Goal: Task Accomplishment & Management: Manage account settings

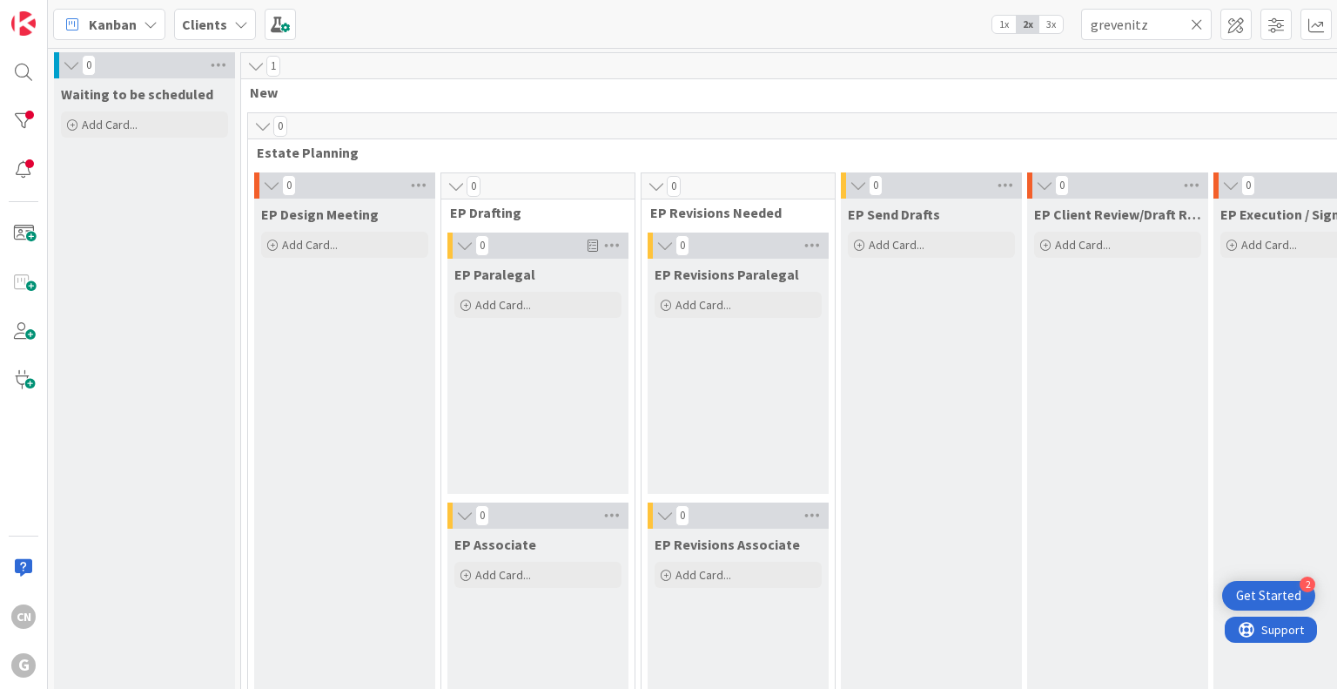
scroll to position [2610, 0]
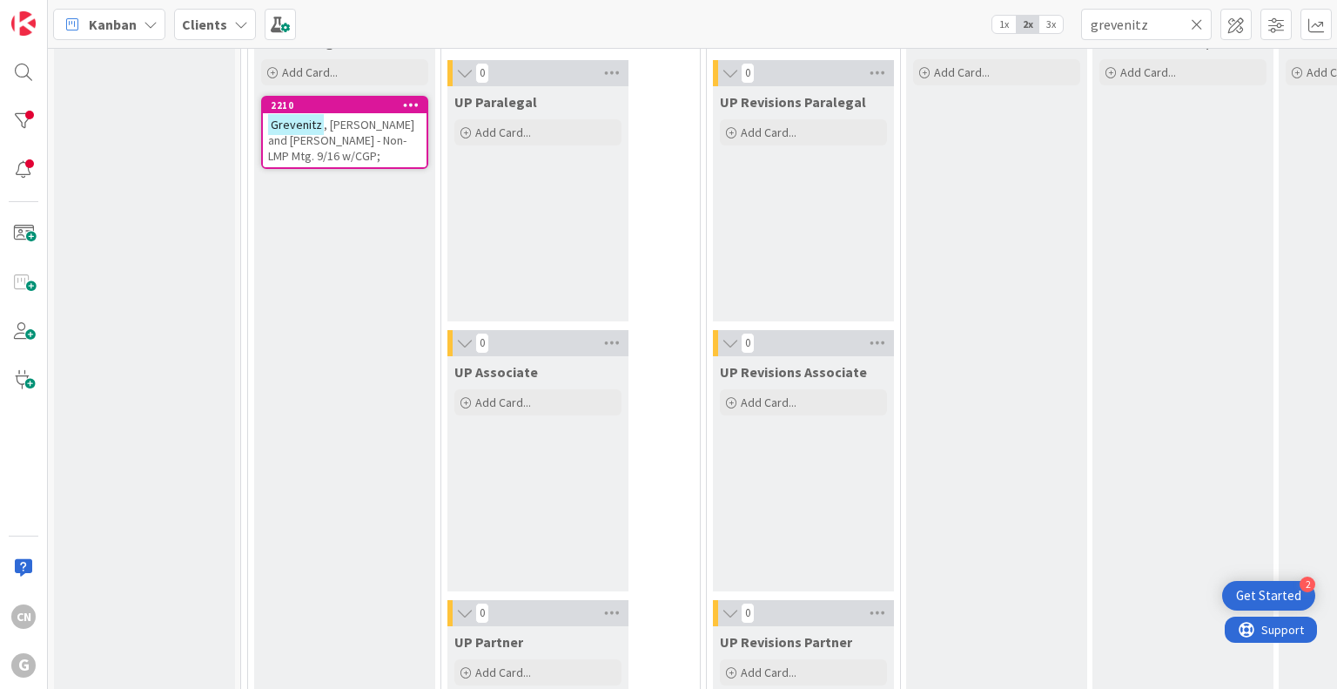
drag, startPoint x: 0, startPoint y: 0, endPoint x: 956, endPoint y: 27, distance: 956.1
click at [990, 55] on div "Kanban Clients 1x 2x 3x grevenitz 0 Waiting to be scheduled Add Card... 1 New 0…" at bounding box center [692, 344] width 1289 height 689
type input "stuerke"
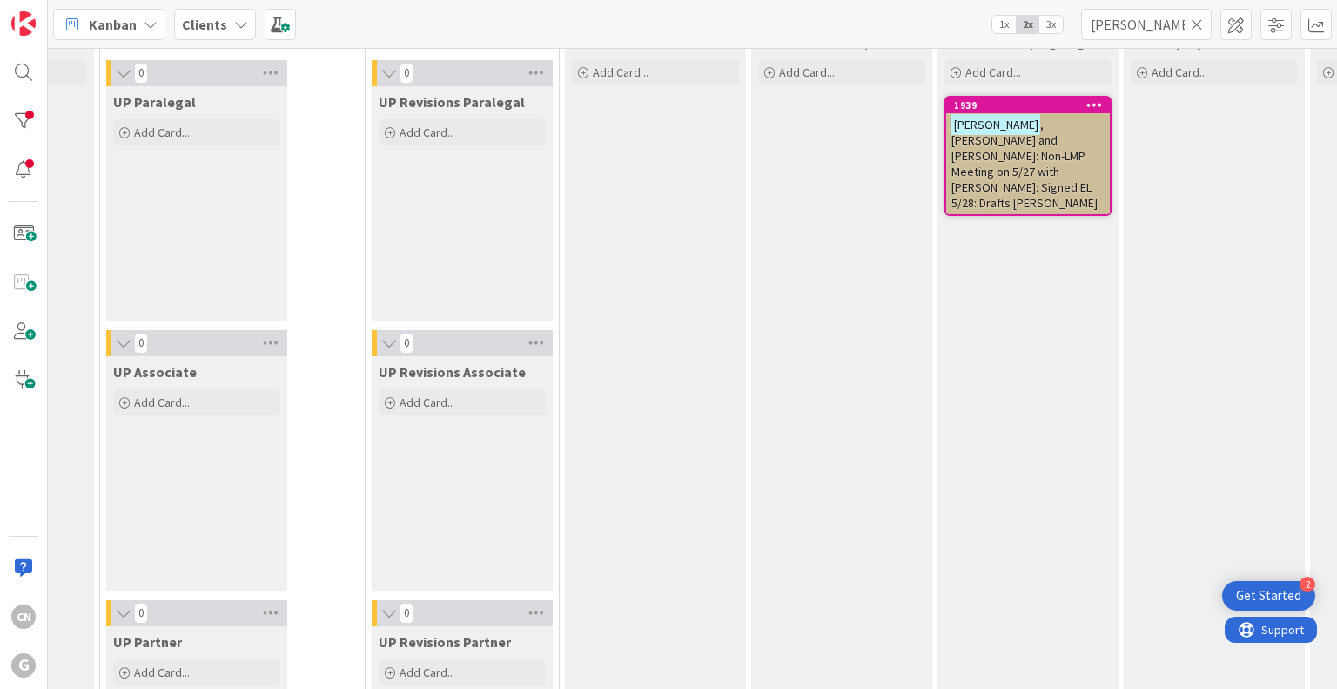
scroll to position [2610, 498]
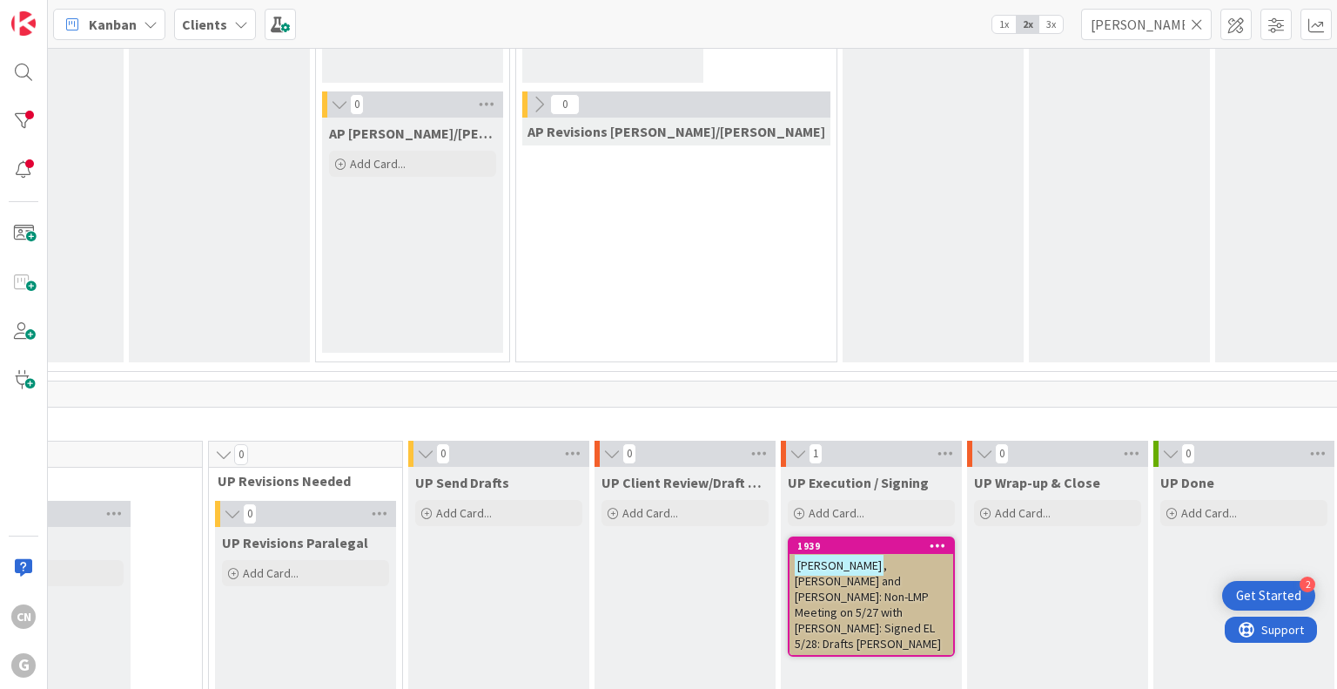
click at [795, 588] on span ", Stacy and Diane: Non-LMP Meeting on 5/27 with Chris: Signed EL 5/28: Drafts C…" at bounding box center [868, 604] width 146 height 94
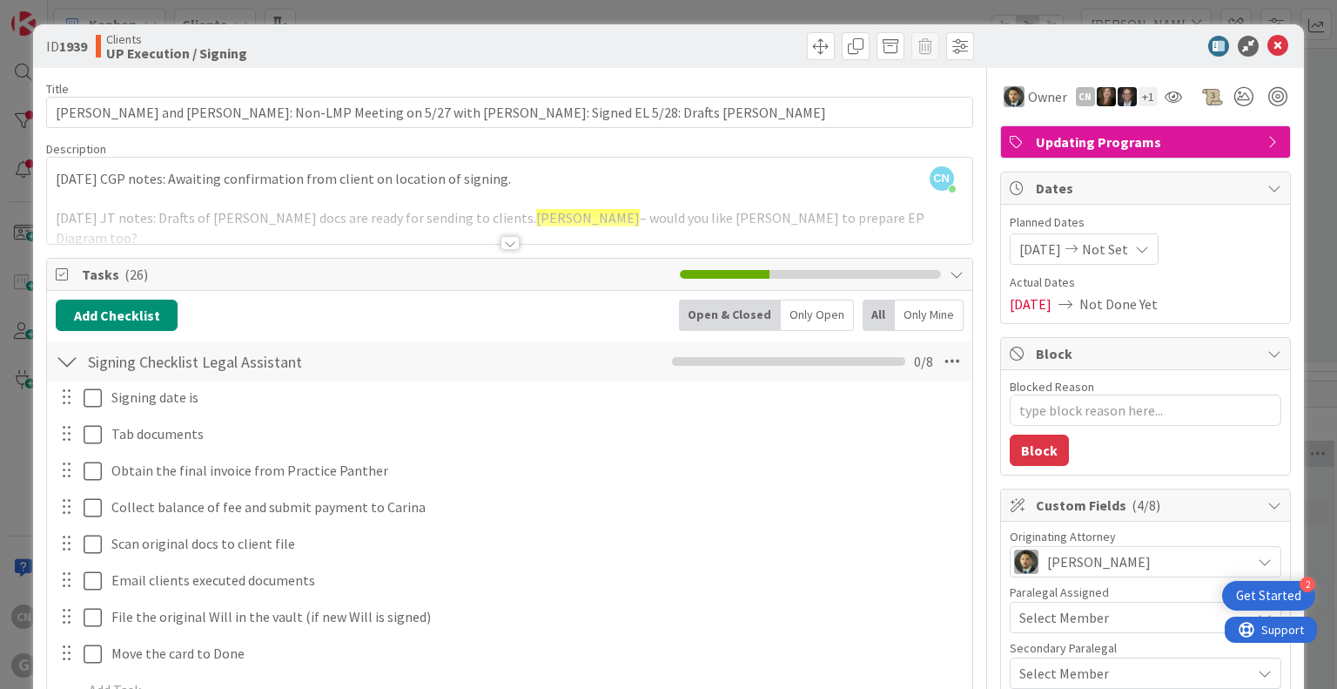
click at [502, 247] on div at bounding box center [510, 243] width 19 height 14
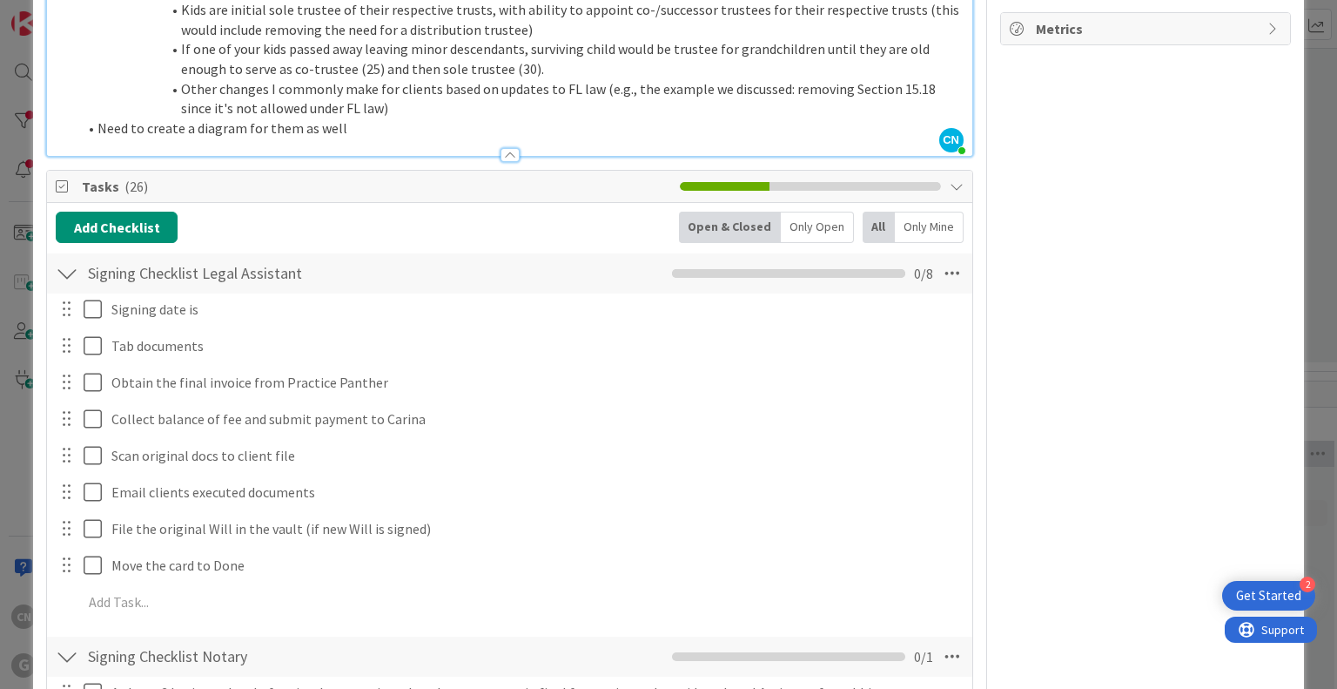
scroll to position [1131, 0]
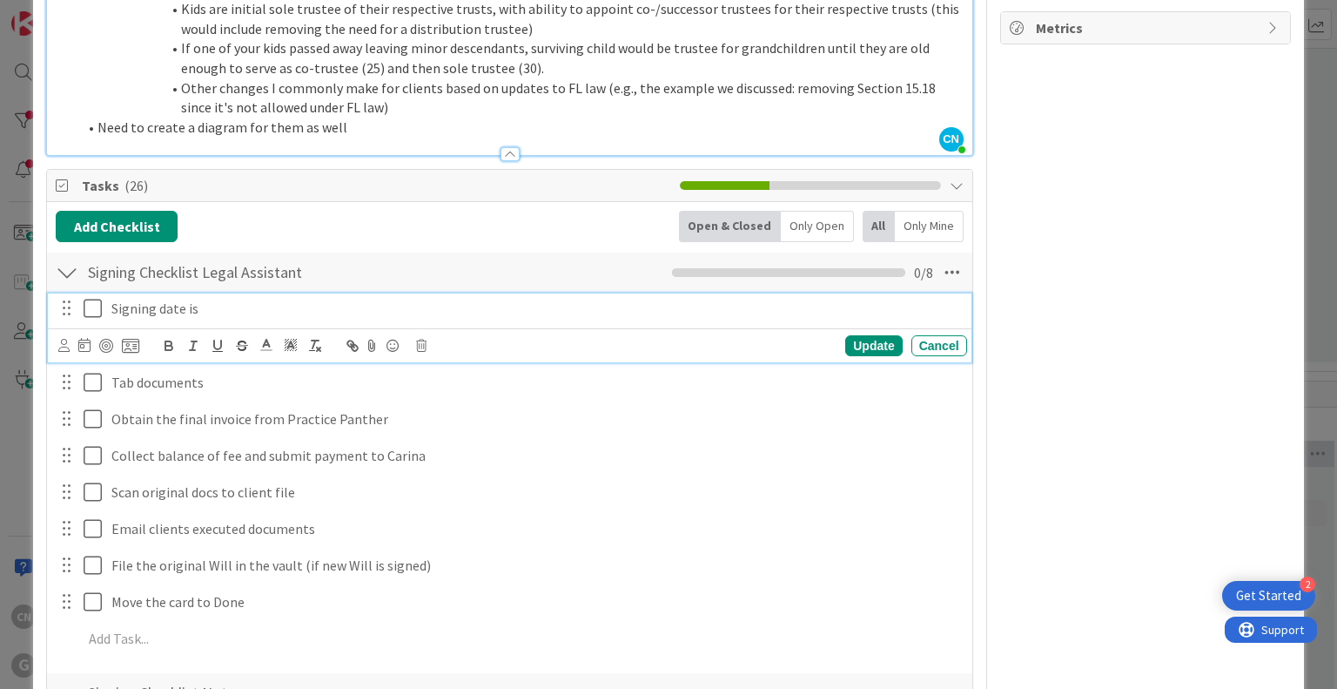
type textarea "x"
click at [261, 299] on p "Signing date is" at bounding box center [535, 309] width 849 height 20
click at [61, 339] on icon at bounding box center [63, 345] width 11 height 13
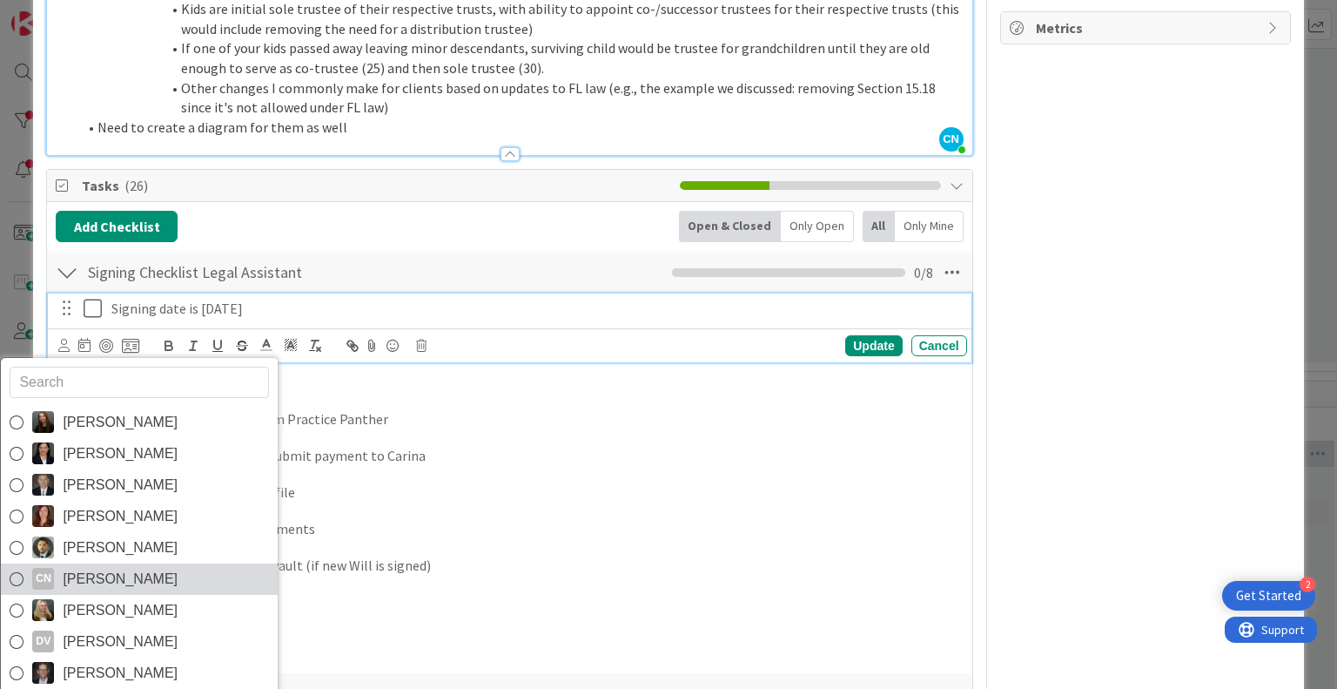
click at [93, 566] on span "[PERSON_NAME]" at bounding box center [120, 579] width 115 height 26
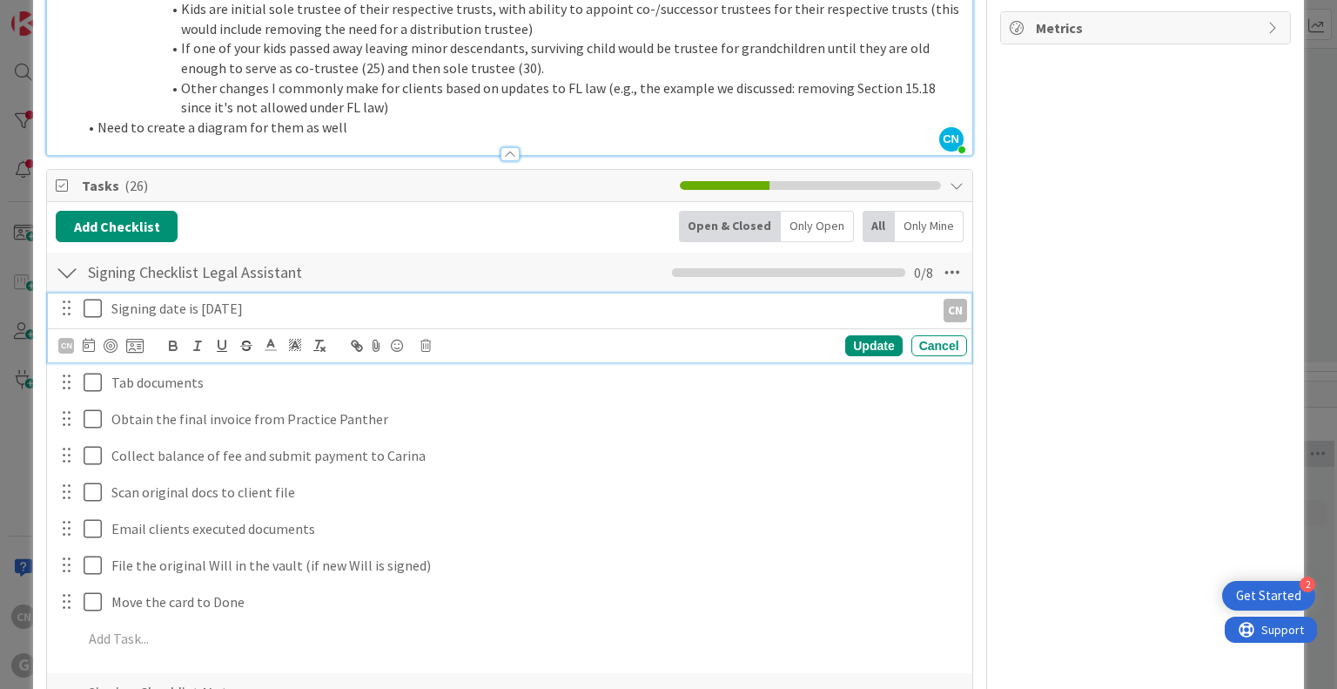
click at [87, 298] on icon at bounding box center [93, 308] width 18 height 21
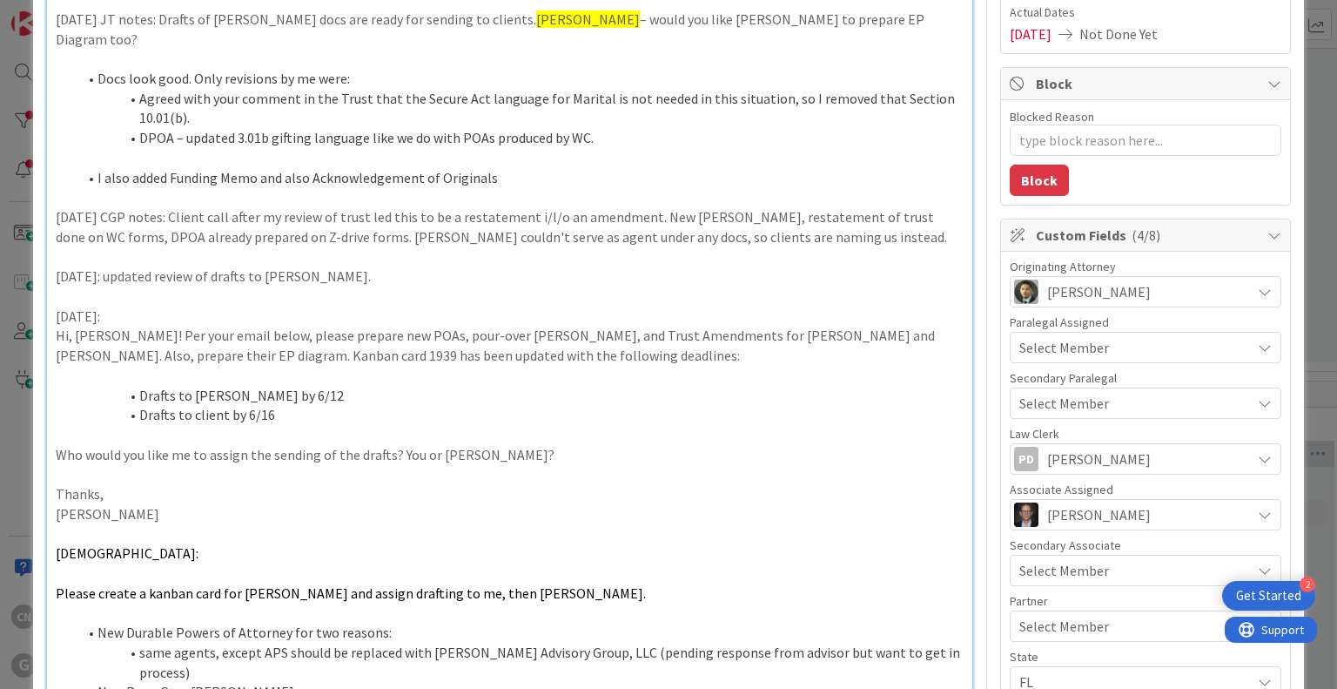
scroll to position [0, 0]
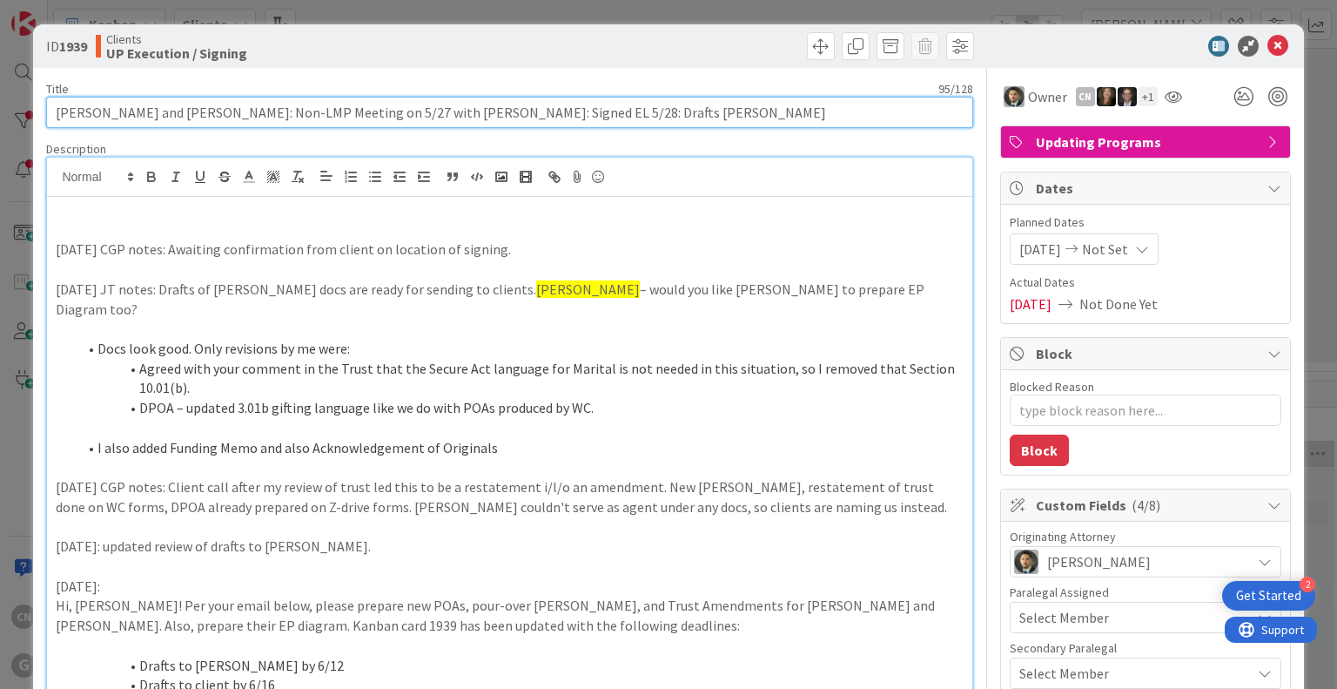
click at [623, 104] on input "Stuerke, Stacy and Diane: Non-LMP Meeting on 5/27 with Chris: Signed EL 5/28: D…" at bounding box center [509, 112] width 926 height 31
type textarea "x"
type input "Stuerke, Stacy and Diane: Non-LMP Meeting on 5/27 with Chris: Signed EL 5/28: D…"
type textarea "x"
type input "Stuerke, Stacy and Diane: Non-LMP Meeting on 5/27 with Chris: Signed EL 5/28: D…"
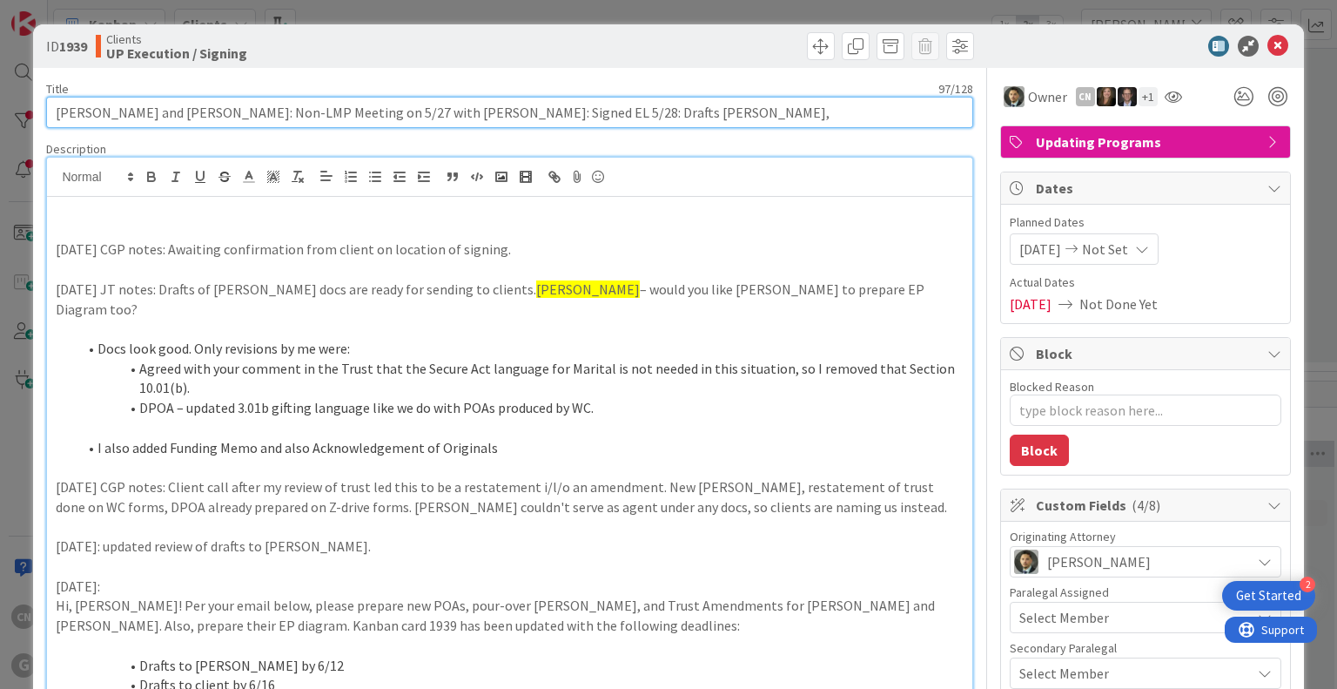
type textarea "x"
type input "Stuerke, Stacy and Diane: Non-LMP Meeting on 5/27 with Chris: Signed EL 5/28: D…"
type textarea "x"
type input "Stuerke, Stacy and Diane: Non-LMP Meeting on 5/27 with Chris: Signed EL 5/28: D…"
type textarea "x"
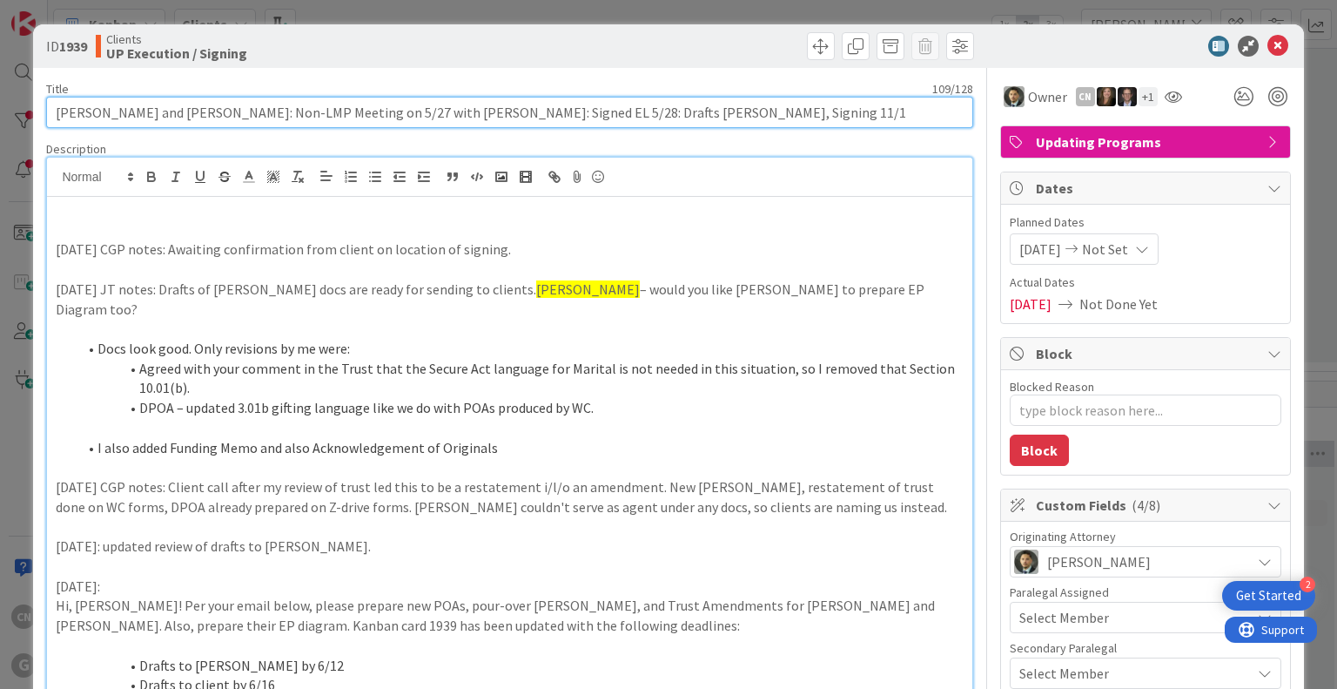
type input "Stuerke, Stacy and Diane: Non-LMP Meeting on 5/27 with Chris: Signed EL 5/28: D…"
type textarea "x"
type input "Stuerke, Stacy and Diane: Non-LMP Meeting on 5/27 with Chris: Signed EL 5/28: D…"
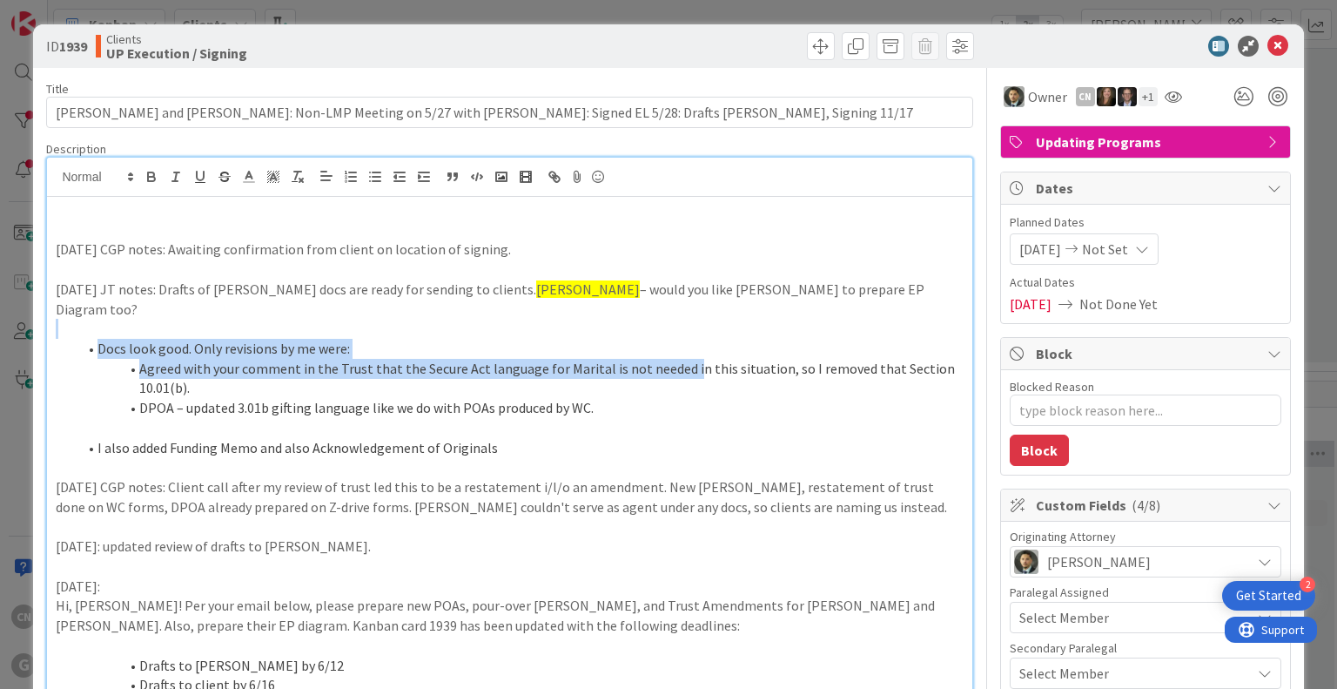
drag, startPoint x: 686, startPoint y: 341, endPoint x: 652, endPoint y: 361, distance: 39.4
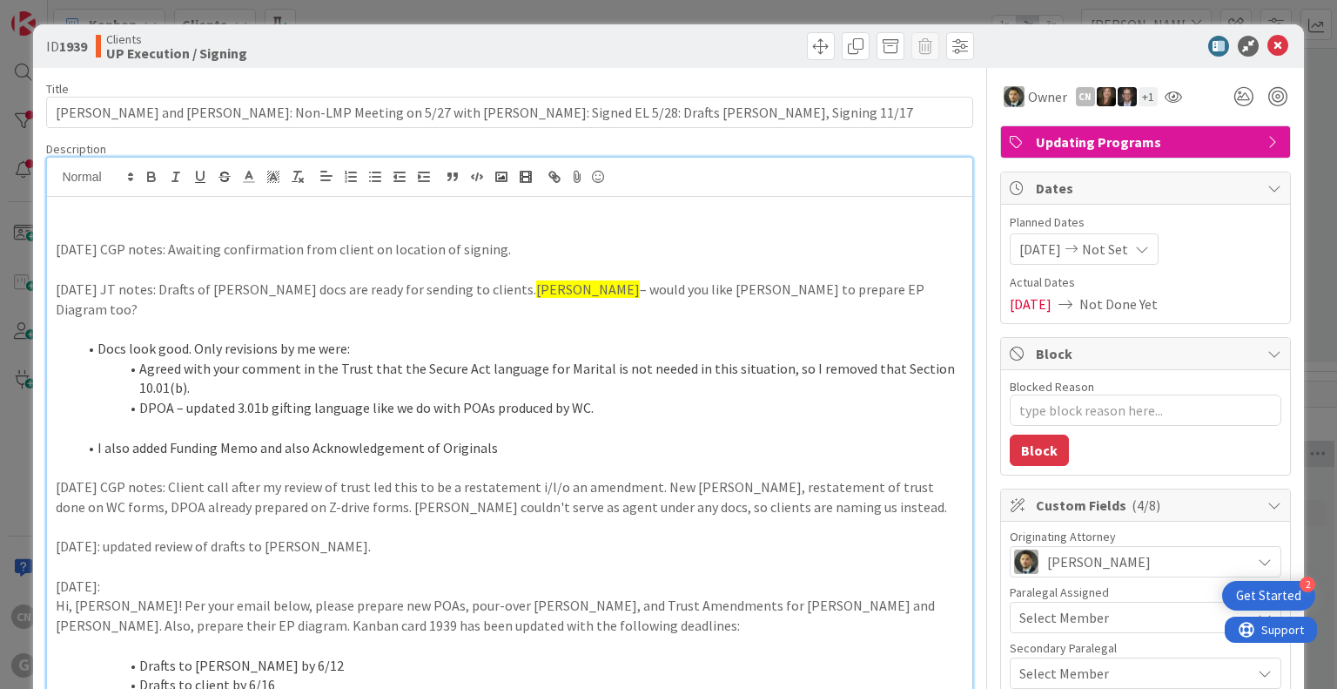
click at [681, 457] on p at bounding box center [509, 467] width 907 height 20
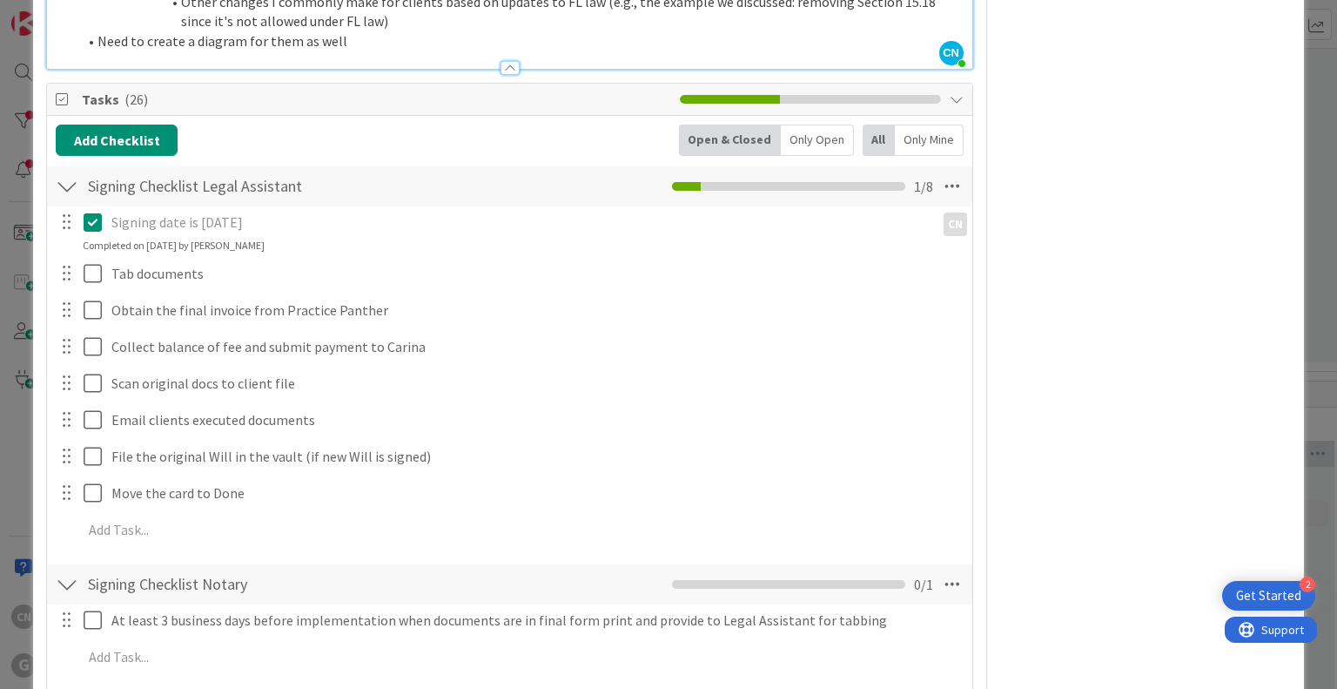
scroll to position [1218, 0]
click at [942, 568] on icon at bounding box center [952, 583] width 31 height 31
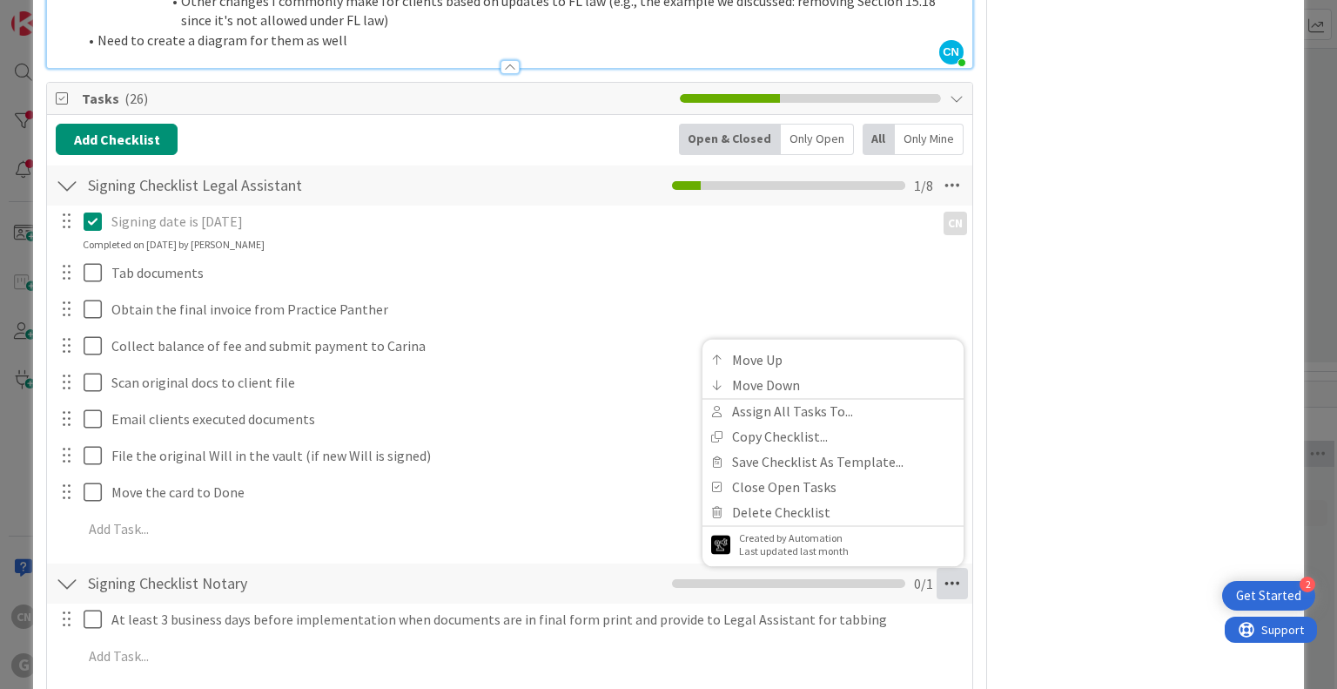
click at [937, 568] on icon at bounding box center [952, 583] width 31 height 31
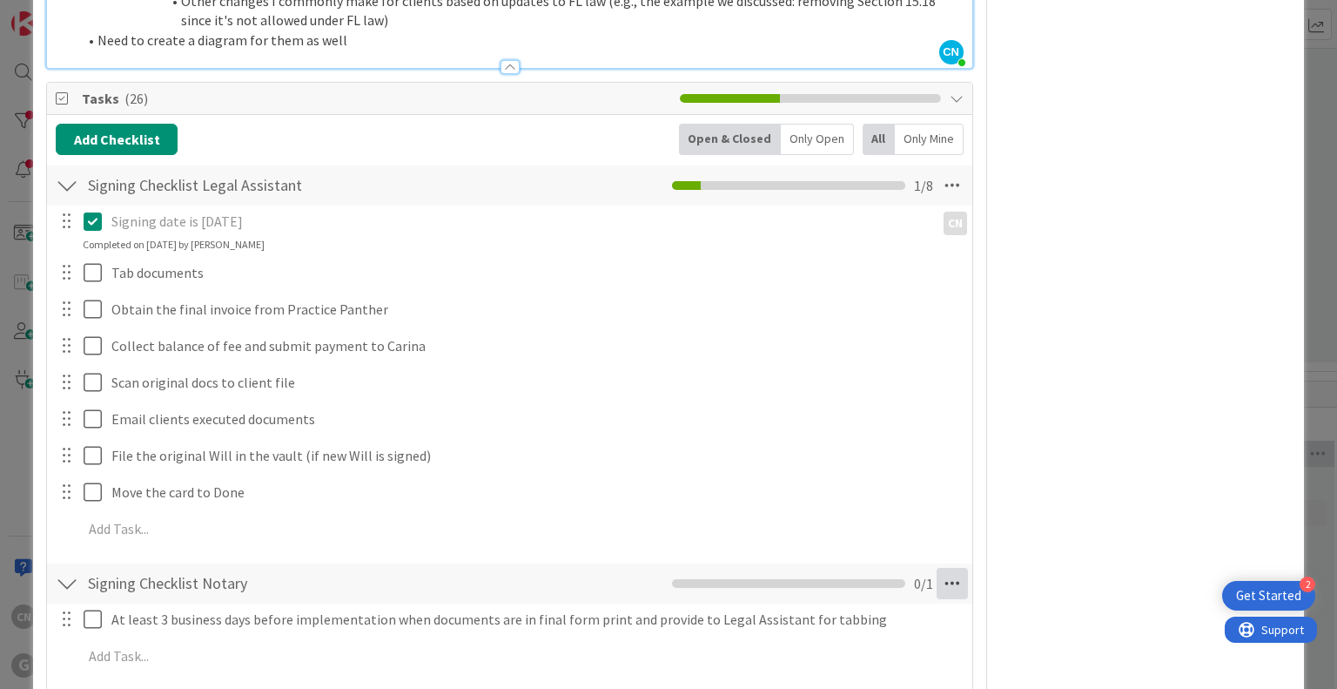
click at [937, 568] on icon at bounding box center [952, 583] width 31 height 31
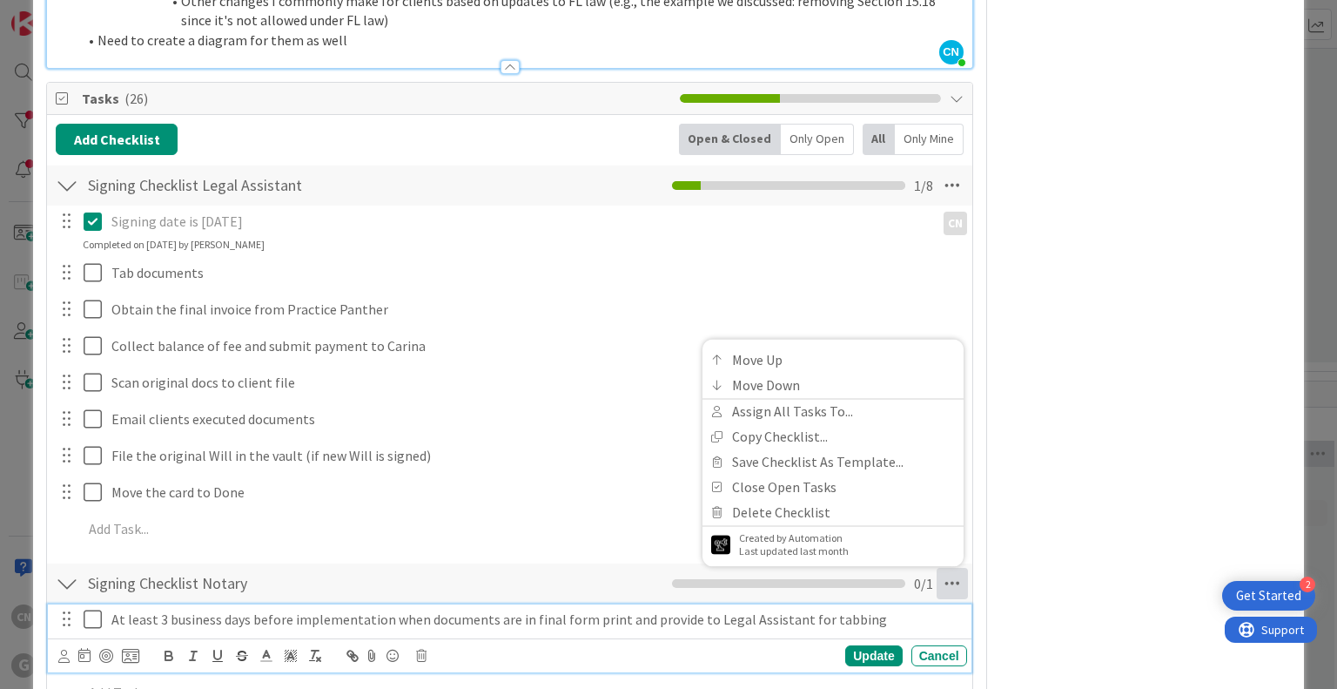
click at [222, 609] on p "At least 3 business days before implementation when documents are in final form…" at bounding box center [535, 619] width 849 height 20
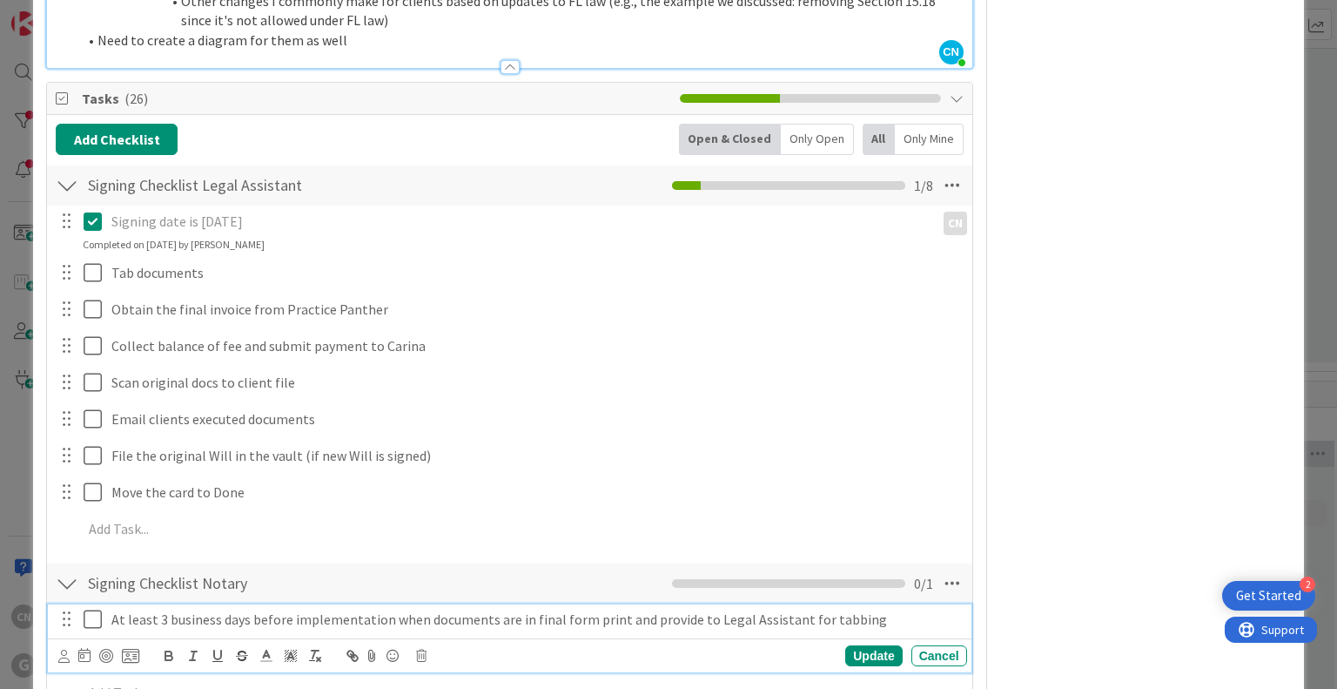
click at [57, 638] on div "Update Cancel" at bounding box center [509, 655] width 923 height 34
click at [61, 649] on icon at bounding box center [63, 655] width 11 height 13
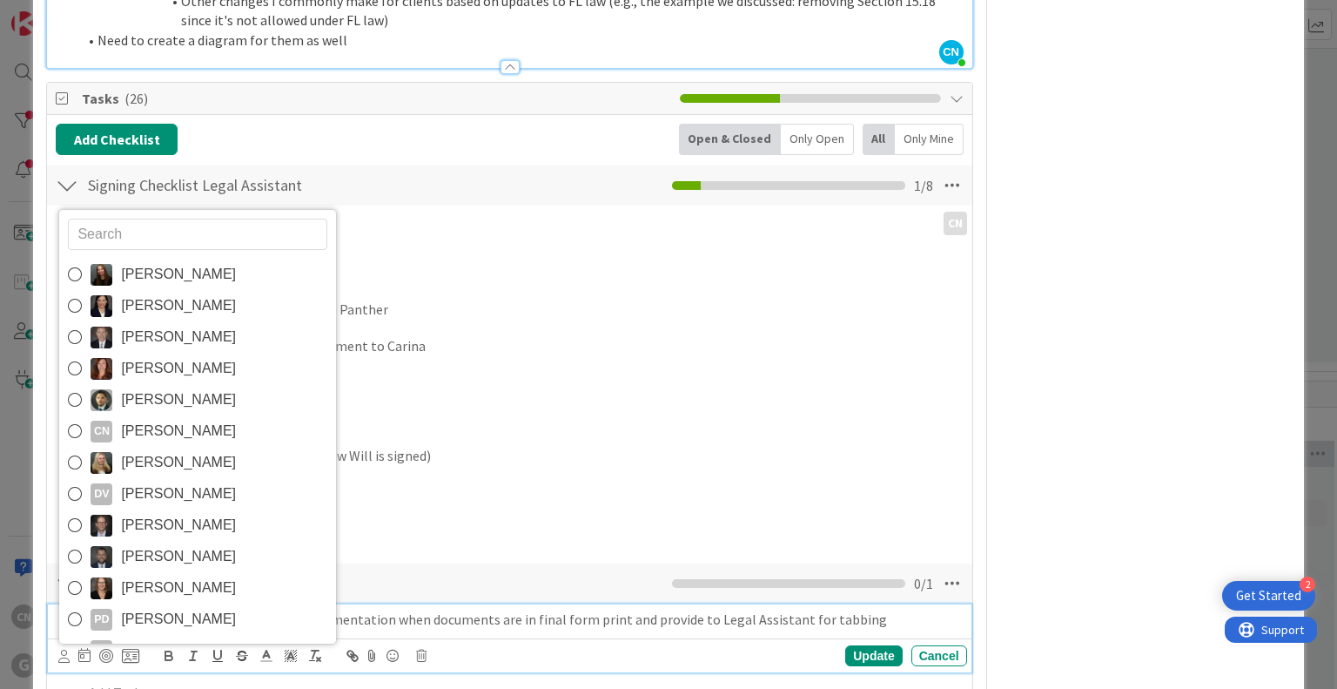
click at [168, 418] on span "[PERSON_NAME]" at bounding box center [178, 431] width 115 height 26
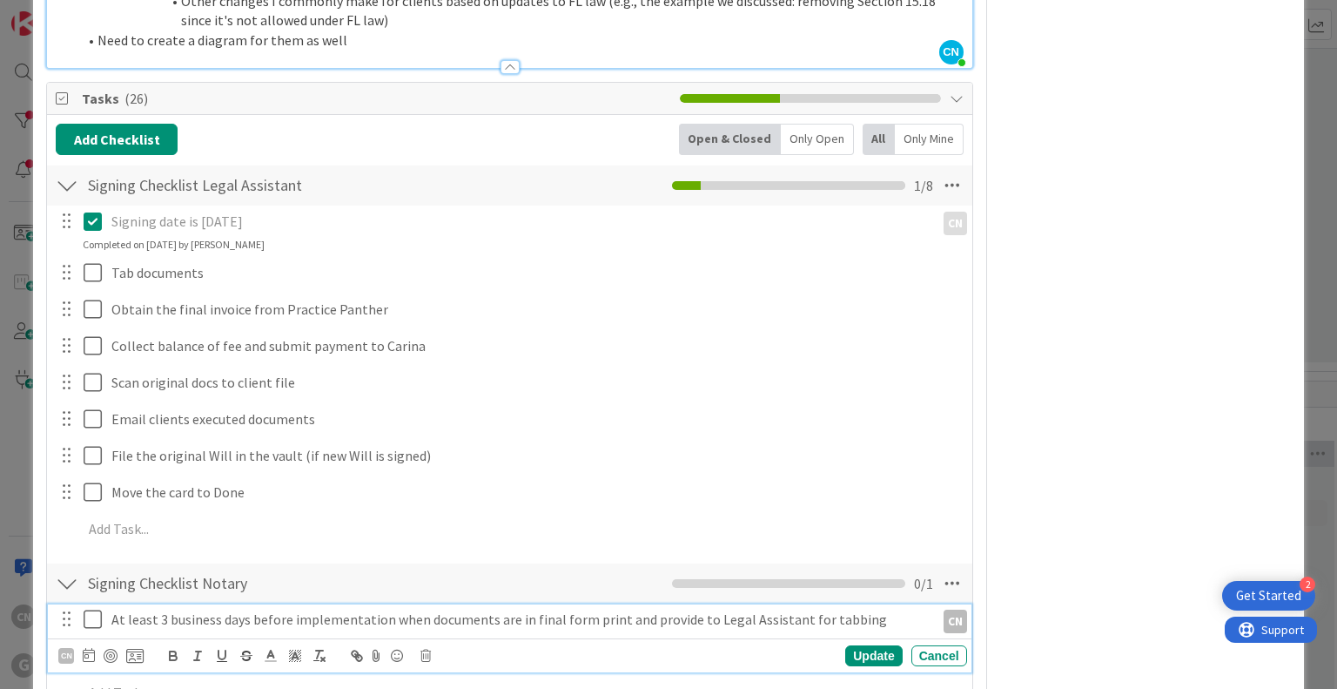
type textarea "x"
click at [87, 648] on icon at bounding box center [89, 655] width 12 height 14
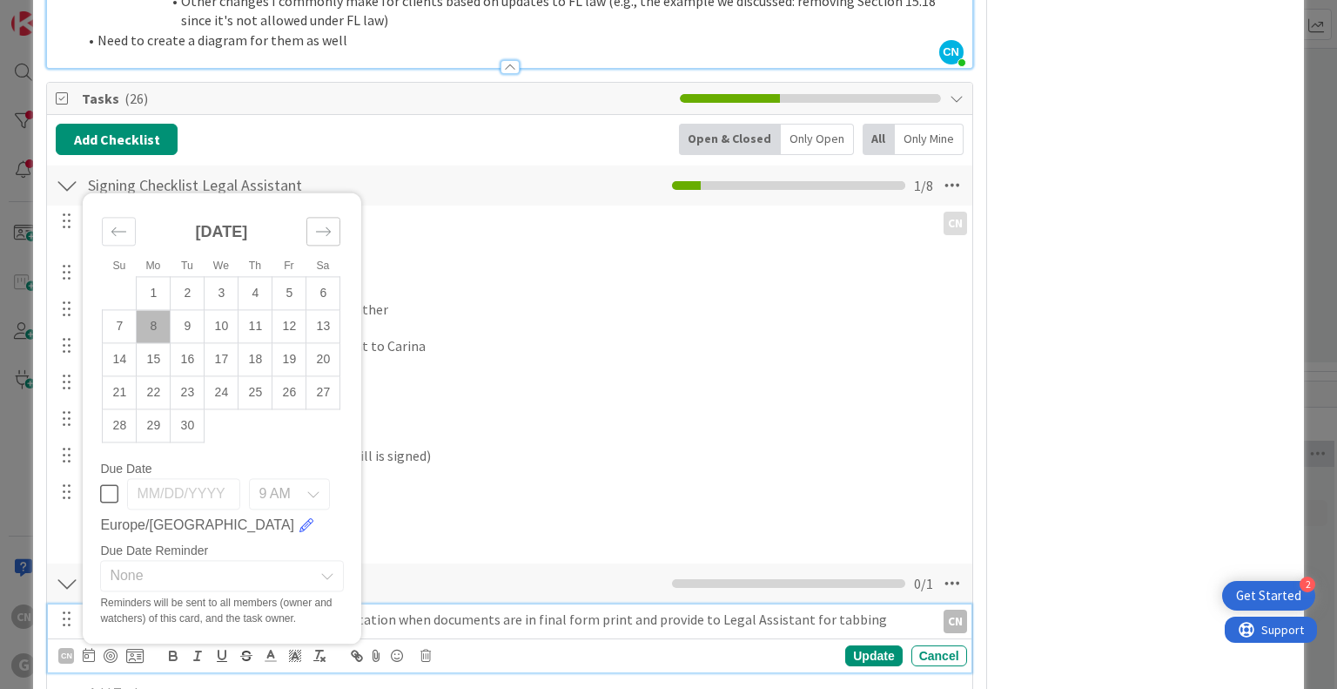
click at [326, 224] on icon "Move forward to switch to the next month." at bounding box center [323, 232] width 17 height 17
click at [226, 310] on td "12" at bounding box center [222, 326] width 34 height 33
type input "11/12/2025"
type textarea "x"
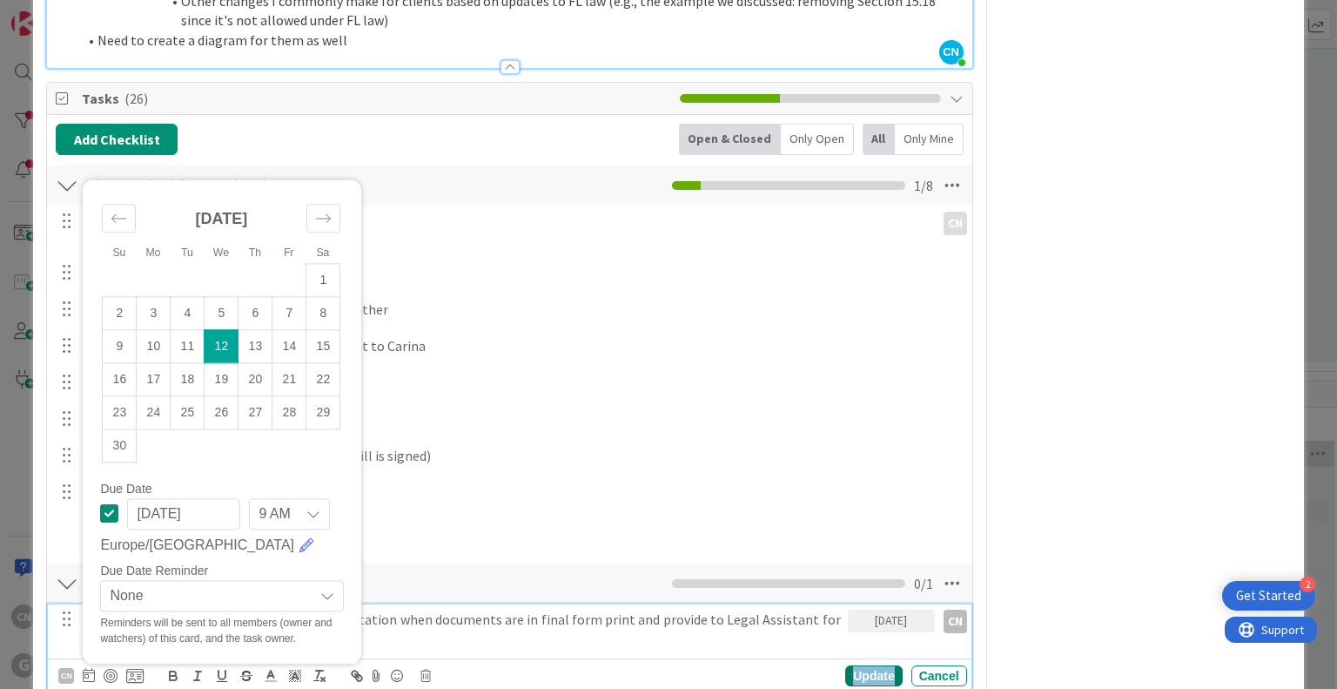
click at [863, 665] on div "Update" at bounding box center [873, 675] width 57 height 21
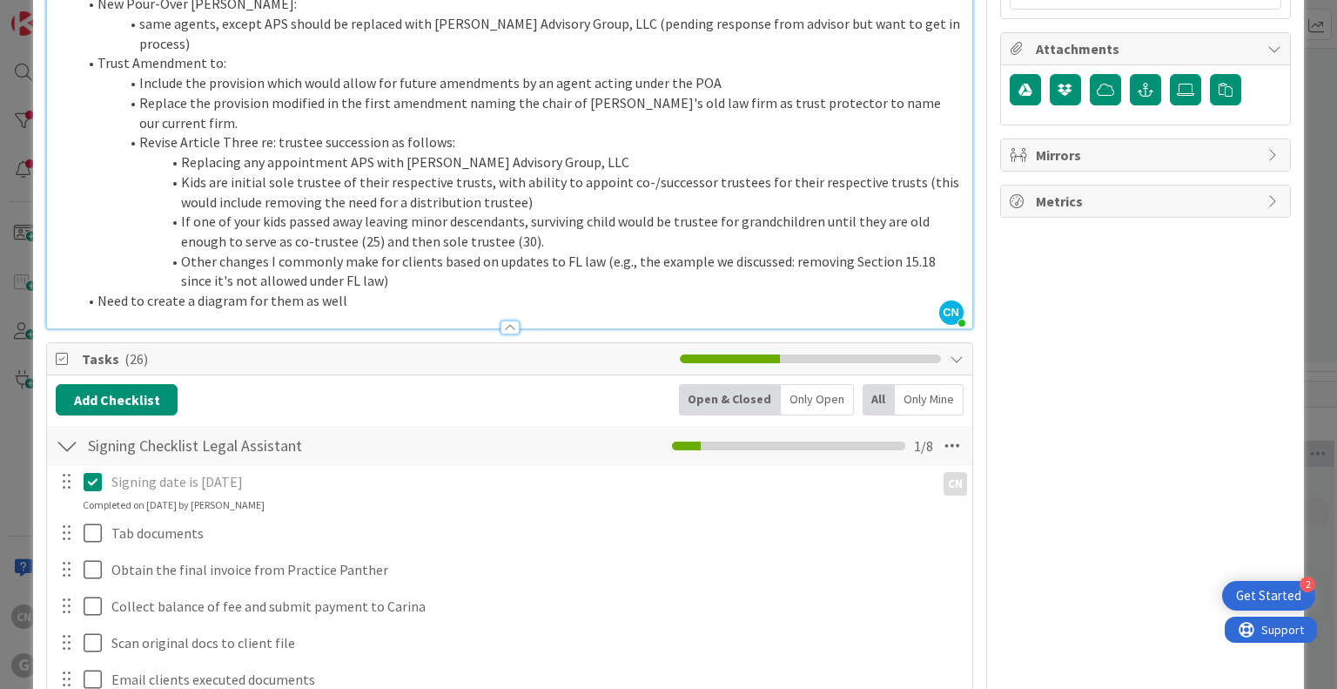
scroll to position [958, 0]
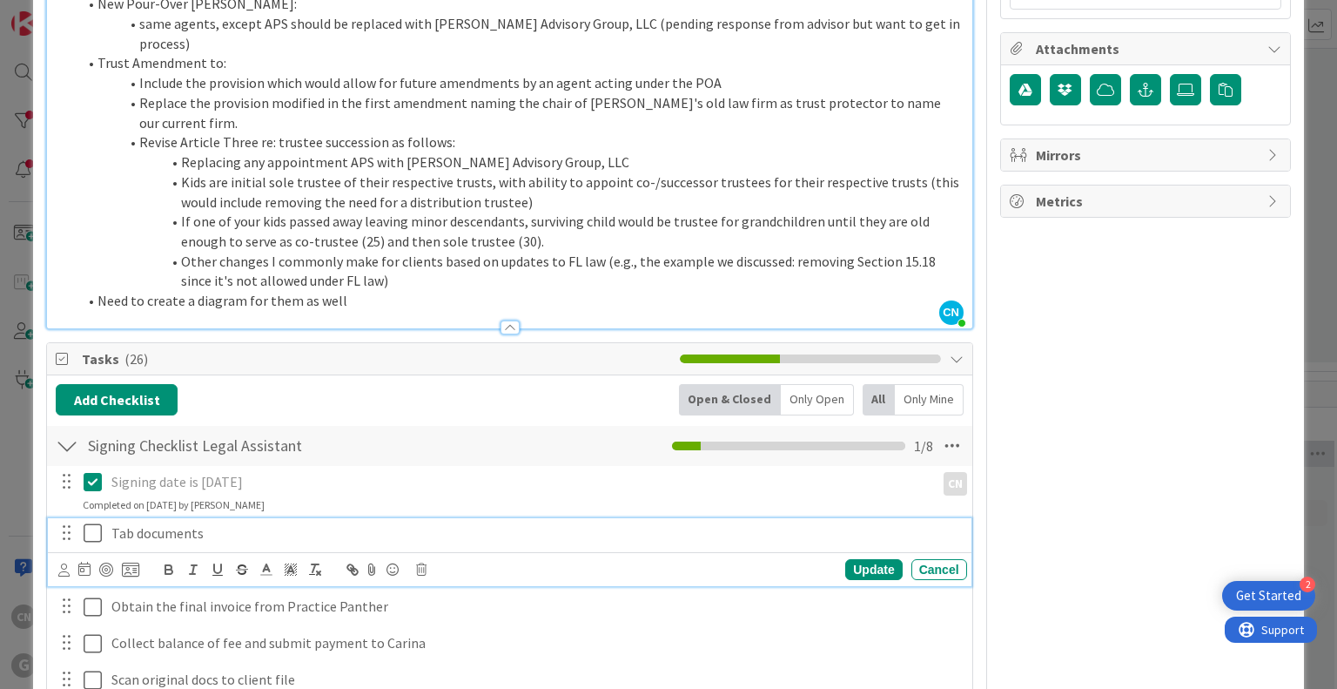
click at [220, 523] on p "Tab documents" at bounding box center [535, 533] width 849 height 20
click at [84, 561] on icon at bounding box center [84, 568] width 12 height 14
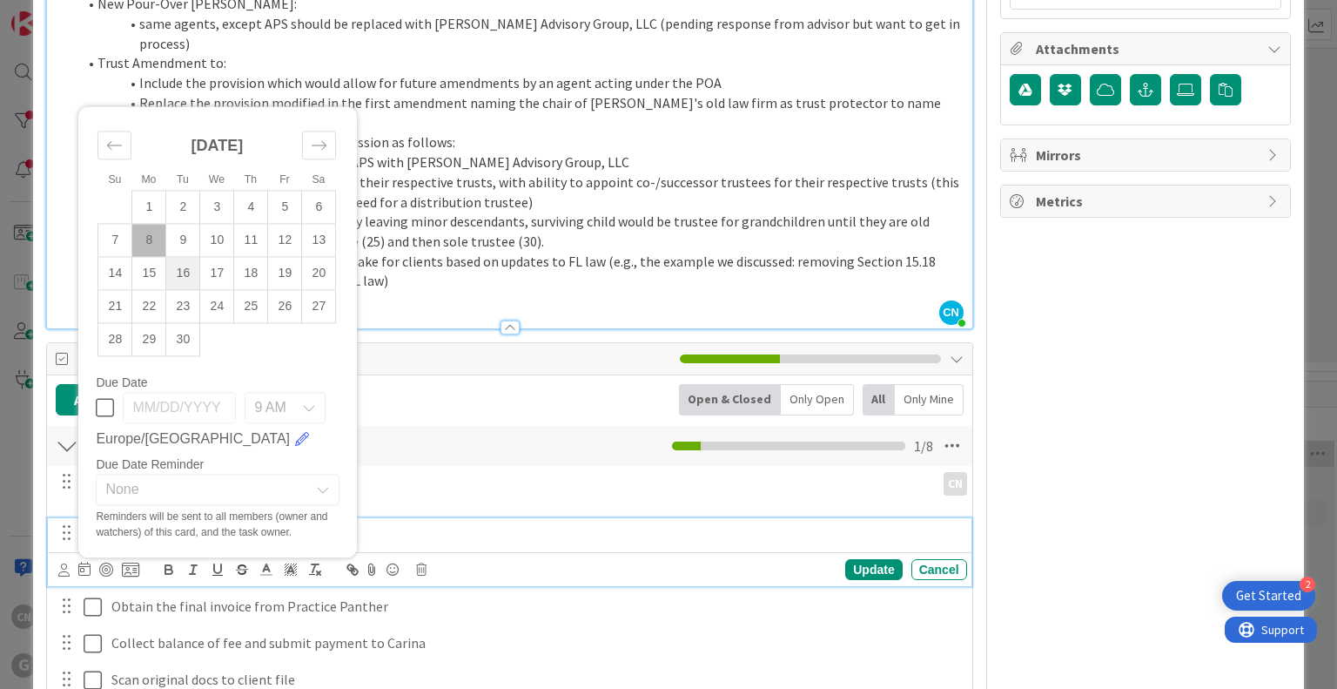
click at [185, 257] on td "16" at bounding box center [183, 273] width 34 height 33
type input "09/16/2025"
click at [185, 257] on td "16" at bounding box center [183, 273] width 34 height 33
click at [66, 563] on icon at bounding box center [63, 569] width 11 height 13
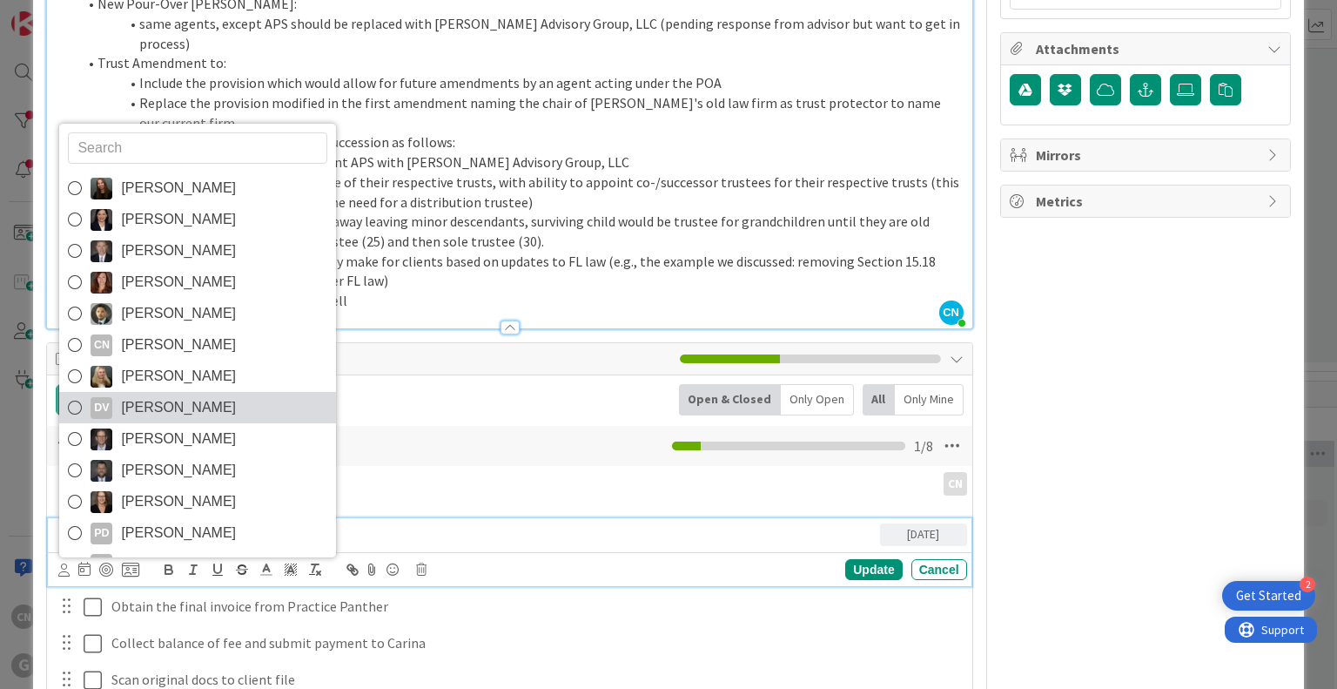
click at [178, 394] on span "Dayanna Valderrama" at bounding box center [178, 407] width 115 height 26
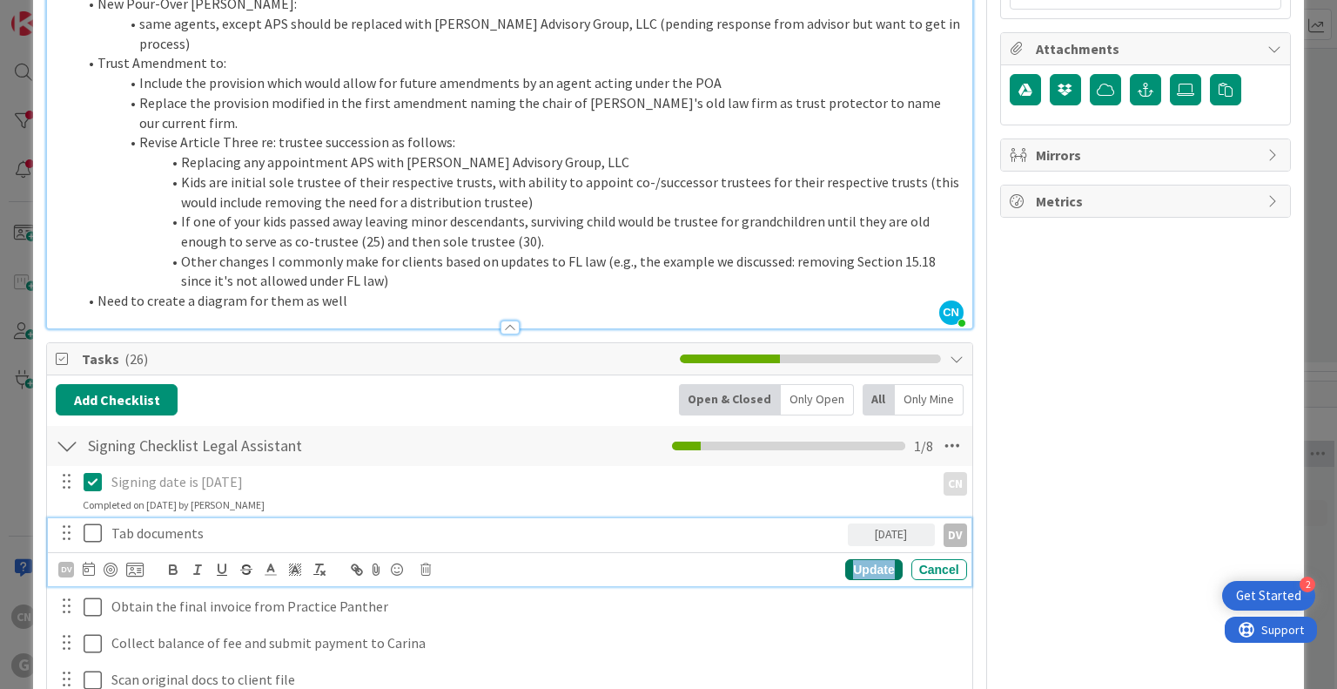
click at [850, 559] on div "Update" at bounding box center [873, 569] width 57 height 21
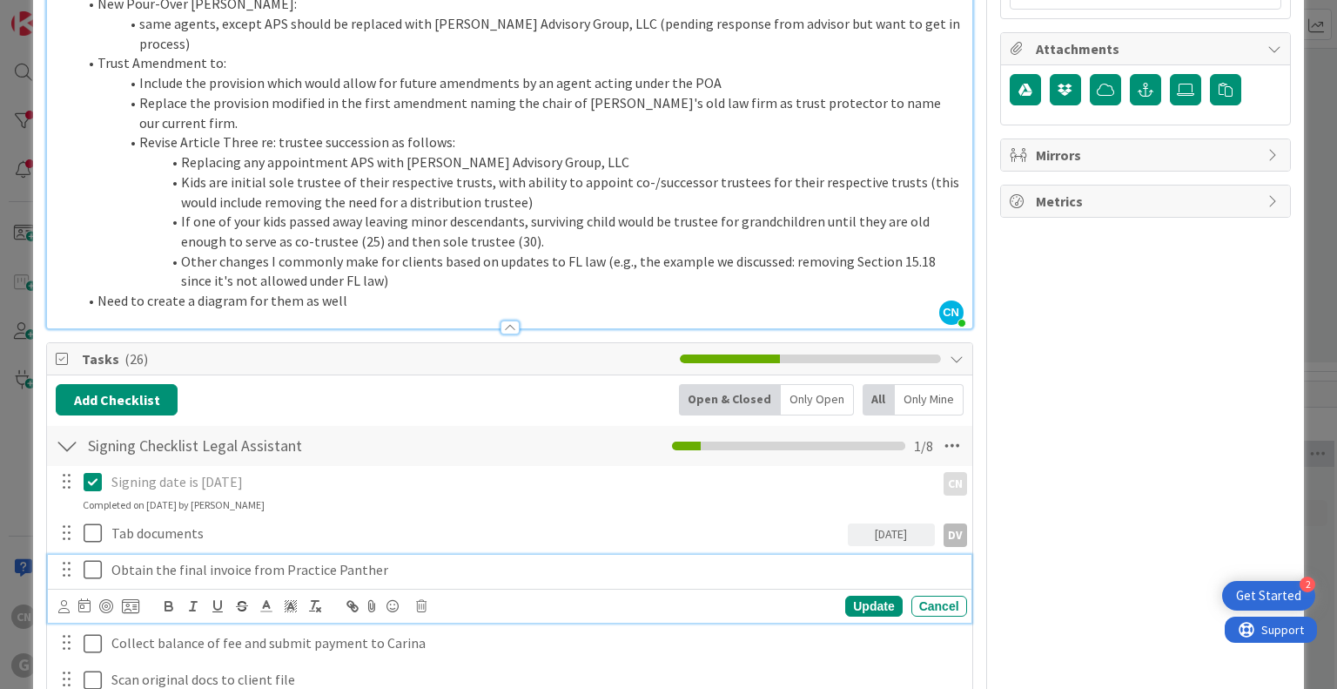
click at [404, 560] on p "Obtain the final invoice from Practice Panther" at bounding box center [535, 570] width 849 height 20
click at [63, 600] on icon at bounding box center [63, 606] width 11 height 13
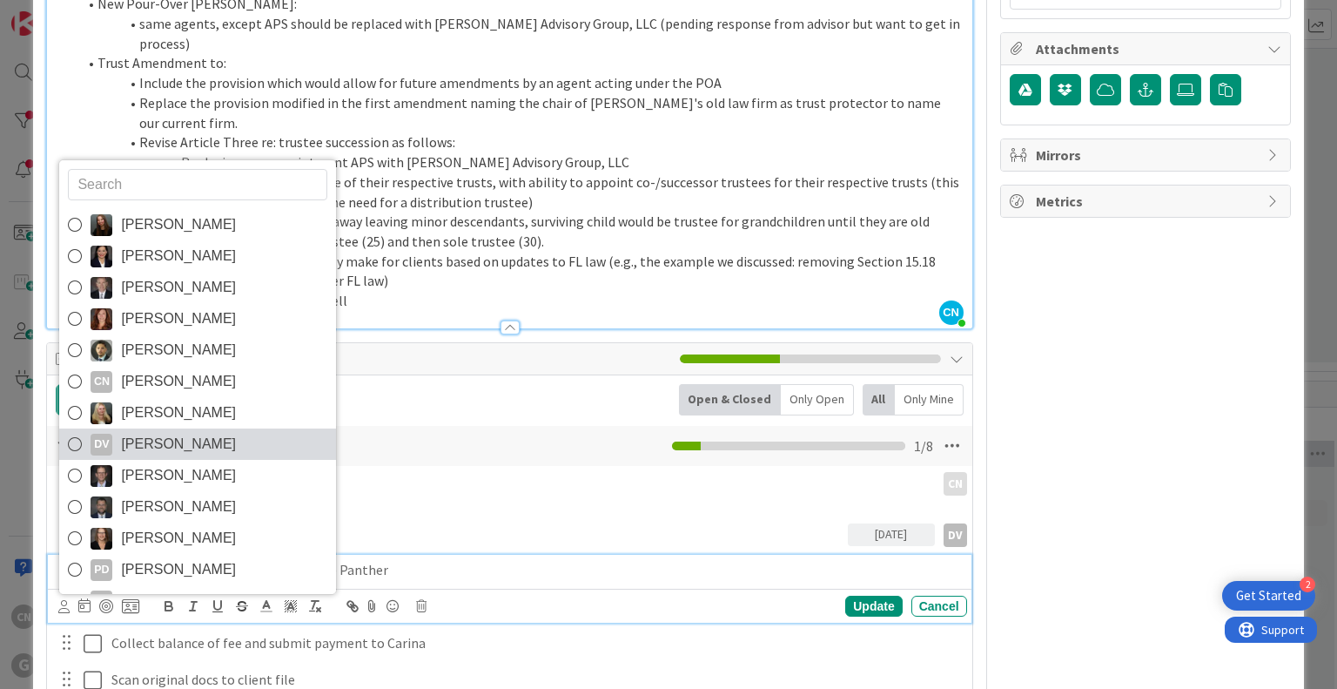
click at [166, 431] on span "Dayanna Valderrama" at bounding box center [178, 444] width 115 height 26
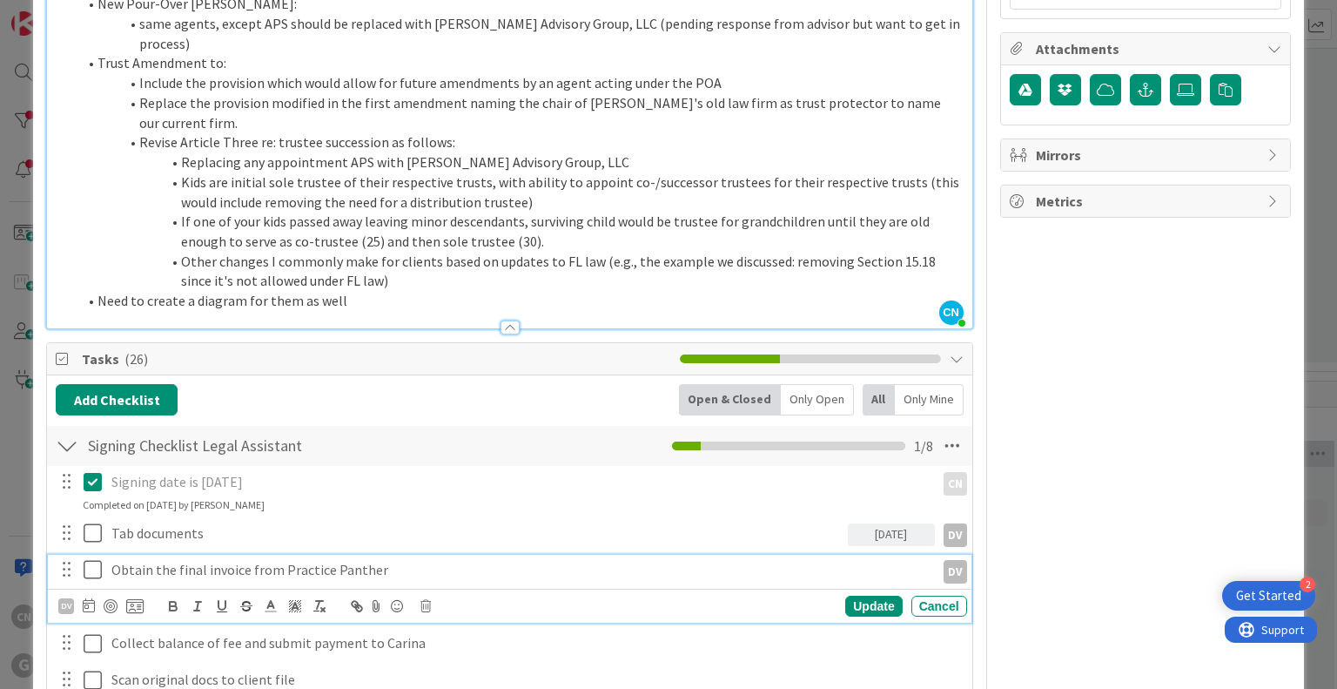
type textarea "x"
click at [87, 598] on icon at bounding box center [89, 605] width 12 height 14
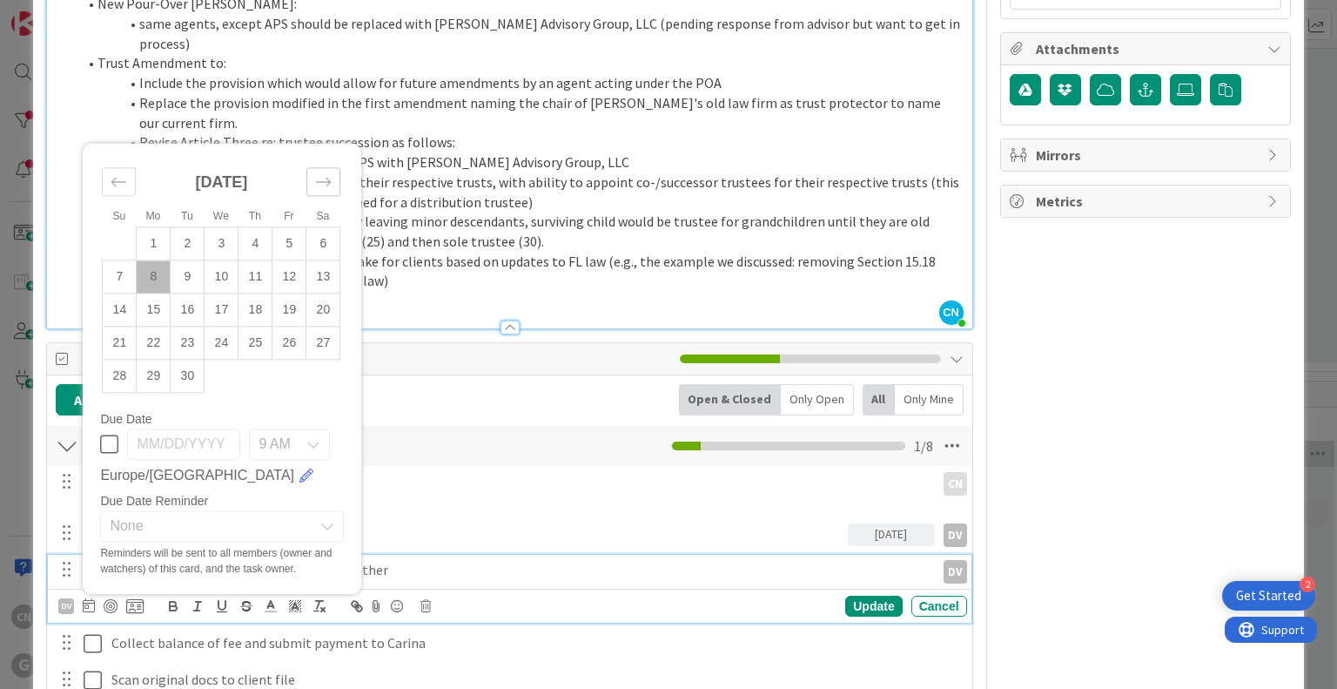
click at [327, 174] on icon "Move forward to switch to the next month." at bounding box center [323, 182] width 17 height 17
click at [292, 260] on td "14" at bounding box center [289, 276] width 34 height 33
type input "11/14/2025"
click at [292, 260] on td "14" at bounding box center [289, 276] width 34 height 33
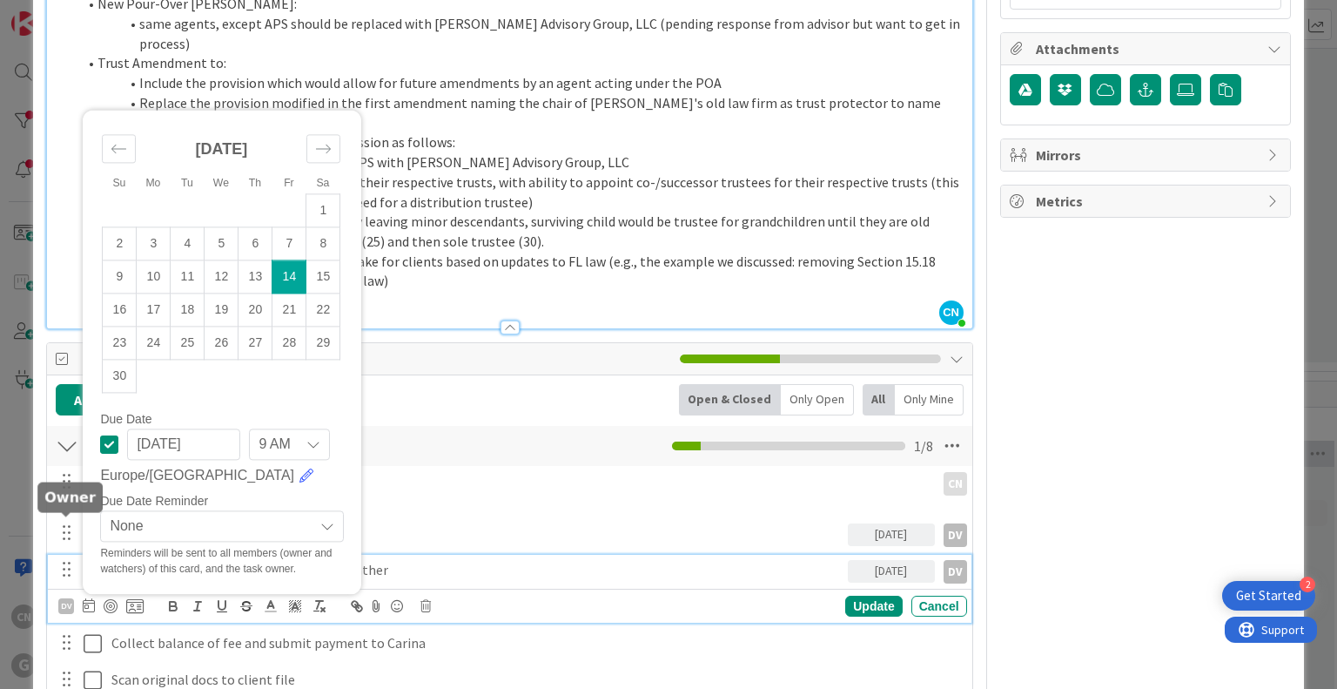
click at [64, 598] on div "DV" at bounding box center [66, 606] width 16 height 16
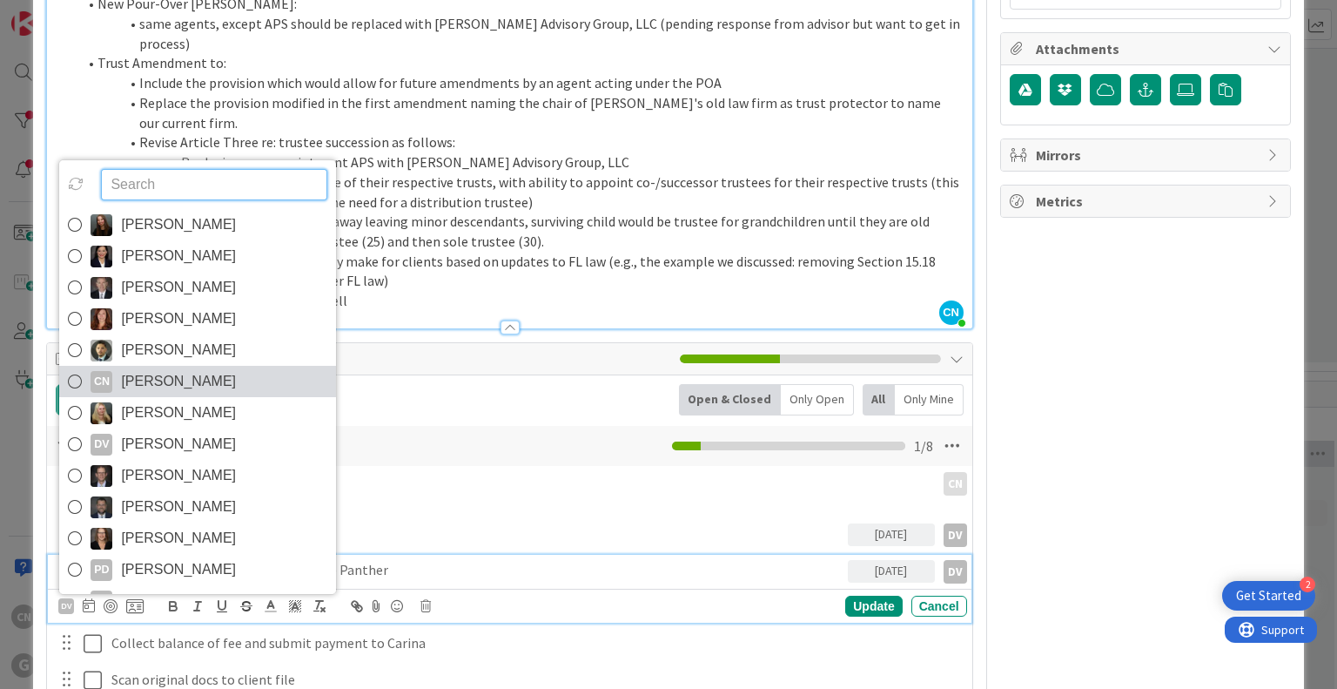
click at [192, 368] on span "[PERSON_NAME]" at bounding box center [178, 381] width 115 height 26
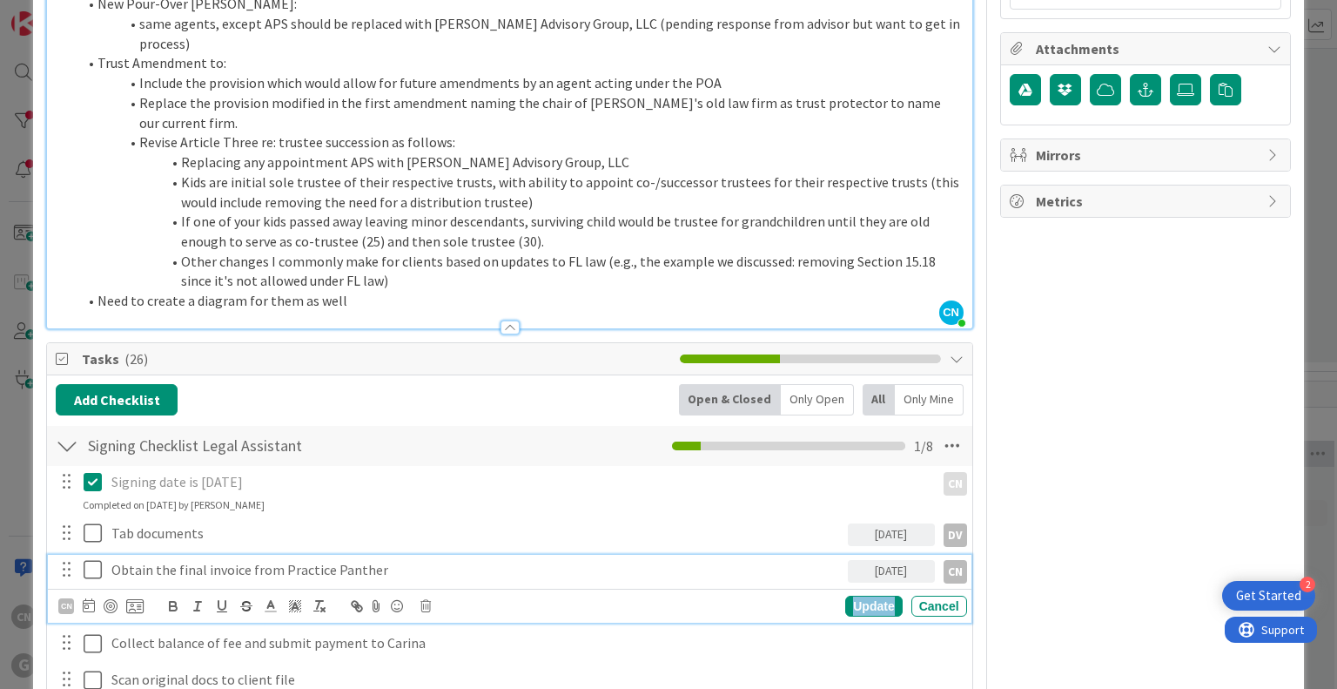
click at [853, 595] on div "Update" at bounding box center [873, 605] width 57 height 21
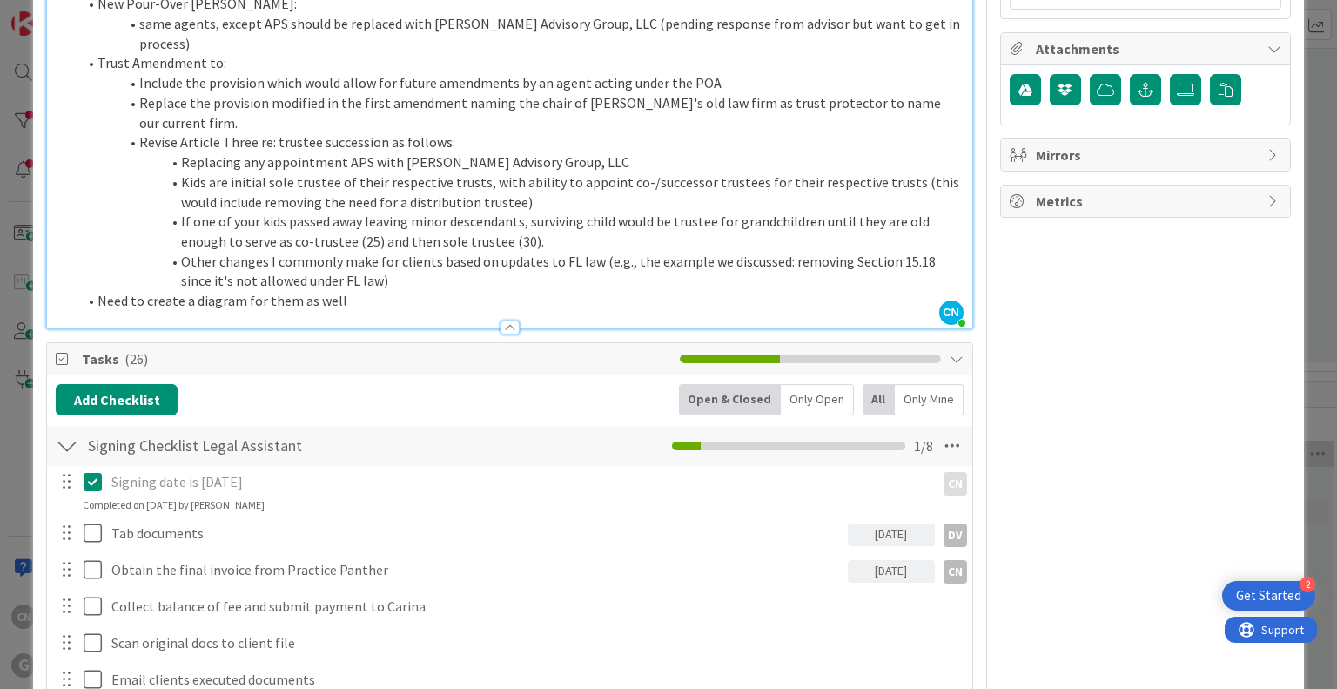
click at [858, 523] on div "09/16/2025" at bounding box center [891, 534] width 87 height 23
click at [1080, 578] on icon "Move forward to switch to the next month." at bounding box center [1088, 586] width 17 height 17
type textarea "x"
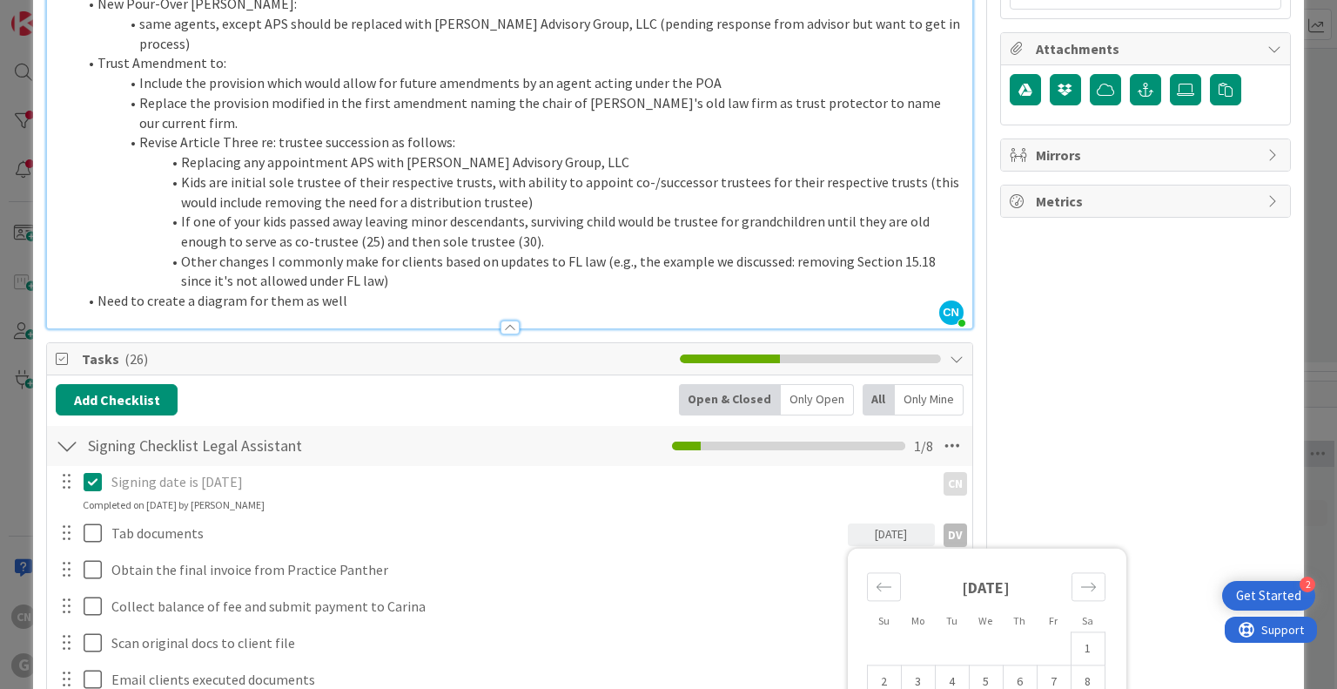
type input "11/14/2025"
click at [352, 518] on div "Tab documents" at bounding box center [475, 533] width 743 height 30
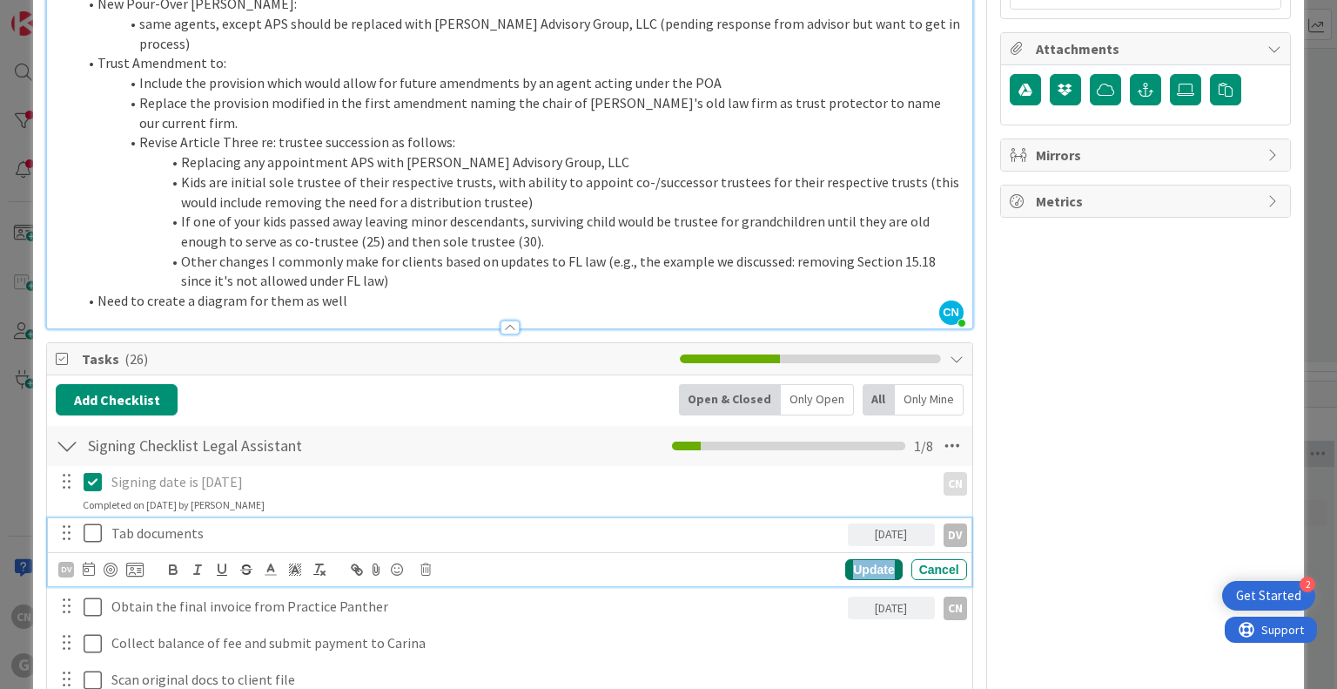
click at [857, 559] on div "Update" at bounding box center [873, 569] width 57 height 21
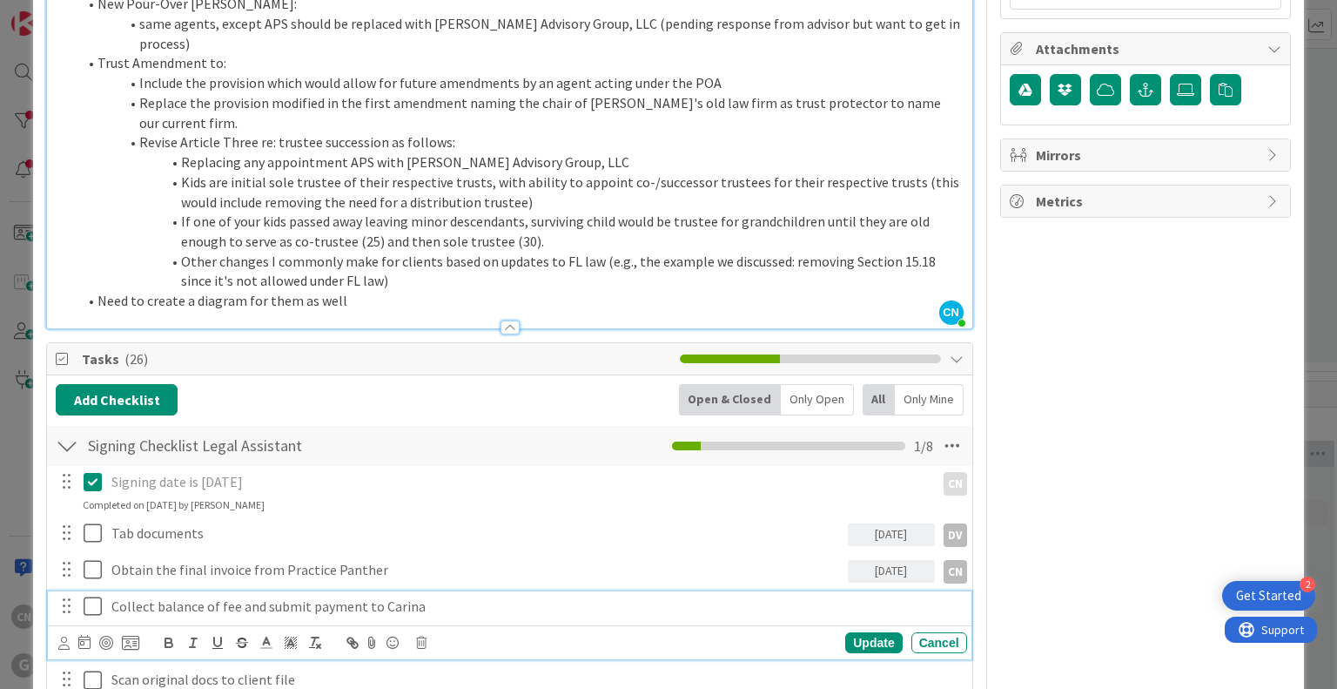
click at [433, 596] on p "Collect balance of fee and submit payment to Carina" at bounding box center [535, 606] width 849 height 20
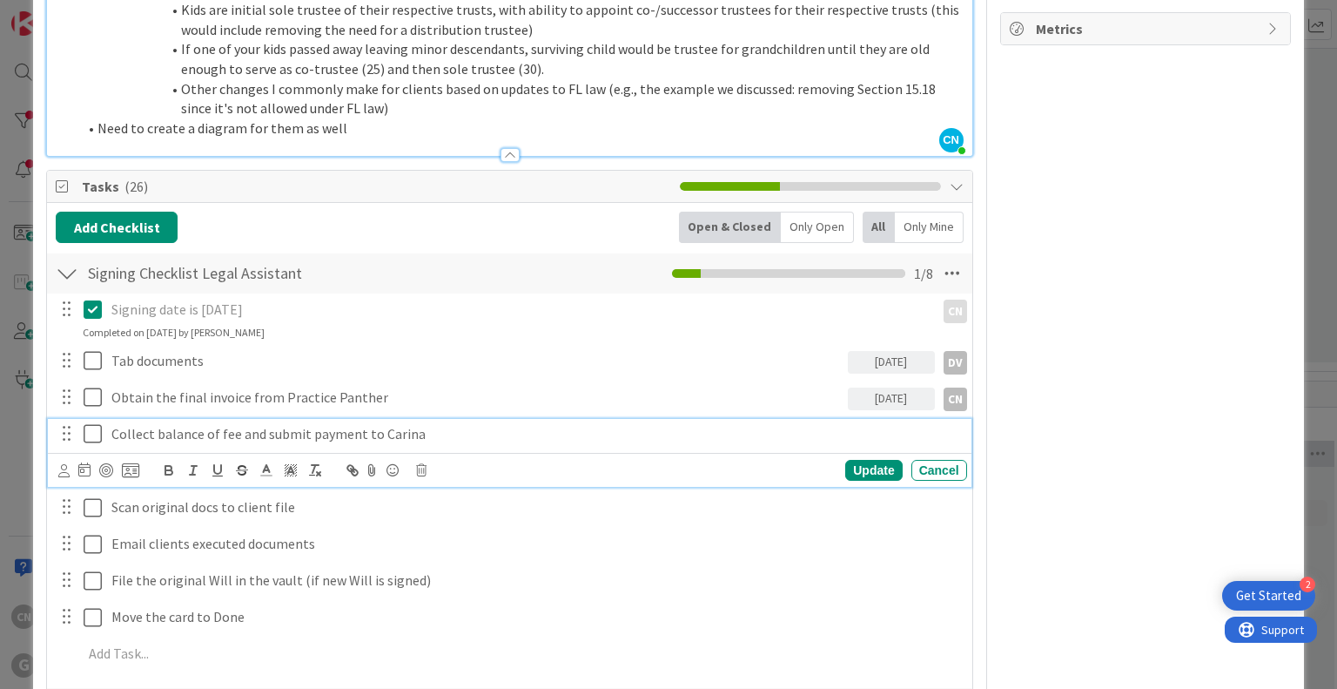
scroll to position [1131, 0]
click at [60, 463] on icon at bounding box center [63, 469] width 11 height 13
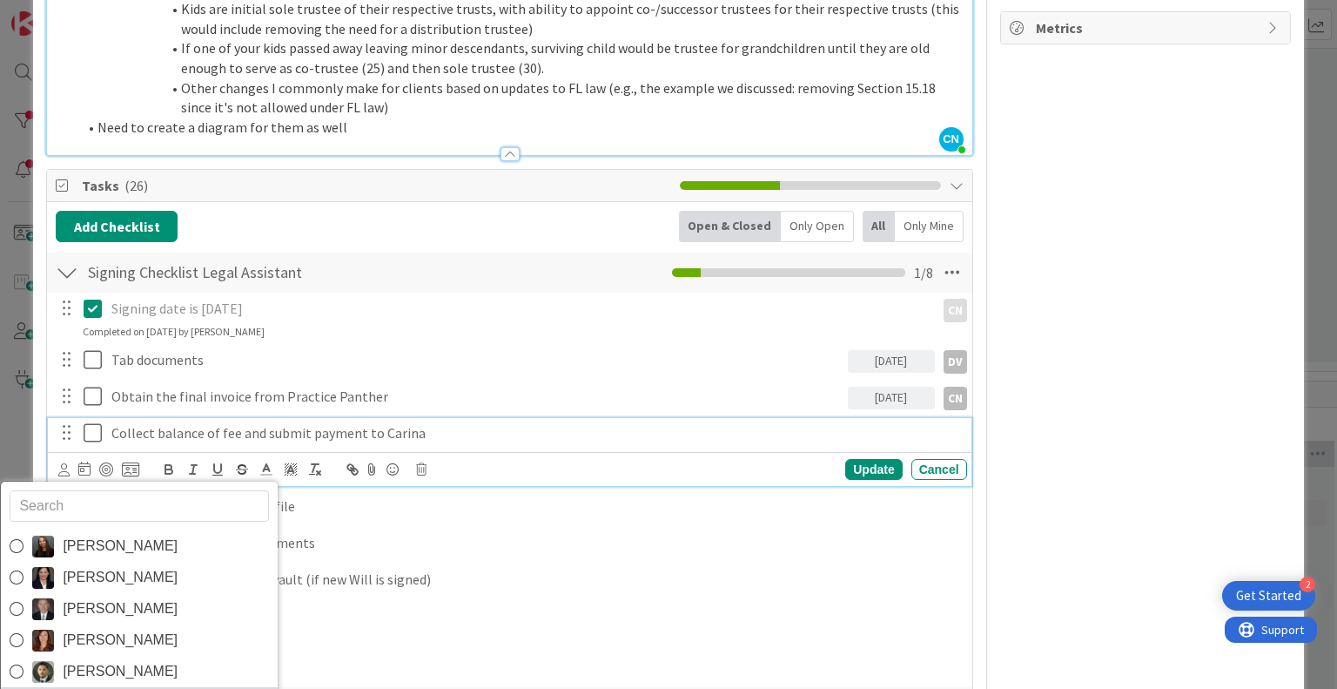
click at [120, 688] on span "[PERSON_NAME]" at bounding box center [120, 702] width 115 height 26
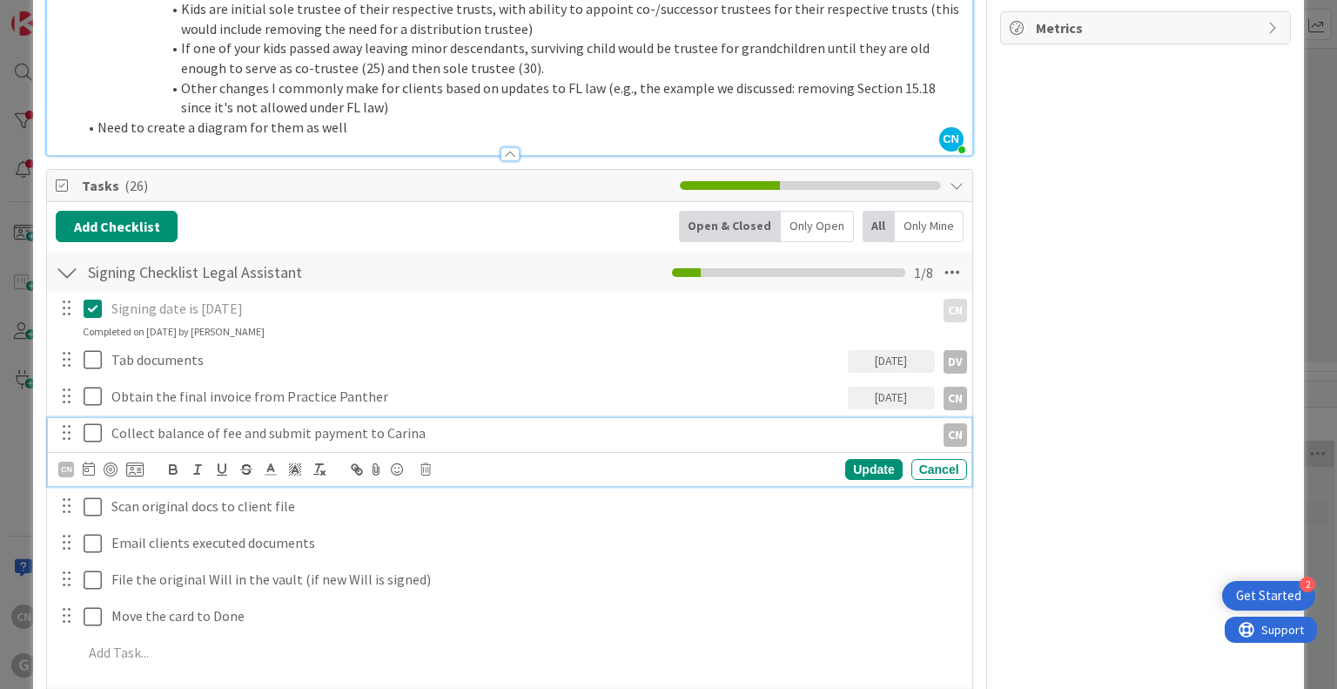
type textarea "x"
click at [88, 461] on icon at bounding box center [89, 468] width 12 height 14
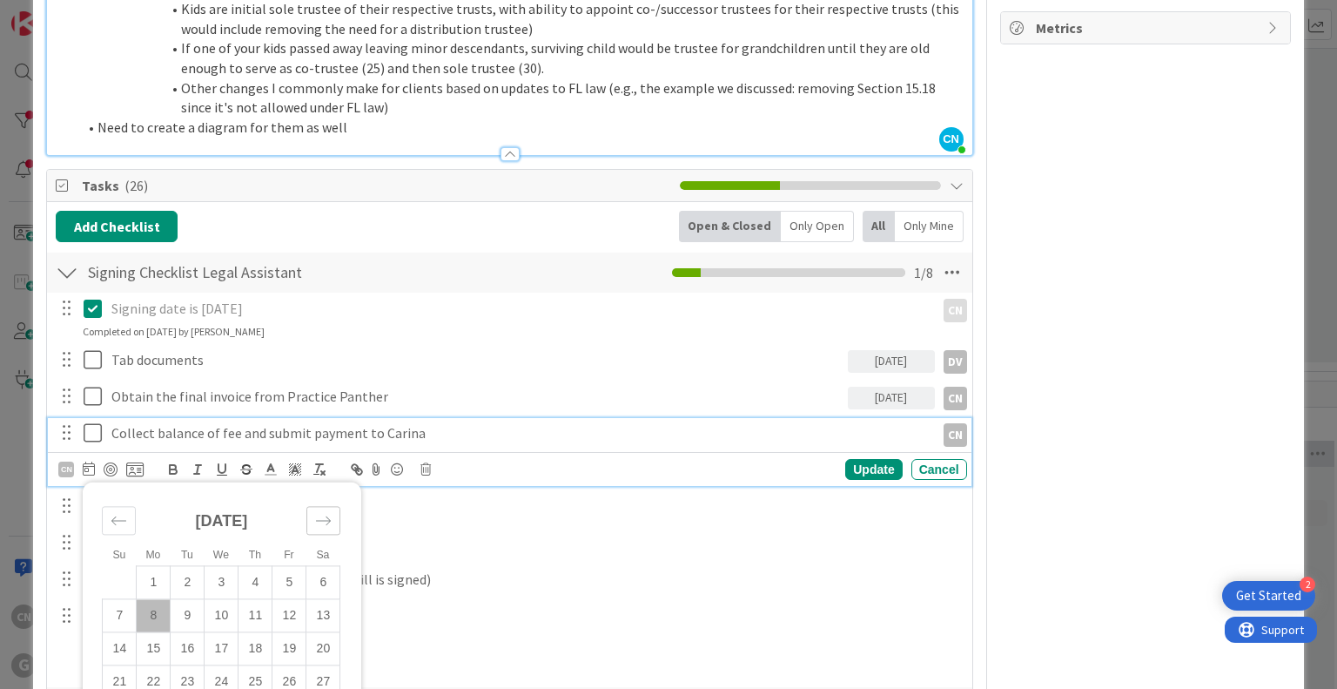
click at [327, 513] on icon "Move forward to switch to the next month." at bounding box center [323, 521] width 17 height 17
click at [161, 665] on td "17" at bounding box center [154, 681] width 34 height 33
type input "11/17/2025"
click at [161, 665] on td "17" at bounding box center [154, 681] width 34 height 33
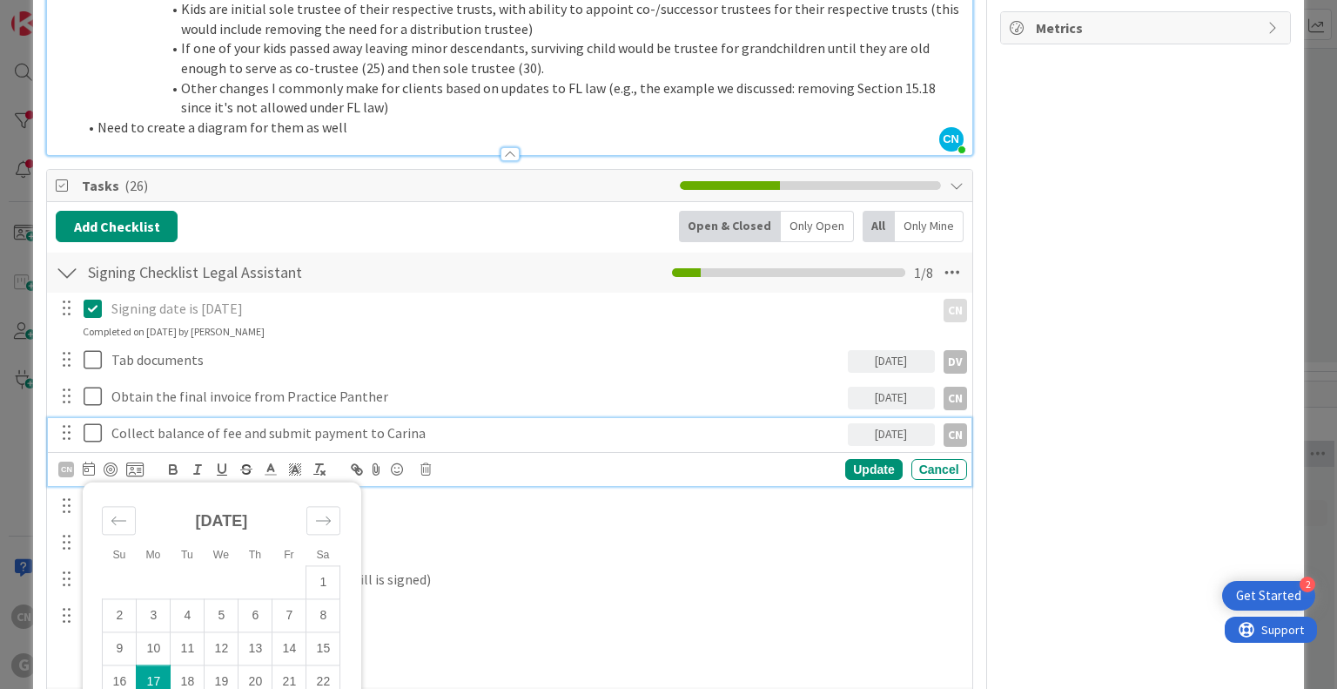
type textarea "x"
click at [865, 459] on div "Update" at bounding box center [873, 469] width 57 height 21
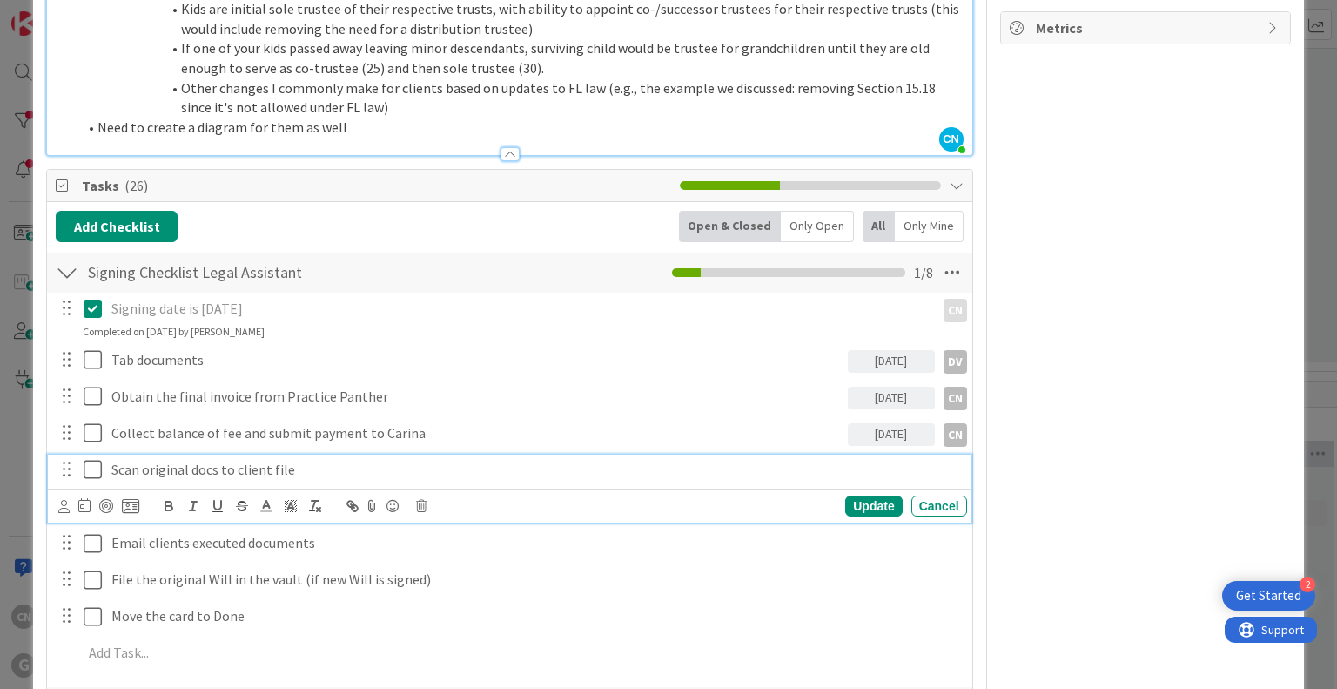
click at [310, 460] on p "Scan original docs to client file" at bounding box center [535, 470] width 849 height 20
click at [82, 498] on icon at bounding box center [84, 505] width 12 height 14
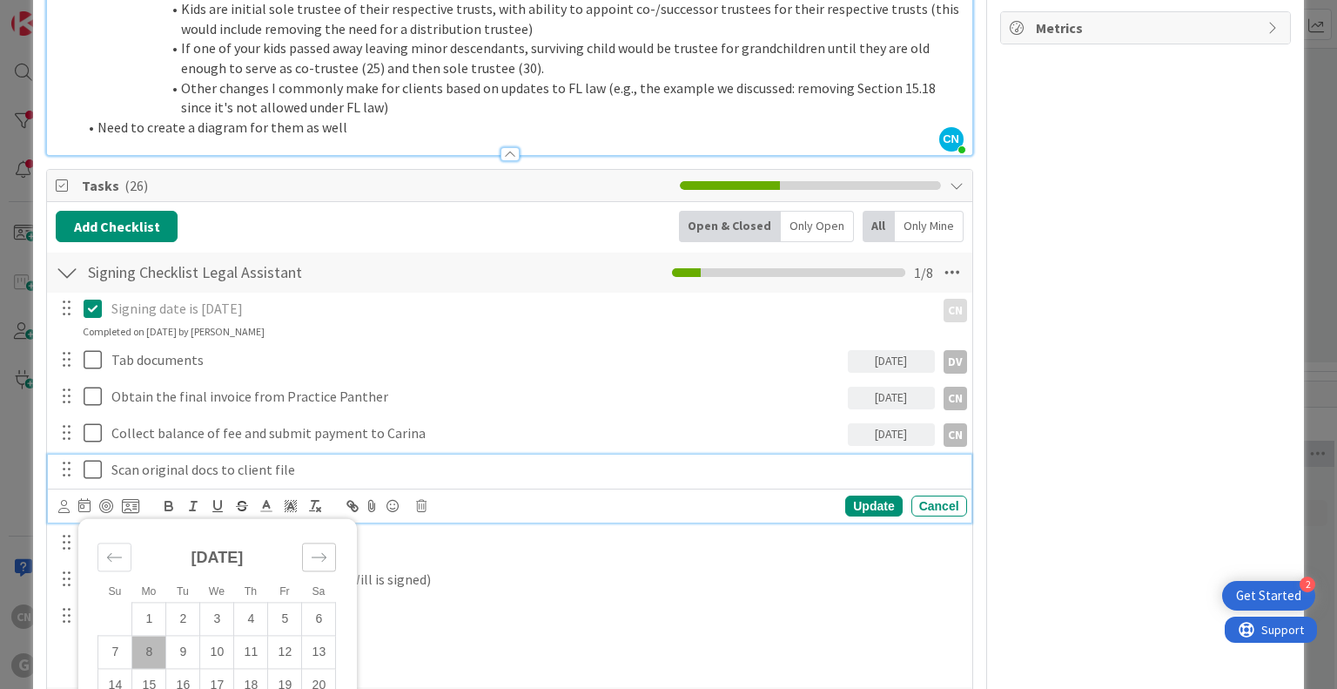
click at [320, 549] on icon "Move forward to switch to the next month." at bounding box center [319, 557] width 17 height 17
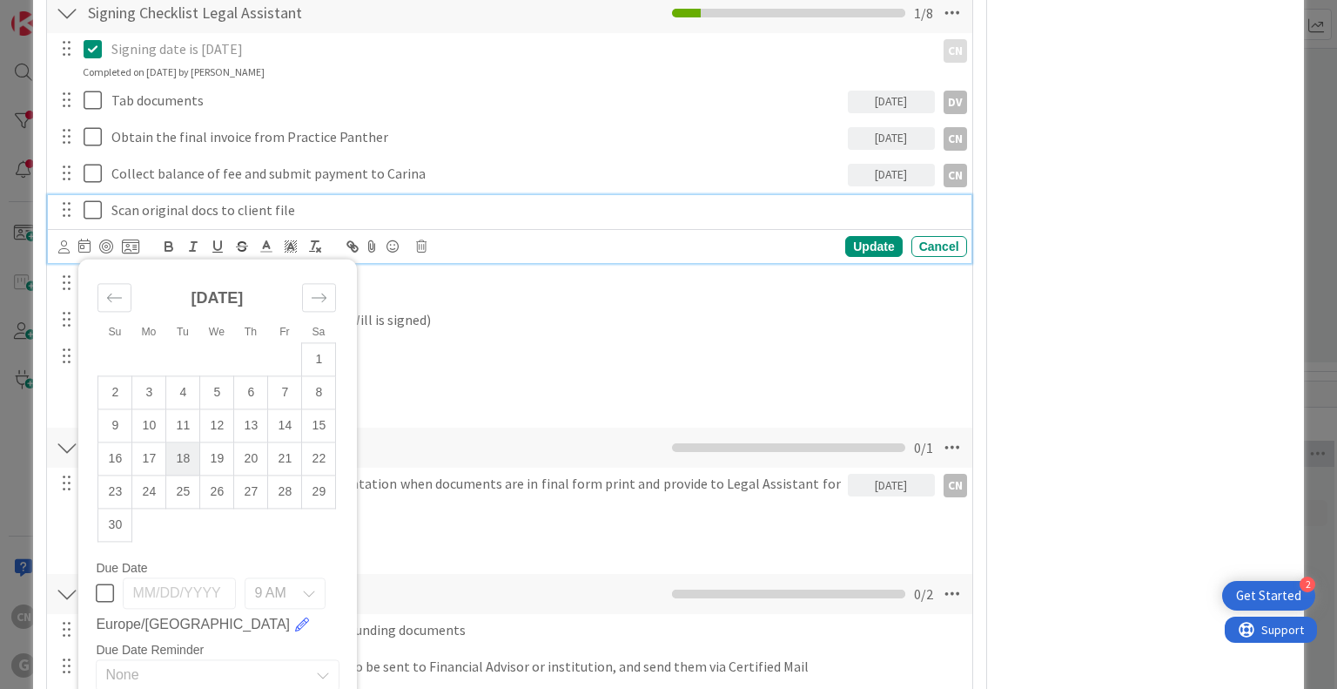
scroll to position [1391, 0]
click at [178, 441] on td "18" at bounding box center [183, 457] width 34 height 33
type input "11/18/2025"
click at [855, 235] on div "Update" at bounding box center [873, 245] width 57 height 21
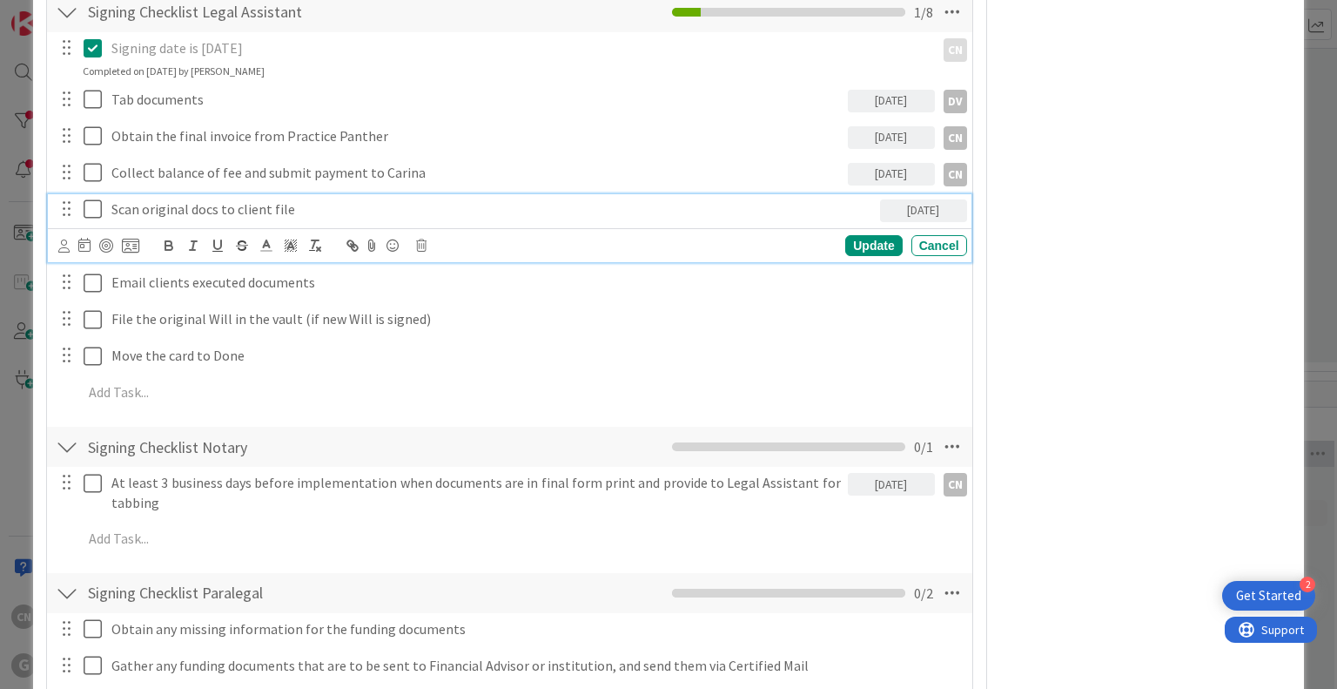
click at [202, 199] on p "Scan original docs to client file" at bounding box center [492, 209] width 762 height 20
click at [63, 239] on icon at bounding box center [63, 245] width 11 height 13
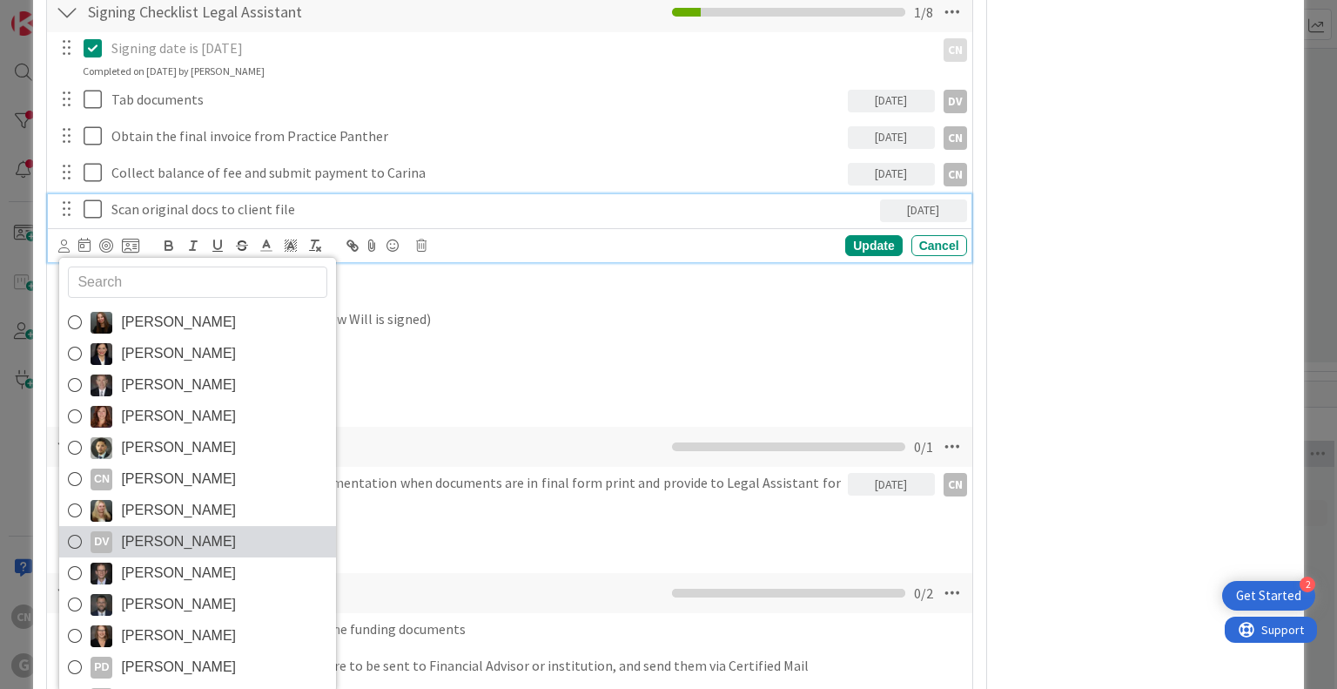
click at [201, 528] on span "Dayanna Valderrama" at bounding box center [178, 541] width 115 height 26
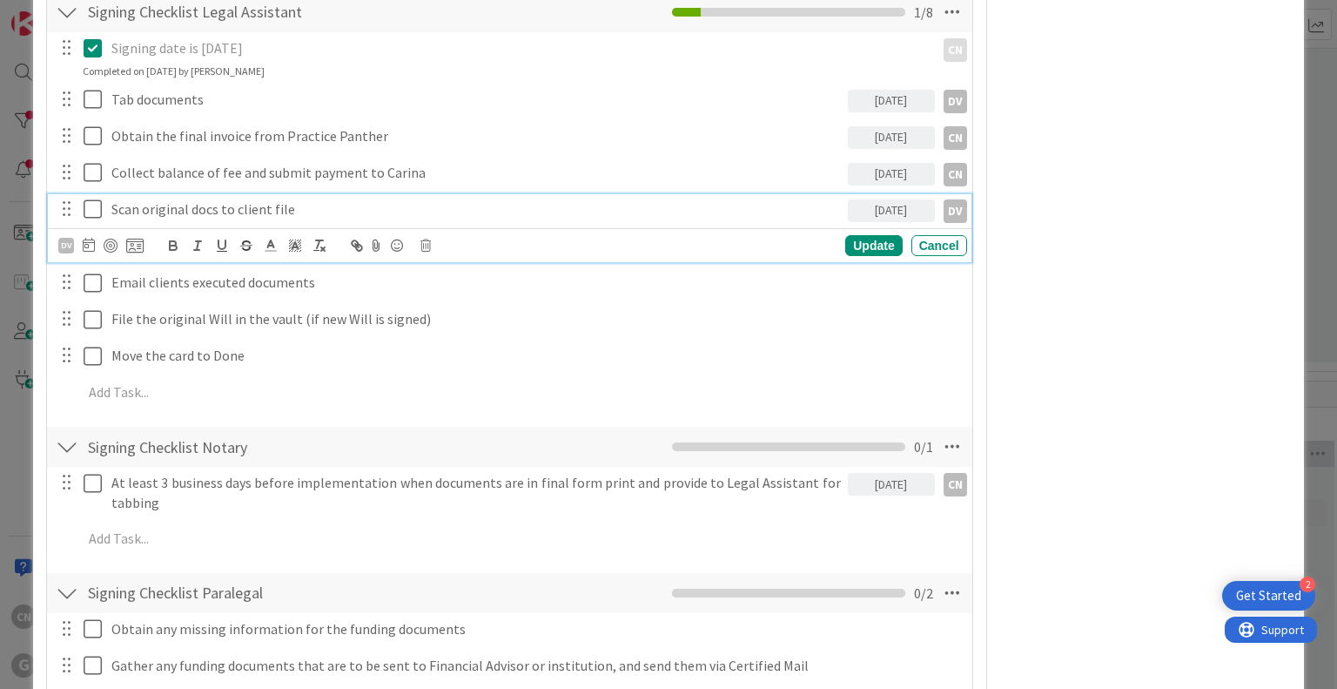
type textarea "x"
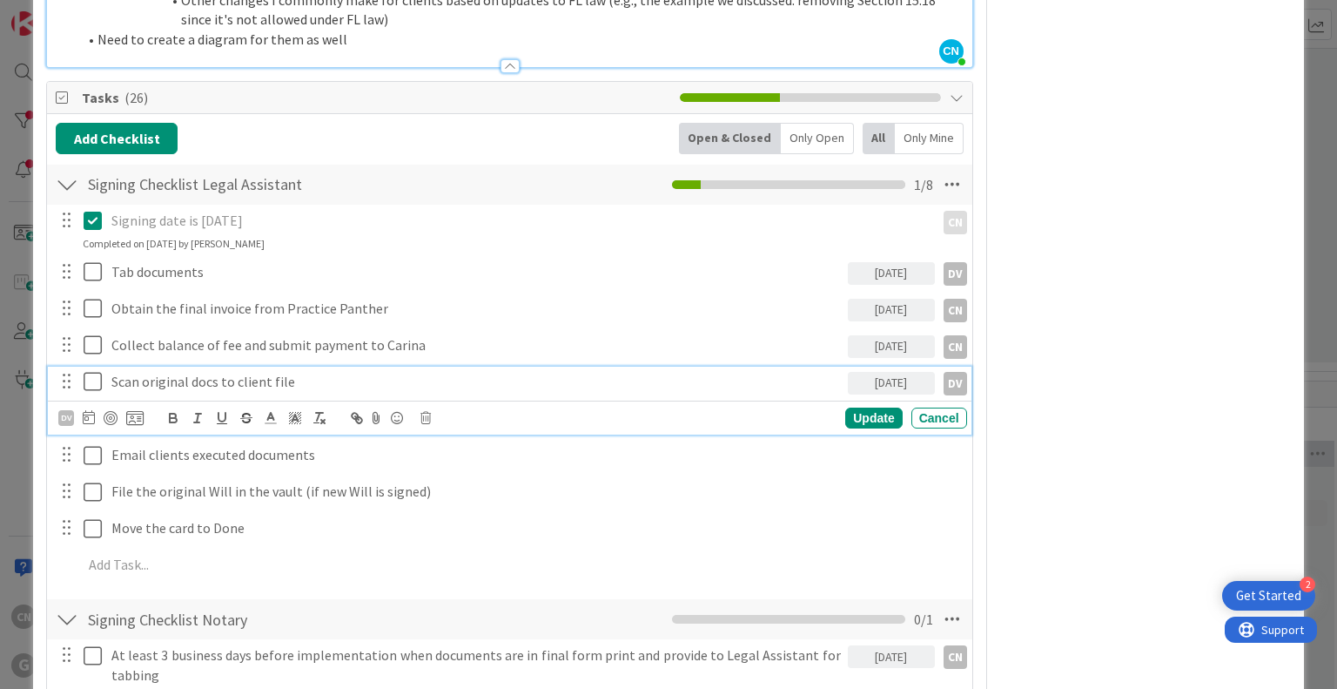
scroll to position [1218, 0]
click at [853, 408] on div "Update" at bounding box center [873, 418] width 57 height 21
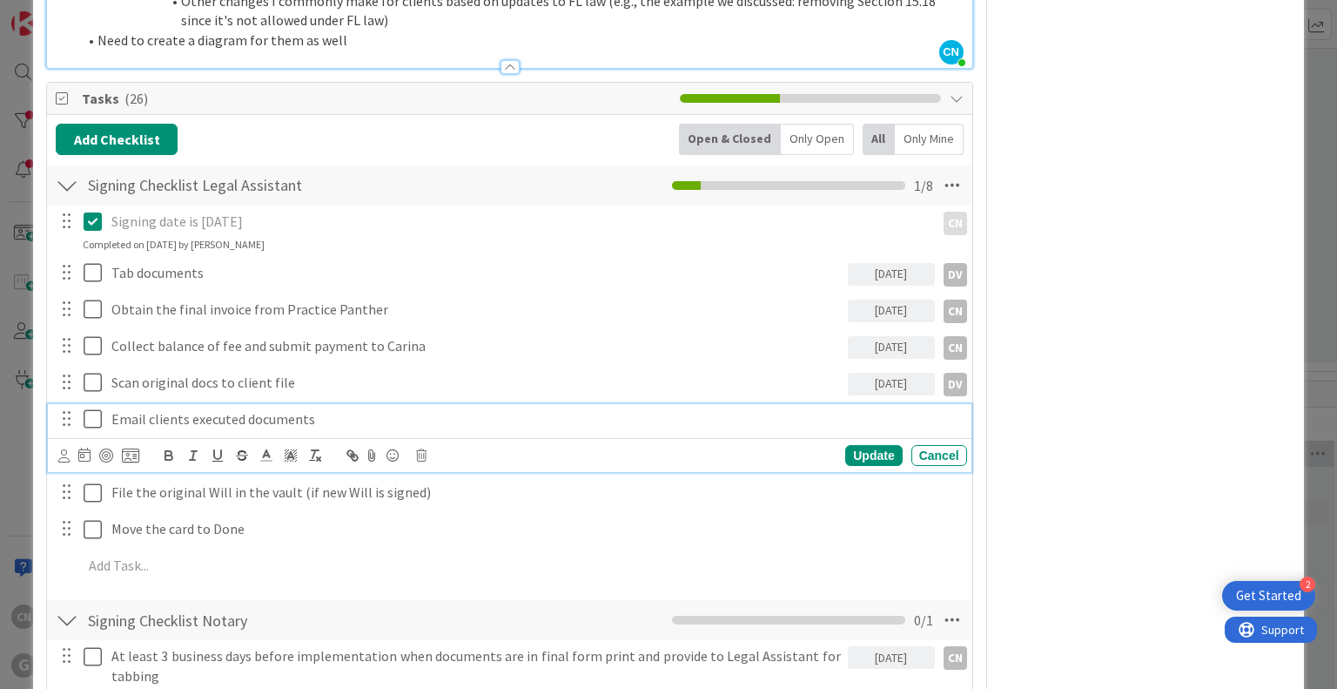
click at [330, 409] on p "Email clients executed documents" at bounding box center [535, 419] width 849 height 20
click at [81, 445] on div at bounding box center [84, 455] width 12 height 21
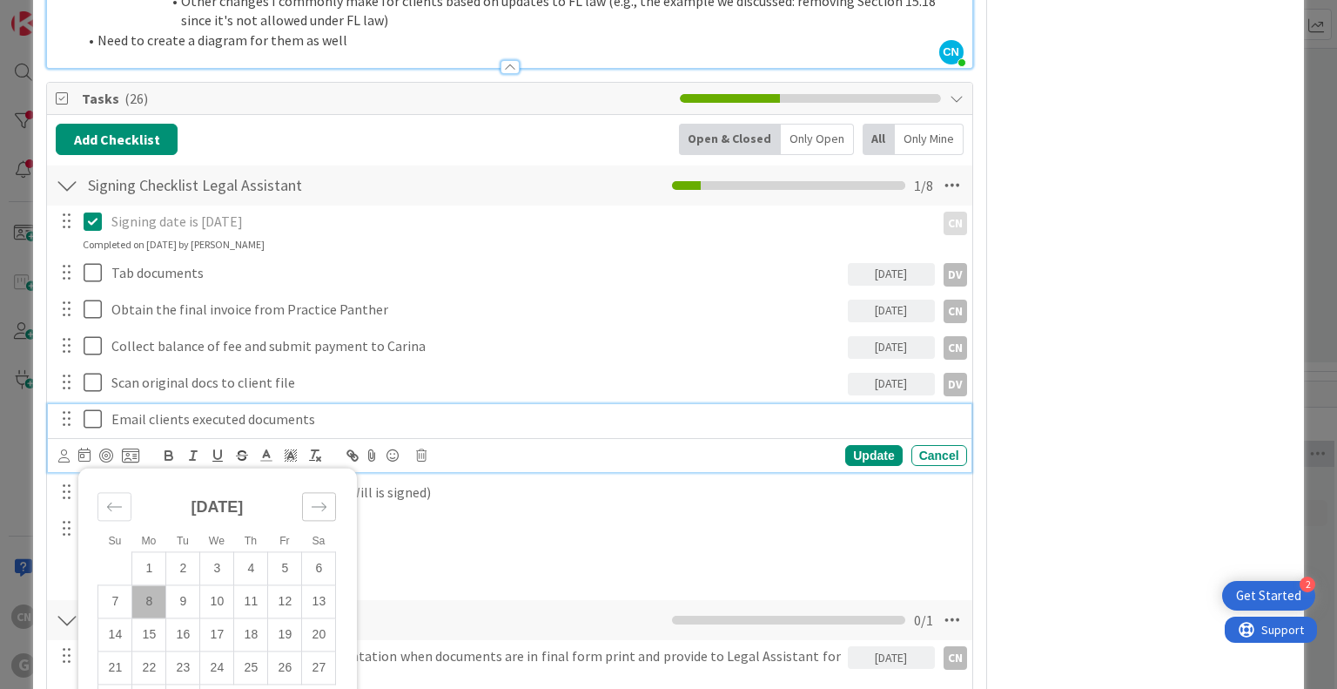
click at [319, 499] on icon "Move forward to switch to the next month." at bounding box center [319, 507] width 17 height 17
click at [317, 499] on icon "Move forward to switch to the next month." at bounding box center [319, 507] width 17 height 17
click at [181, 651] on td "18" at bounding box center [183, 667] width 34 height 33
type input "11/18/2025"
click at [181, 651] on td "18" at bounding box center [183, 667] width 34 height 33
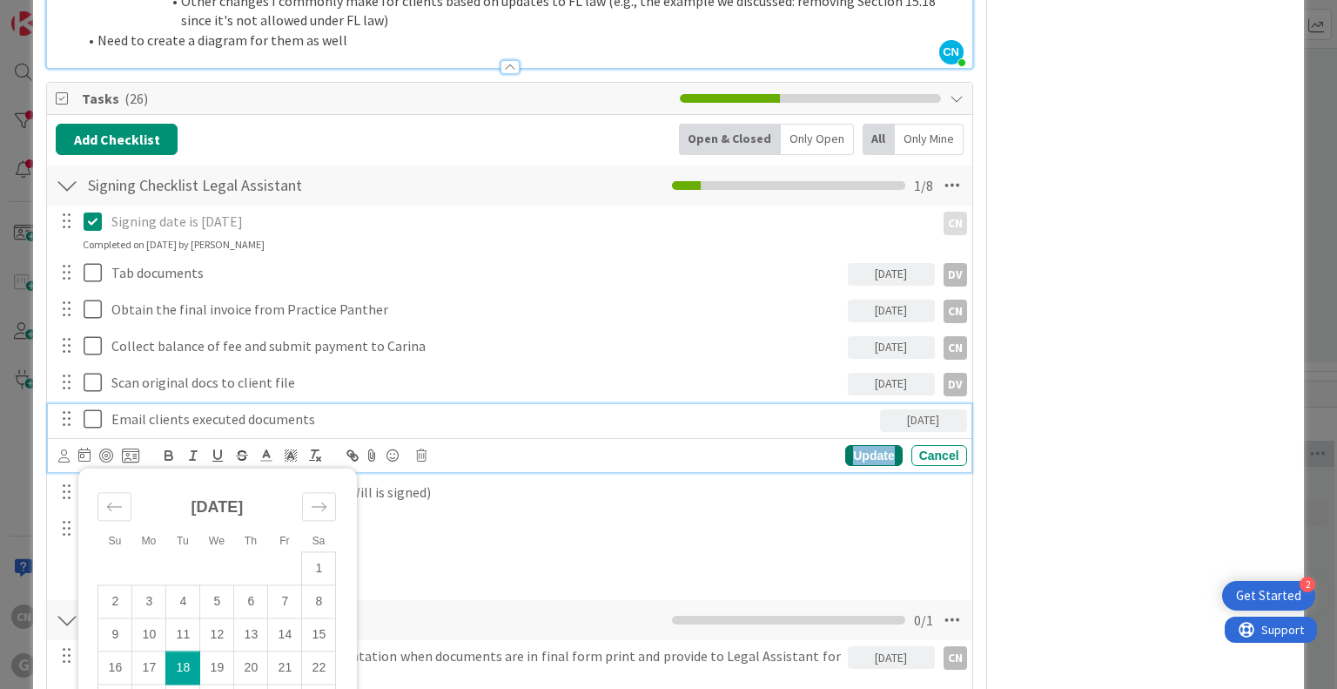
click at [845, 445] on div "Update" at bounding box center [873, 455] width 57 height 21
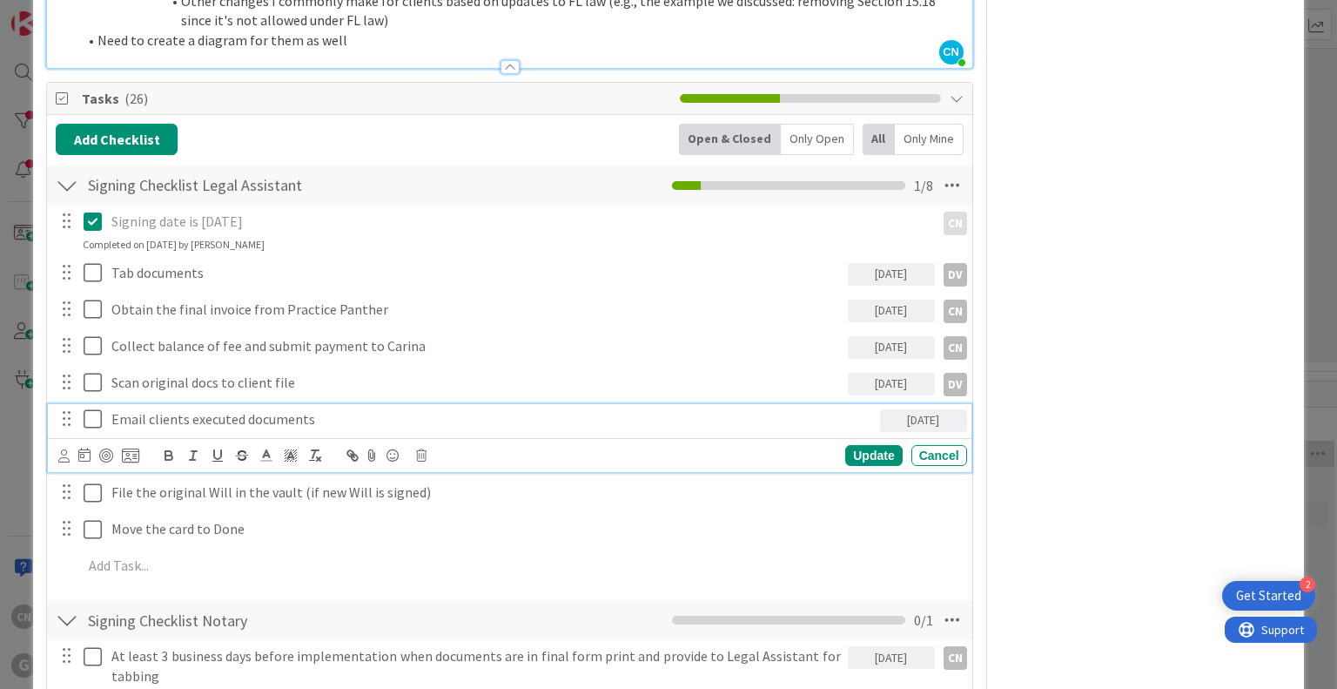
click at [237, 409] on p "Email clients executed documents" at bounding box center [492, 419] width 762 height 20
click at [66, 449] on icon at bounding box center [63, 455] width 11 height 13
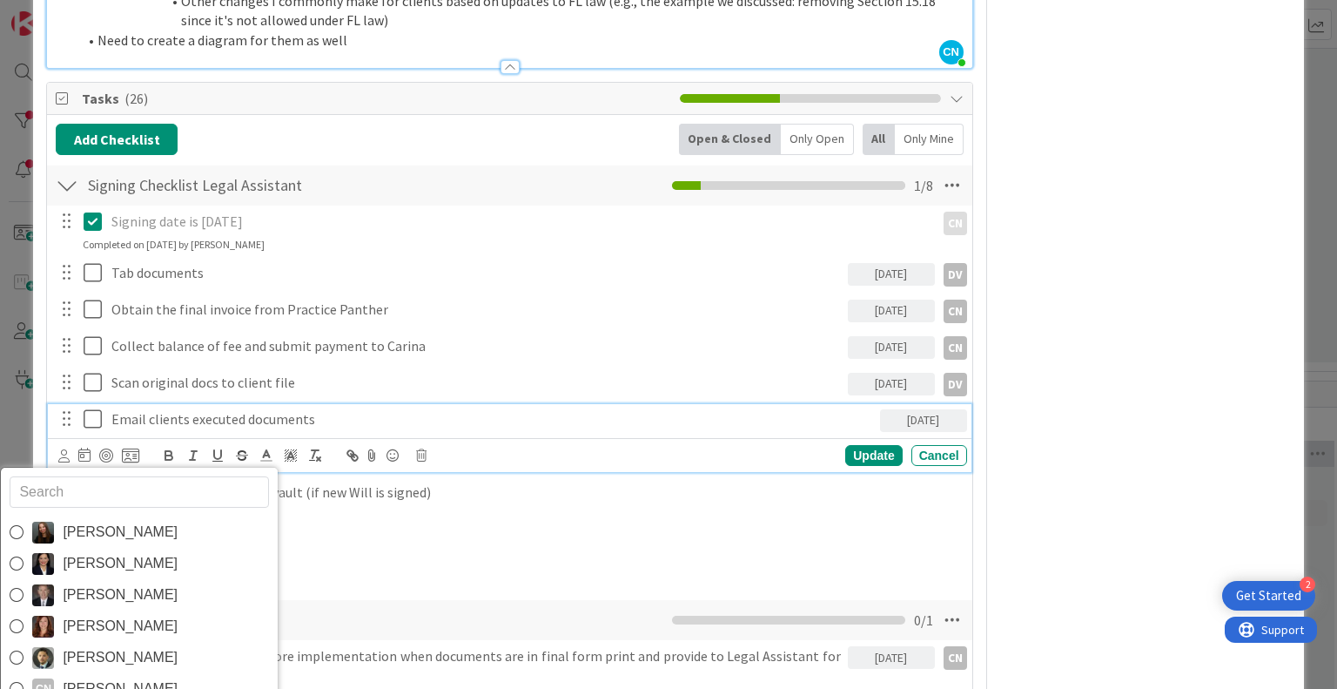
type textarea "x"
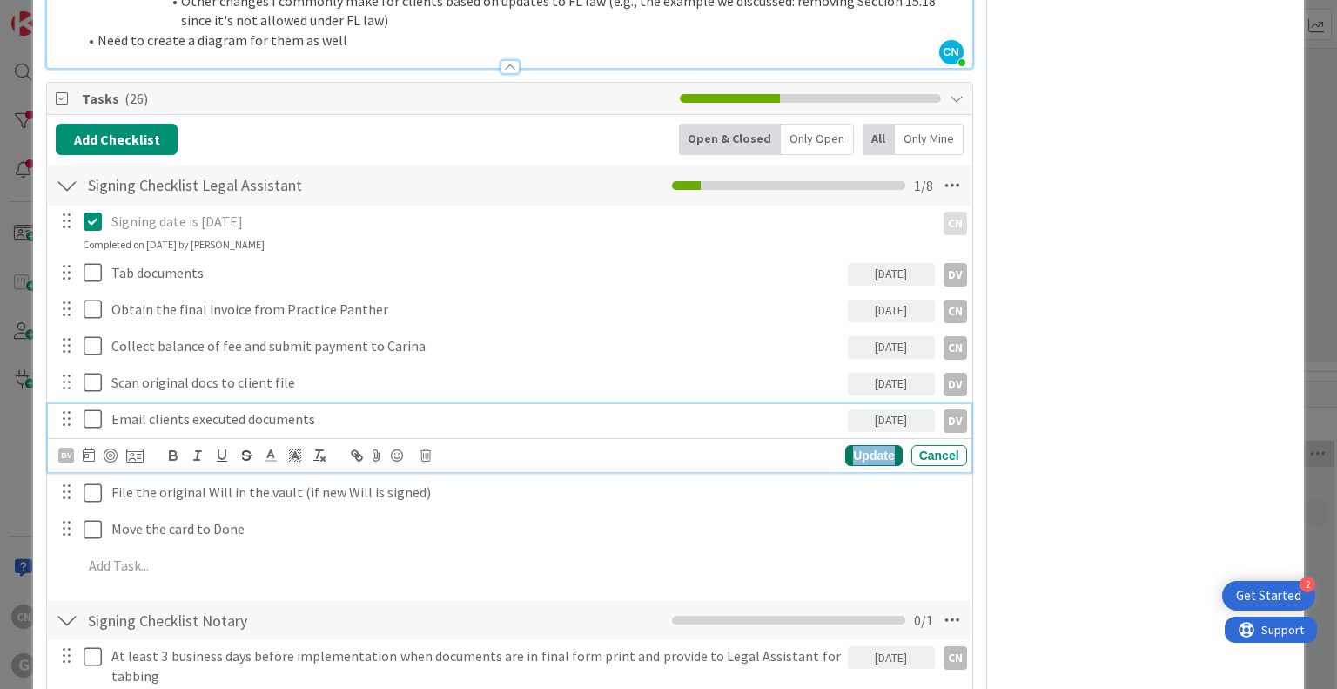
click at [856, 445] on div "Update" at bounding box center [873, 455] width 57 height 21
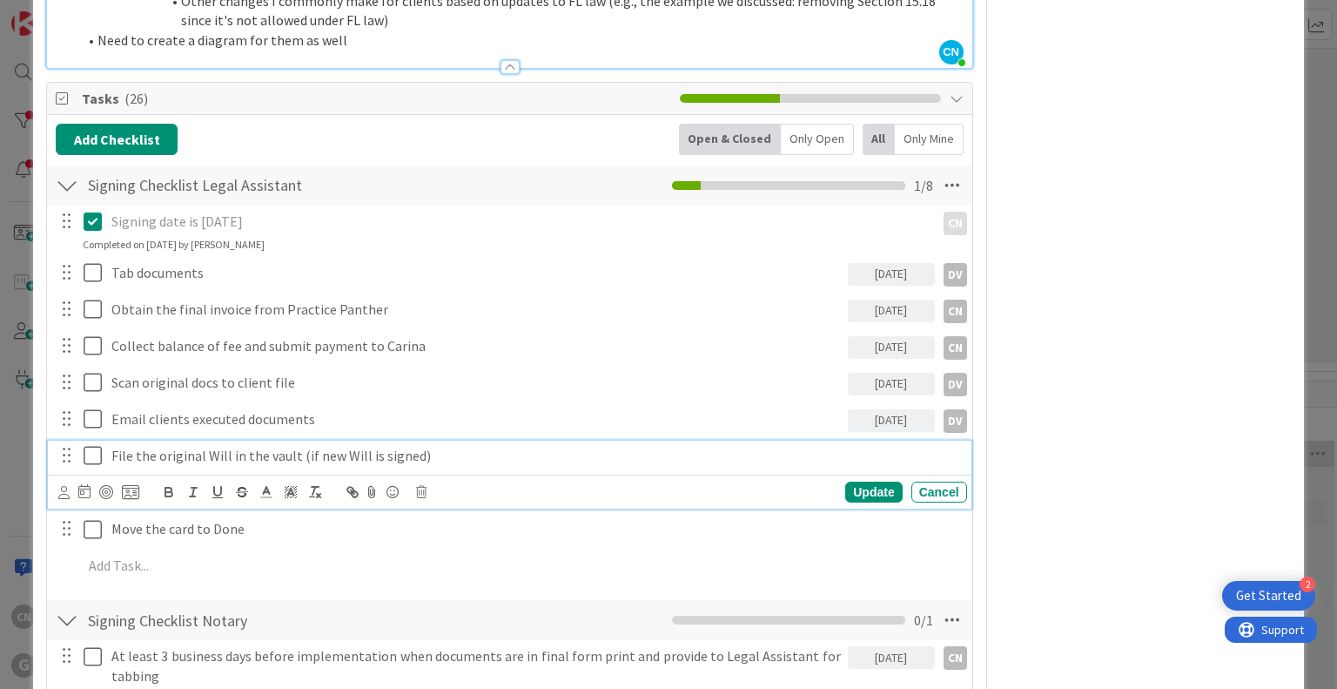
click at [444, 446] on p "File the original Will in the vault (if new Will is signed)" at bounding box center [535, 456] width 849 height 20
click at [88, 484] on icon at bounding box center [84, 491] width 12 height 14
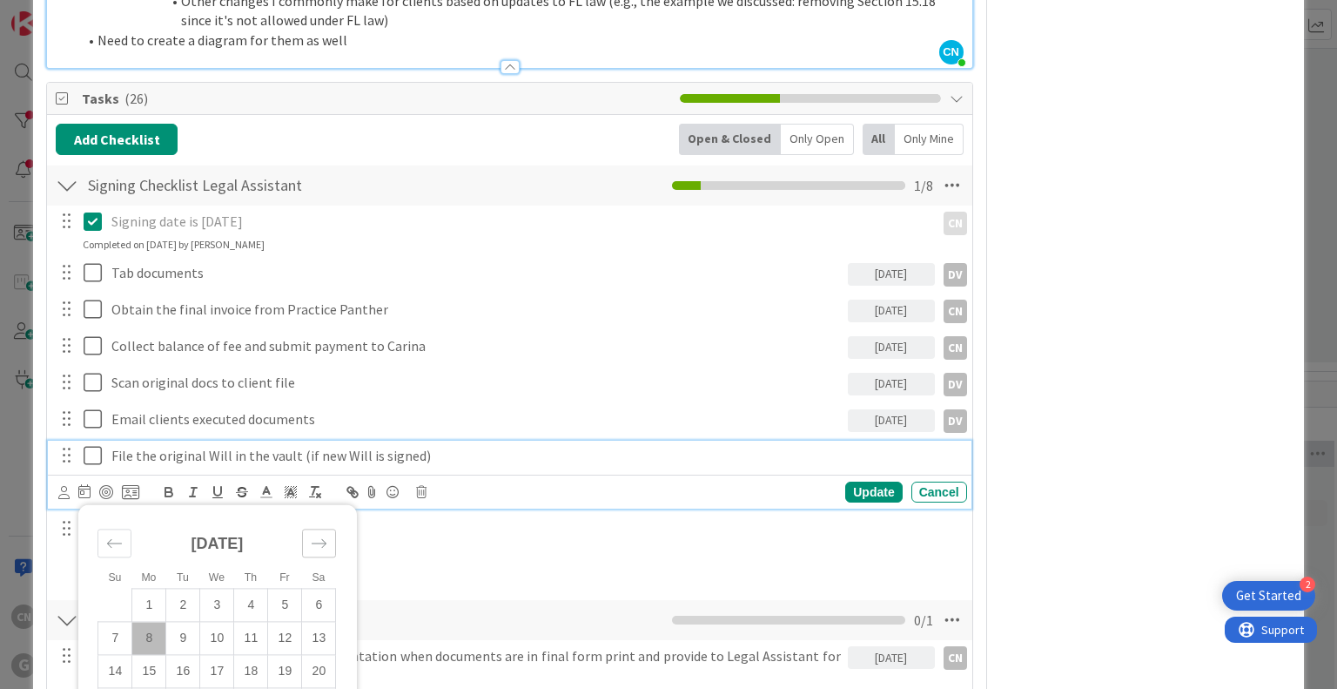
click at [320, 535] on icon "Move forward to switch to the next month." at bounding box center [319, 543] width 17 height 17
type input "11/18/2025"
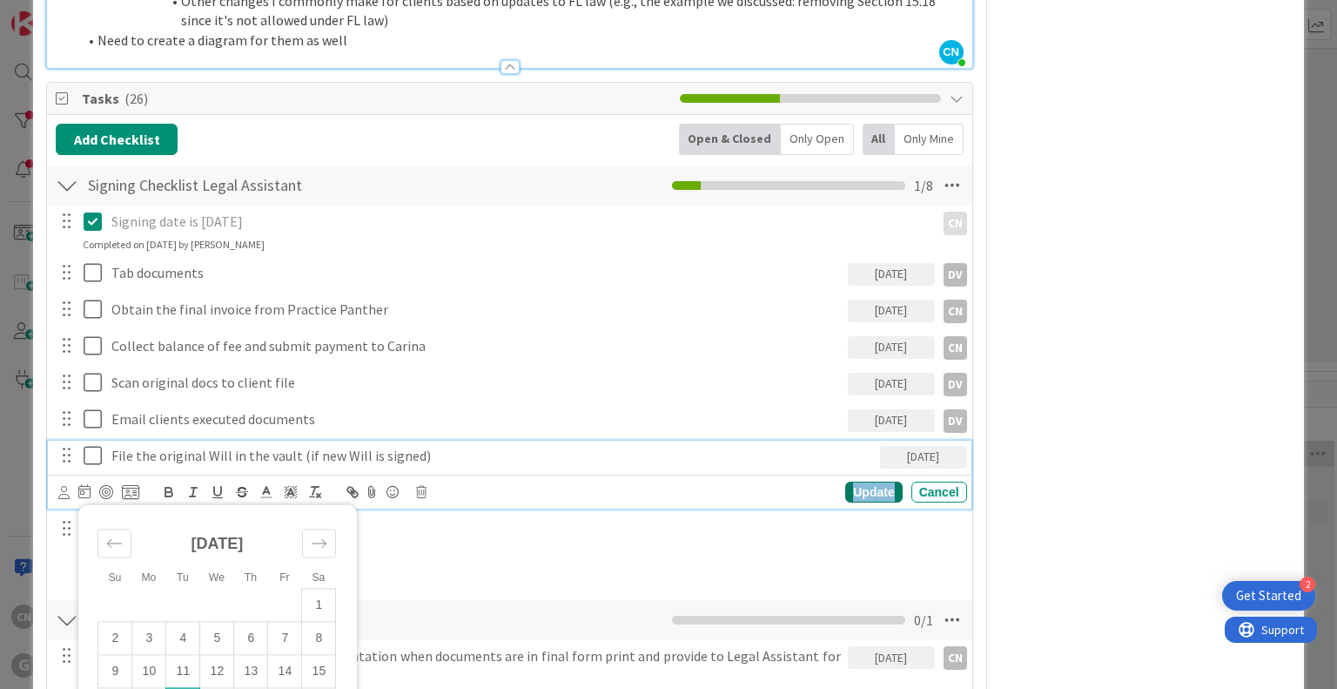
click at [857, 481] on div "Update" at bounding box center [873, 491] width 57 height 21
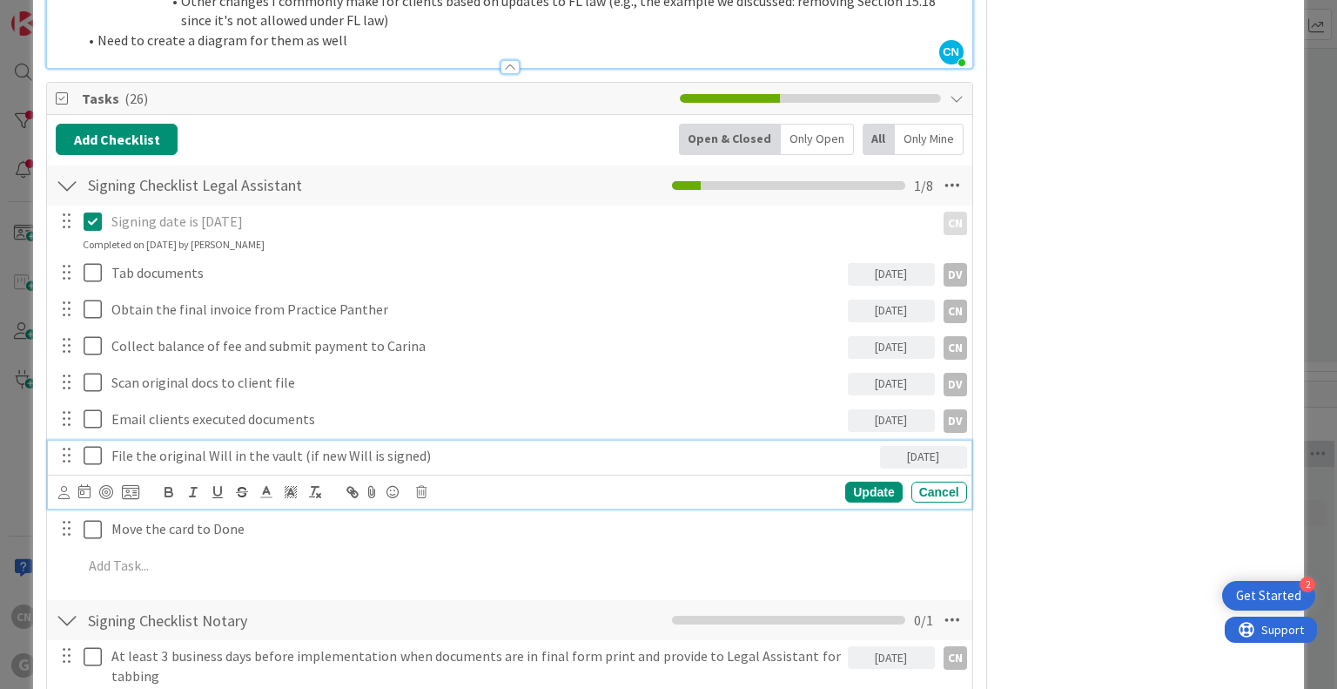
click at [326, 446] on p "File the original Will in the vault (if new Will is signed)" at bounding box center [492, 456] width 762 height 20
click at [64, 486] on icon at bounding box center [63, 492] width 11 height 13
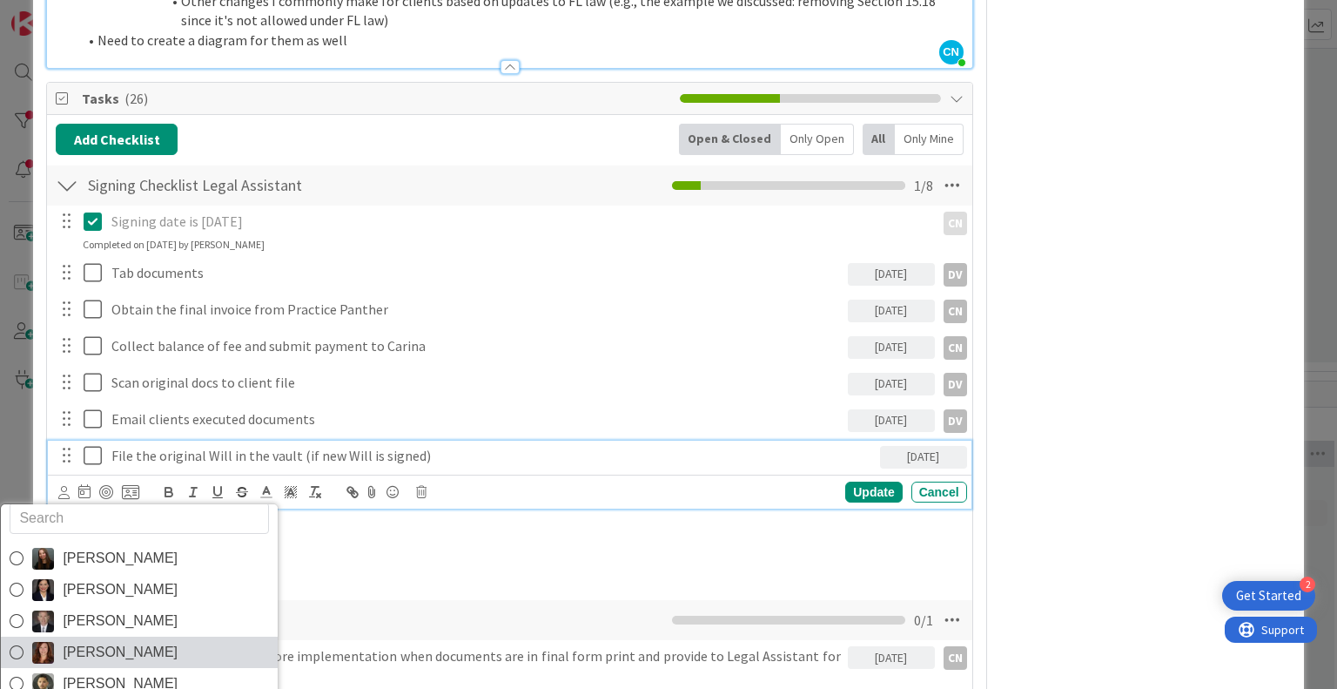
scroll to position [59, 0]
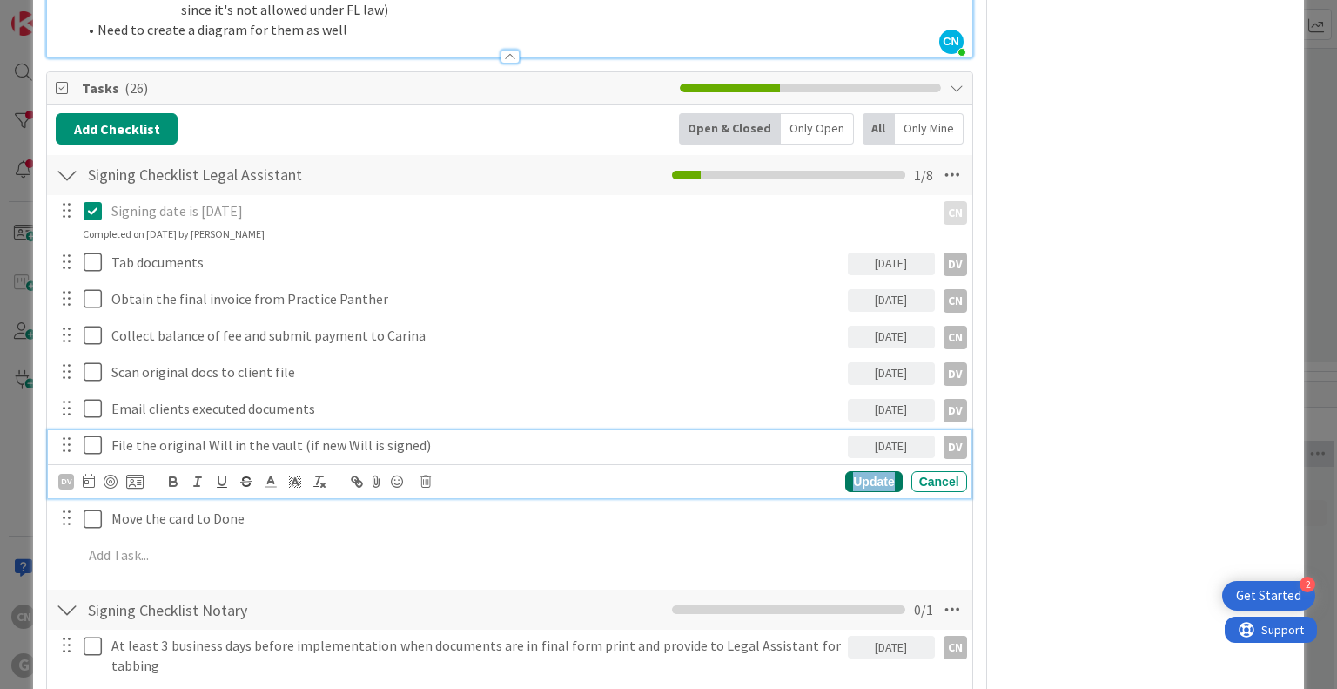
click at [867, 471] on div "Update" at bounding box center [873, 481] width 57 height 21
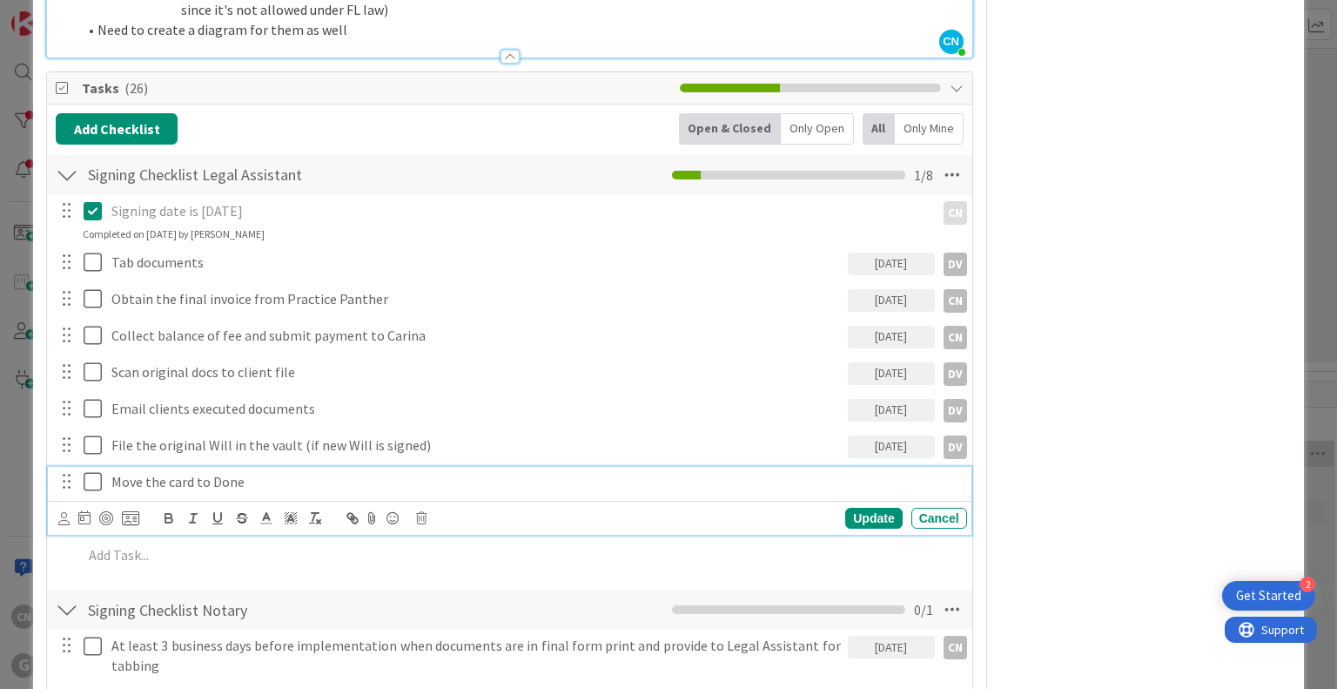
click at [265, 472] on p "Move the card to Done" at bounding box center [535, 482] width 849 height 20
click at [72, 501] on div "Update Cancel" at bounding box center [509, 518] width 923 height 34
click at [64, 512] on icon at bounding box center [63, 518] width 11 height 13
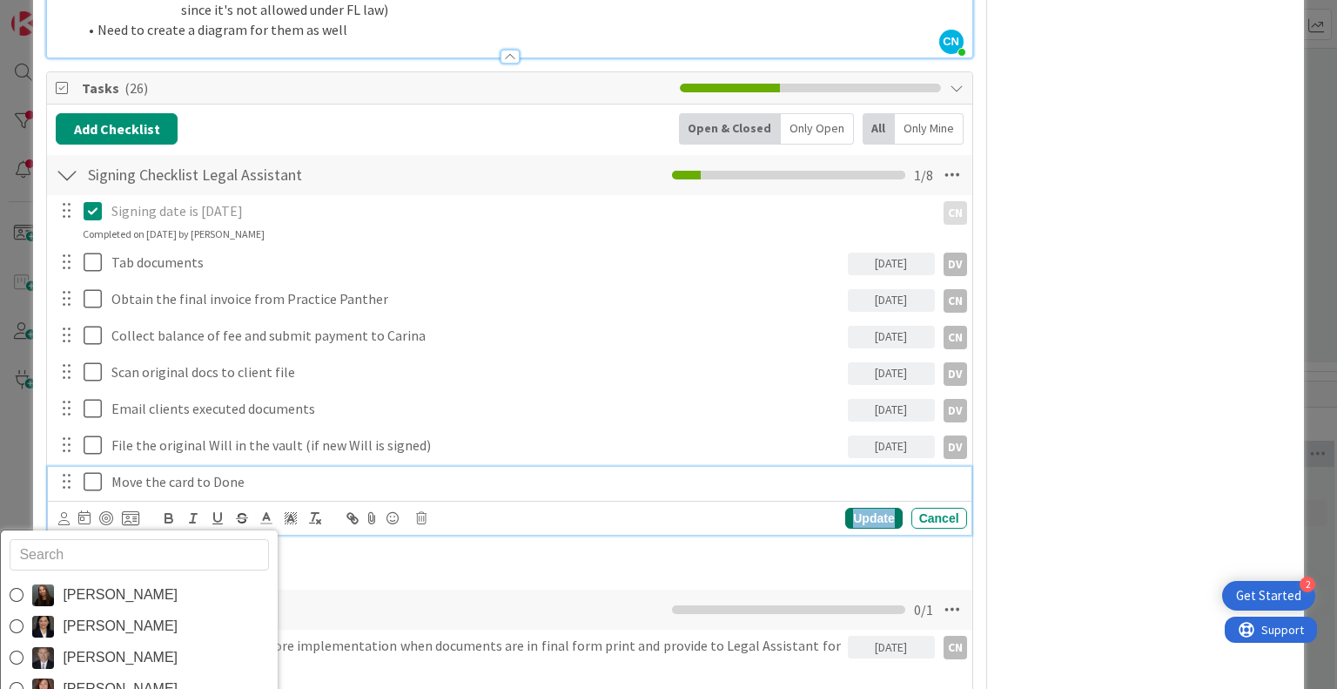
click at [857, 507] on div "Update" at bounding box center [873, 517] width 57 height 21
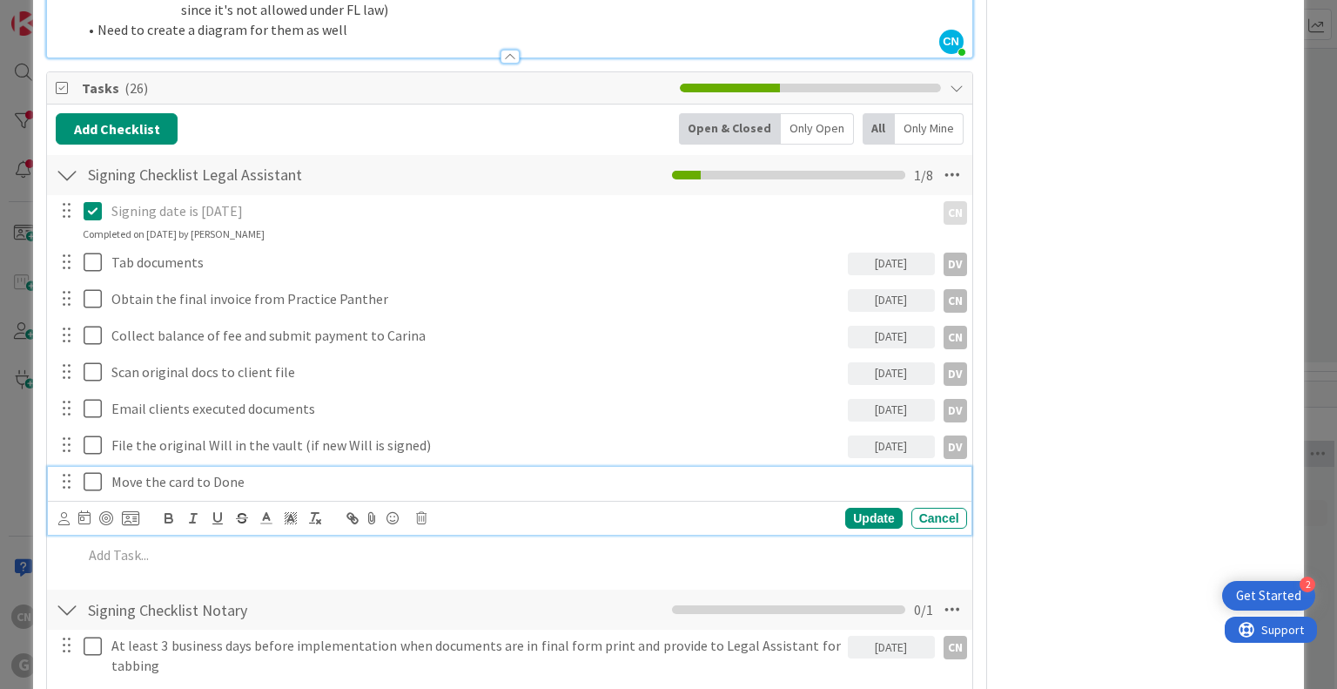
click at [222, 472] on p "Move the card to Done" at bounding box center [535, 482] width 849 height 20
click at [61, 512] on icon at bounding box center [63, 518] width 11 height 13
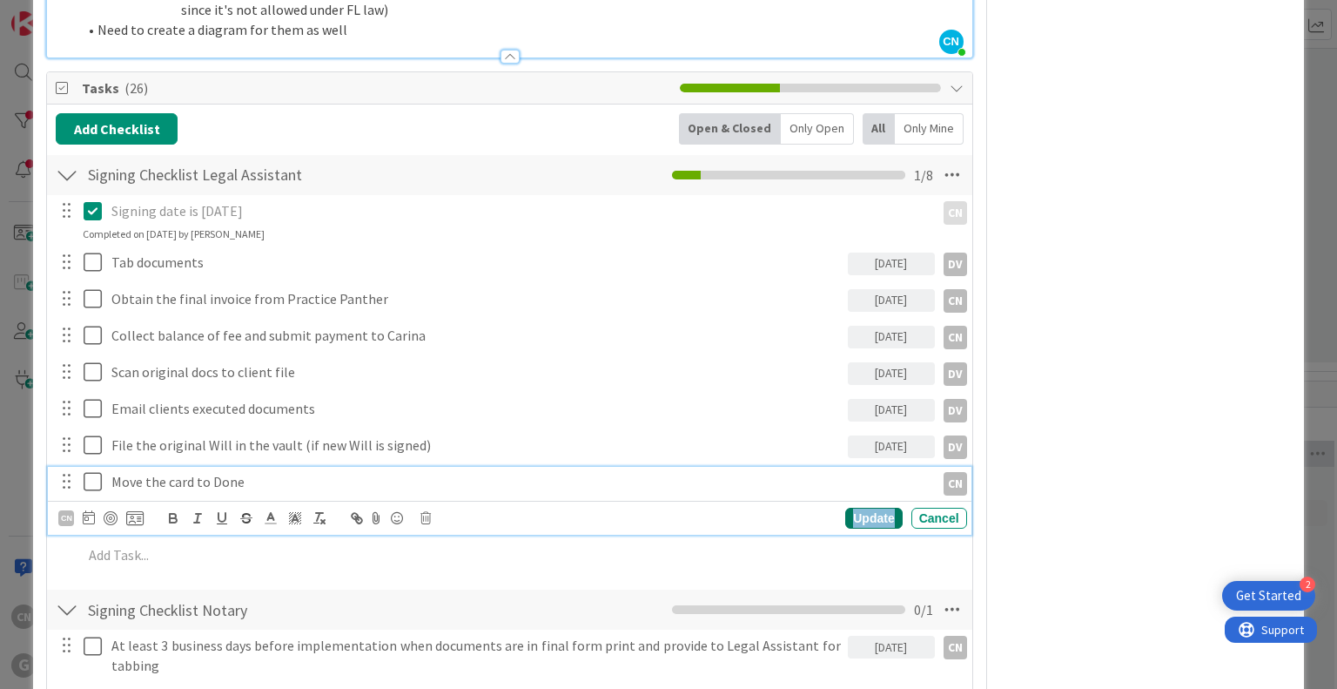
drag, startPoint x: 873, startPoint y: 440, endPoint x: 860, endPoint y: 444, distance: 13.5
click at [870, 507] on div "Update" at bounding box center [873, 517] width 57 height 21
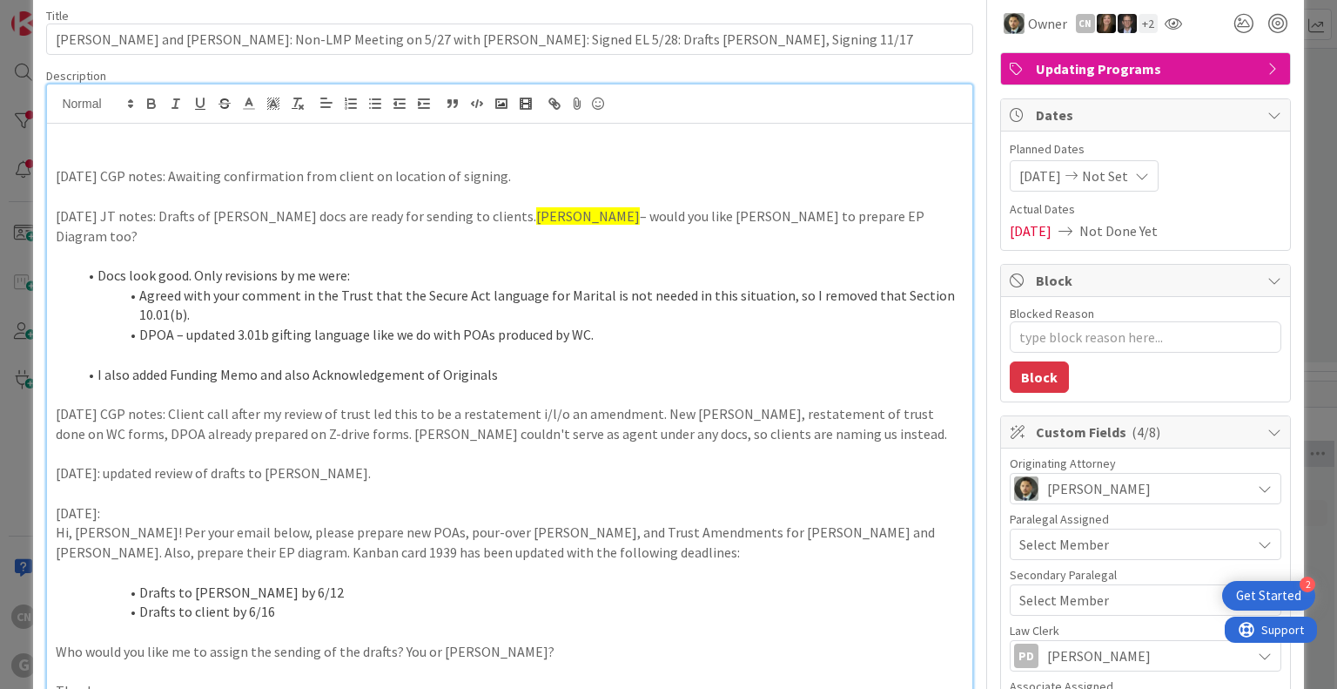
scroll to position [0, 0]
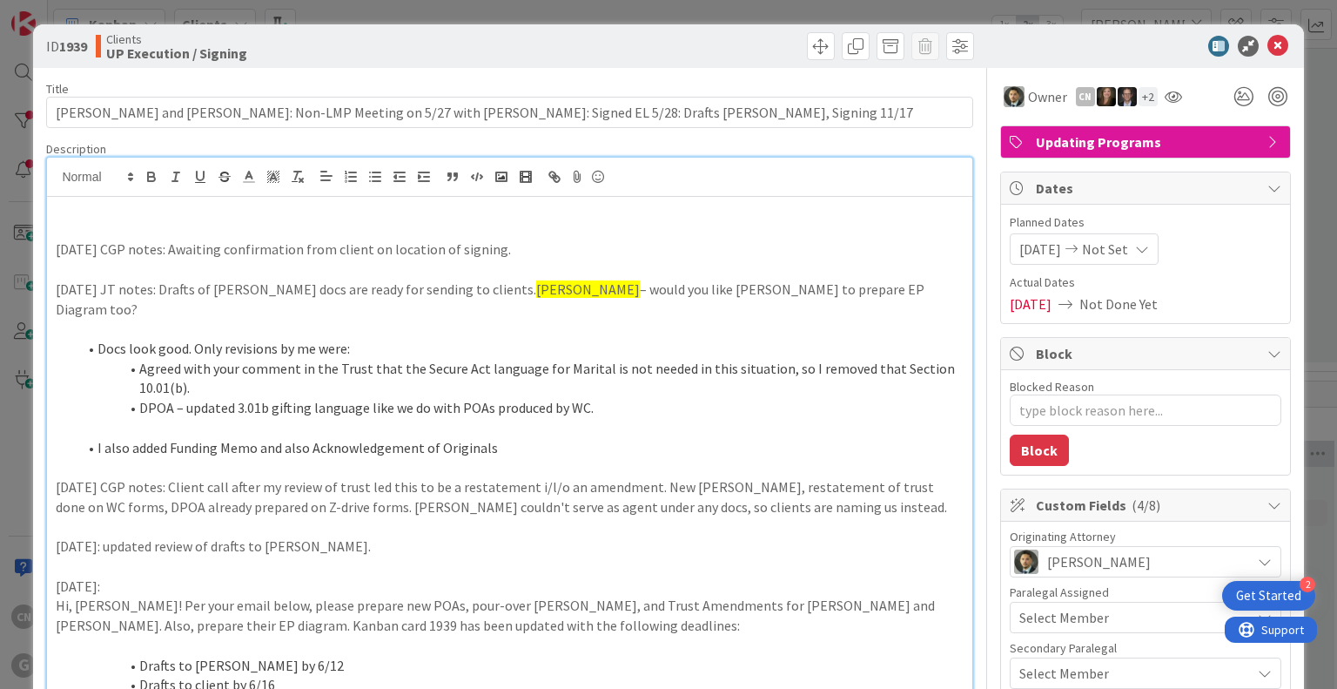
click at [581, 457] on p at bounding box center [509, 467] width 907 height 20
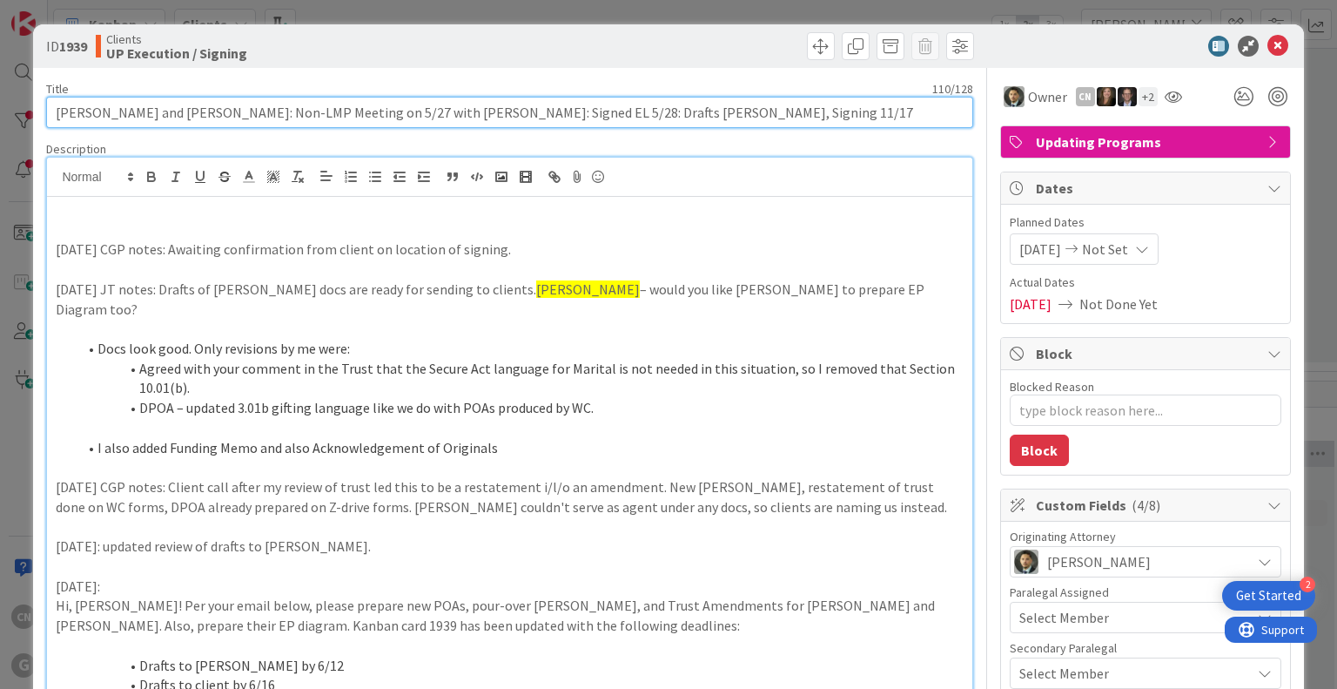
click at [695, 114] on input "Stuerke, Stacy and Diane: Non-LMP Meeting on 5/27 with Chris: Signed EL 5/28: D…" at bounding box center [509, 112] width 926 height 31
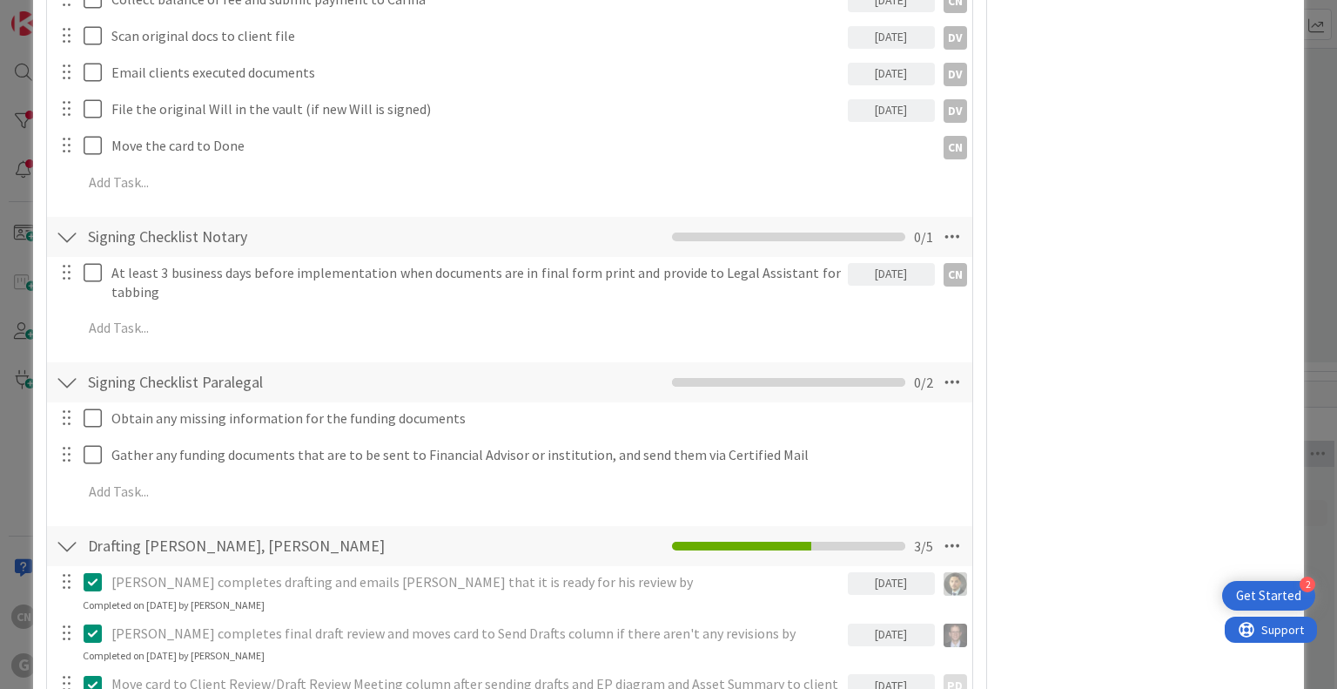
scroll to position [1565, 0]
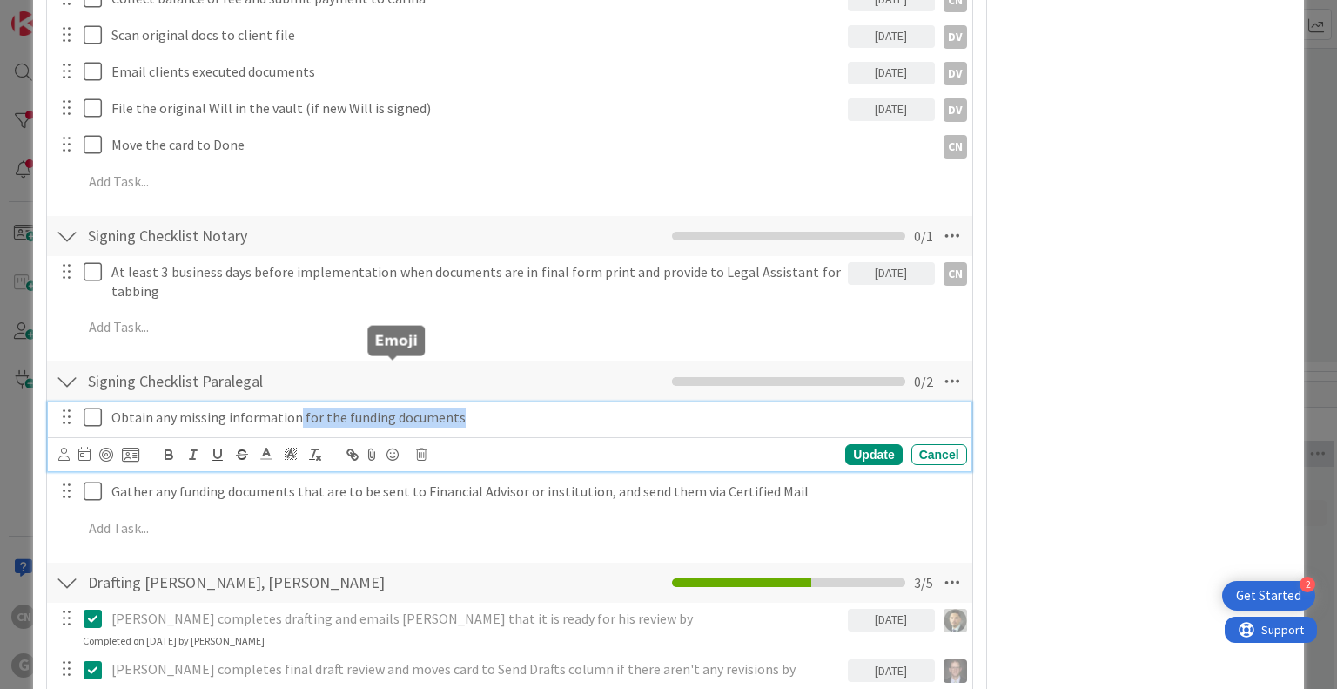
drag, startPoint x: 320, startPoint y: 350, endPoint x: 591, endPoint y: 382, distance: 272.6
click at [558, 402] on div "Obtain any missing information for the funding documents Update Cancel" at bounding box center [509, 436] width 923 height 69
click at [487, 361] on div "Signing Checklist Paralegal Checklist Name 27 / 64 Signing Checklist Paralegal …" at bounding box center [509, 381] width 924 height 40
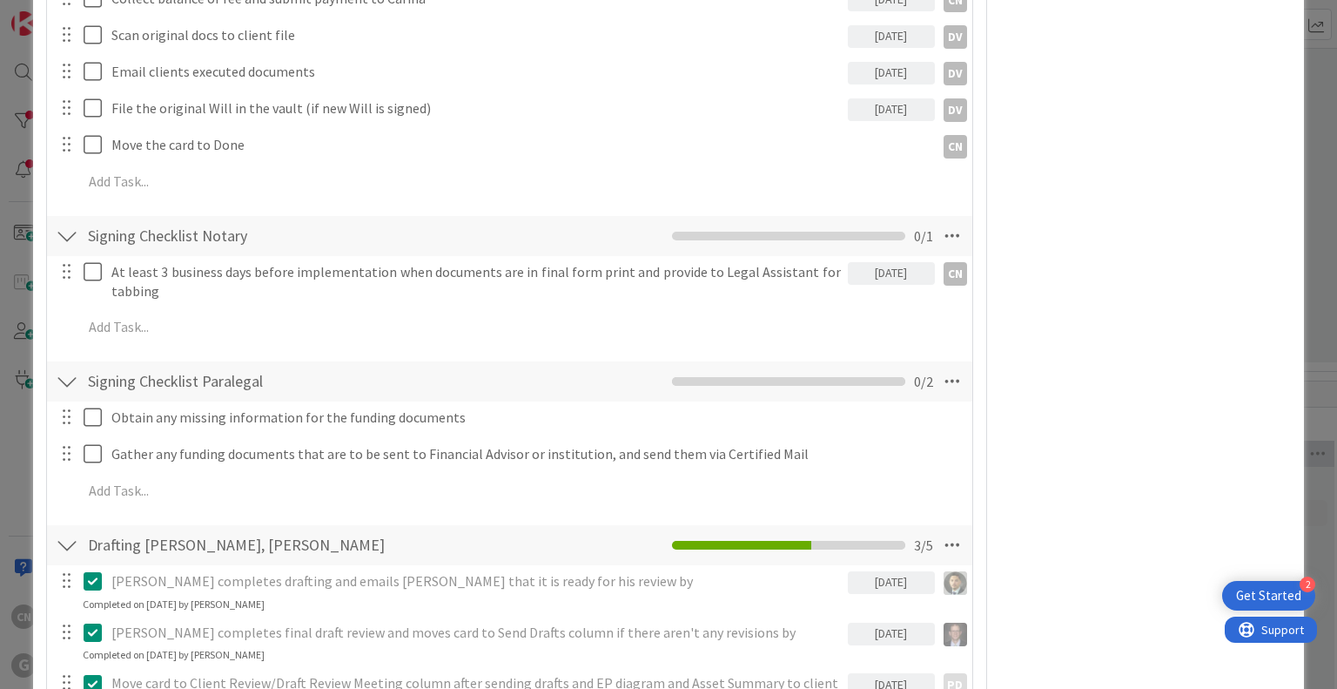
click at [1108, 236] on div "Owner CN + 2 Updating Programs Dates Planned Dates 05/27/2025 Not Set Actual Da…" at bounding box center [1145, 283] width 291 height 3561
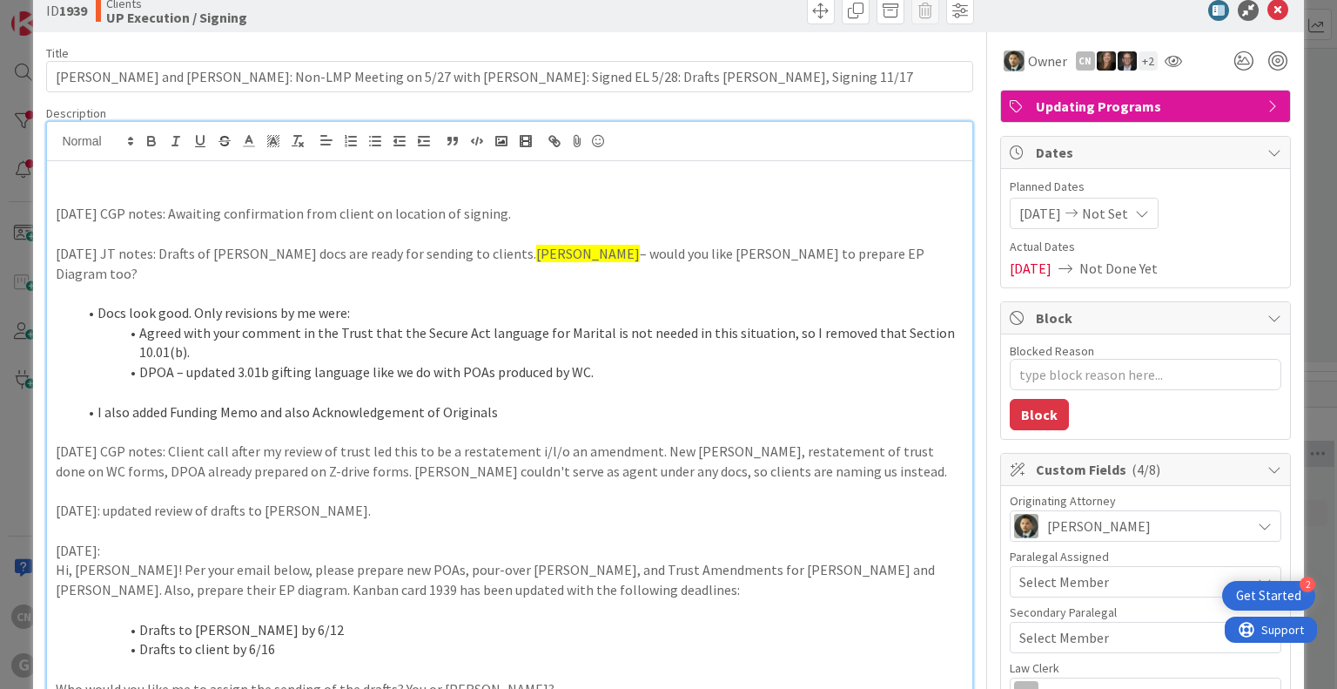
scroll to position [0, 0]
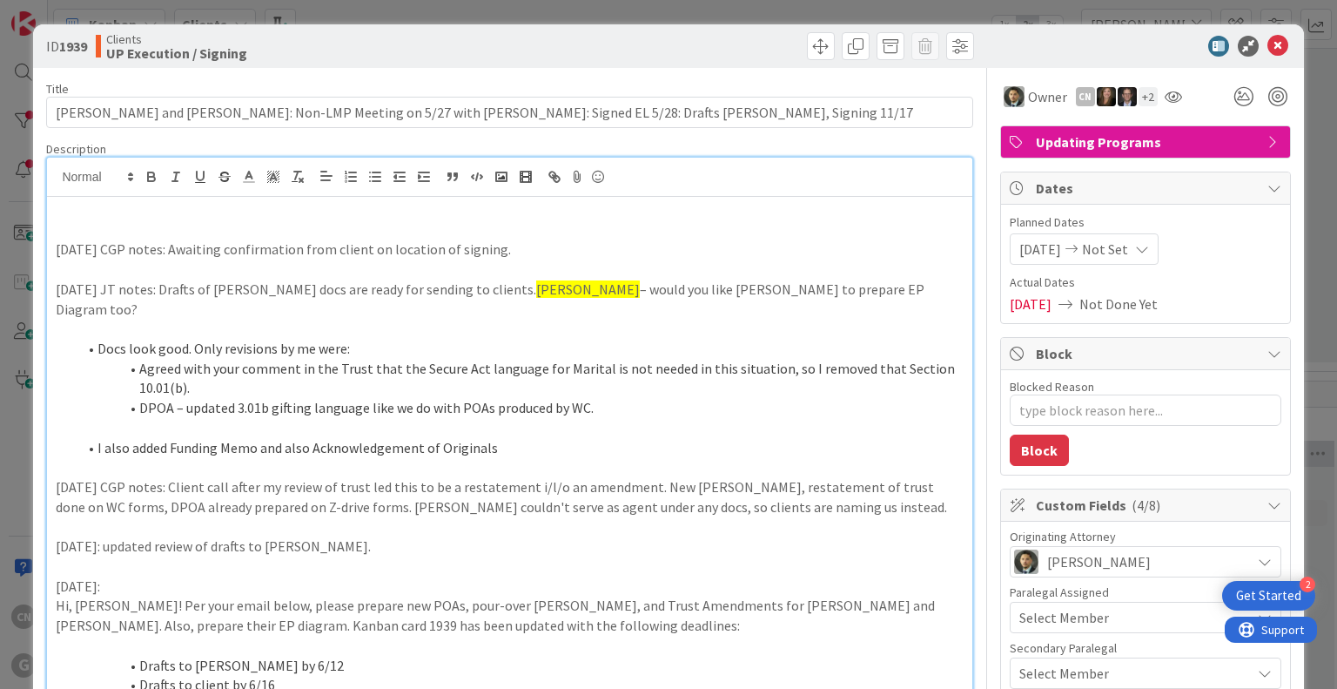
click at [132, 225] on p at bounding box center [509, 230] width 907 height 20
click at [1267, 42] on icon at bounding box center [1277, 46] width 21 height 21
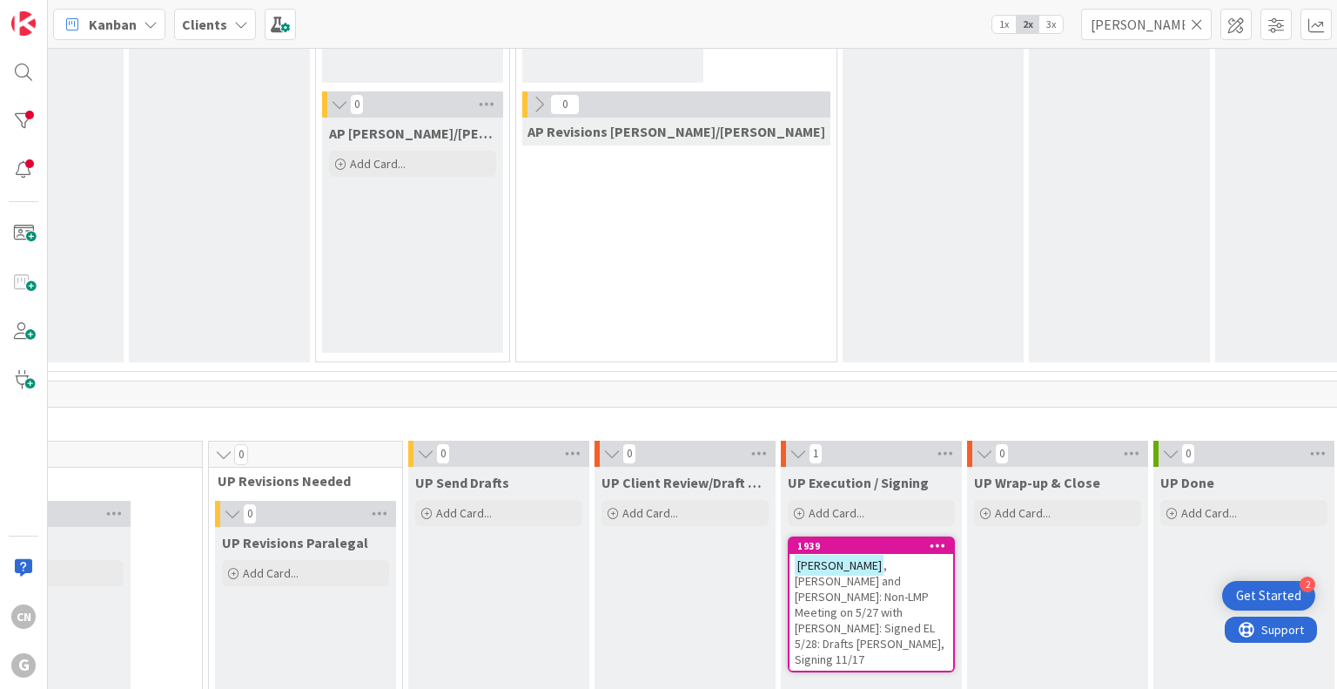
click at [818, 594] on span ", Stacy and Diane: Non-LMP Meeting on 5/27 with Chris: Signed EL 5/28: Drafts C…" at bounding box center [870, 612] width 150 height 110
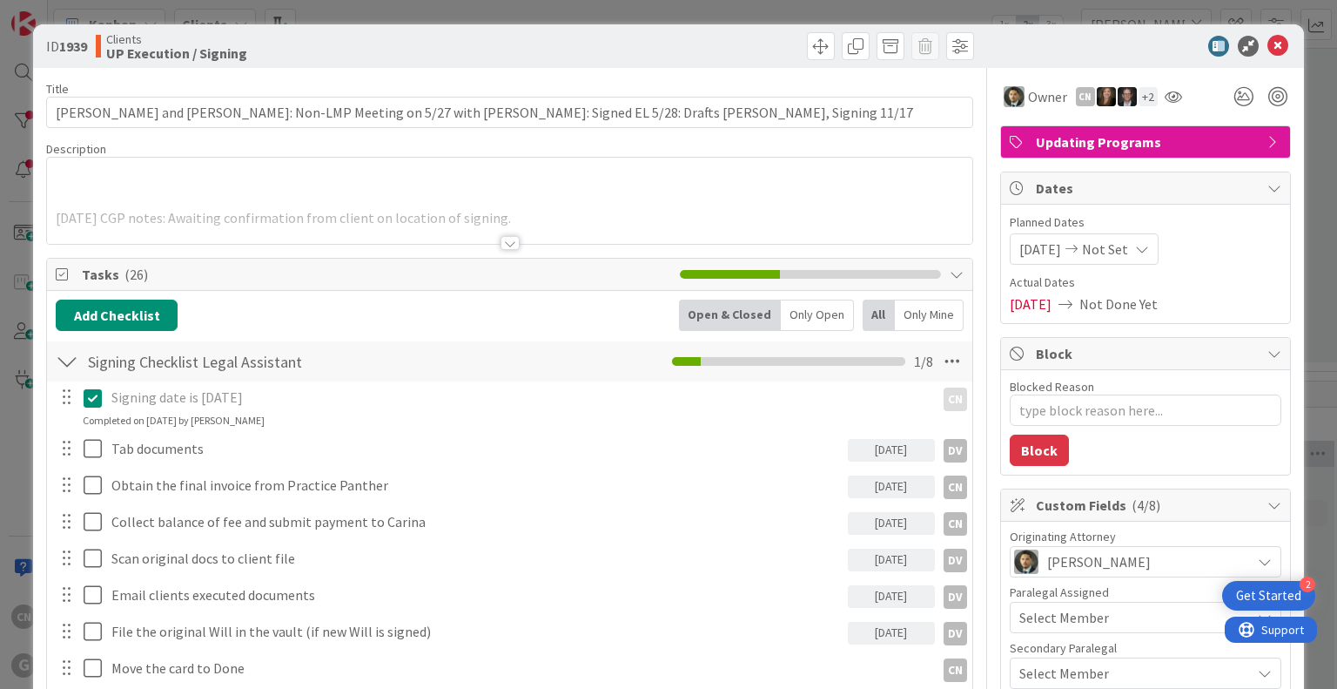
type textarea "x"
click at [1269, 44] on icon at bounding box center [1277, 46] width 21 height 21
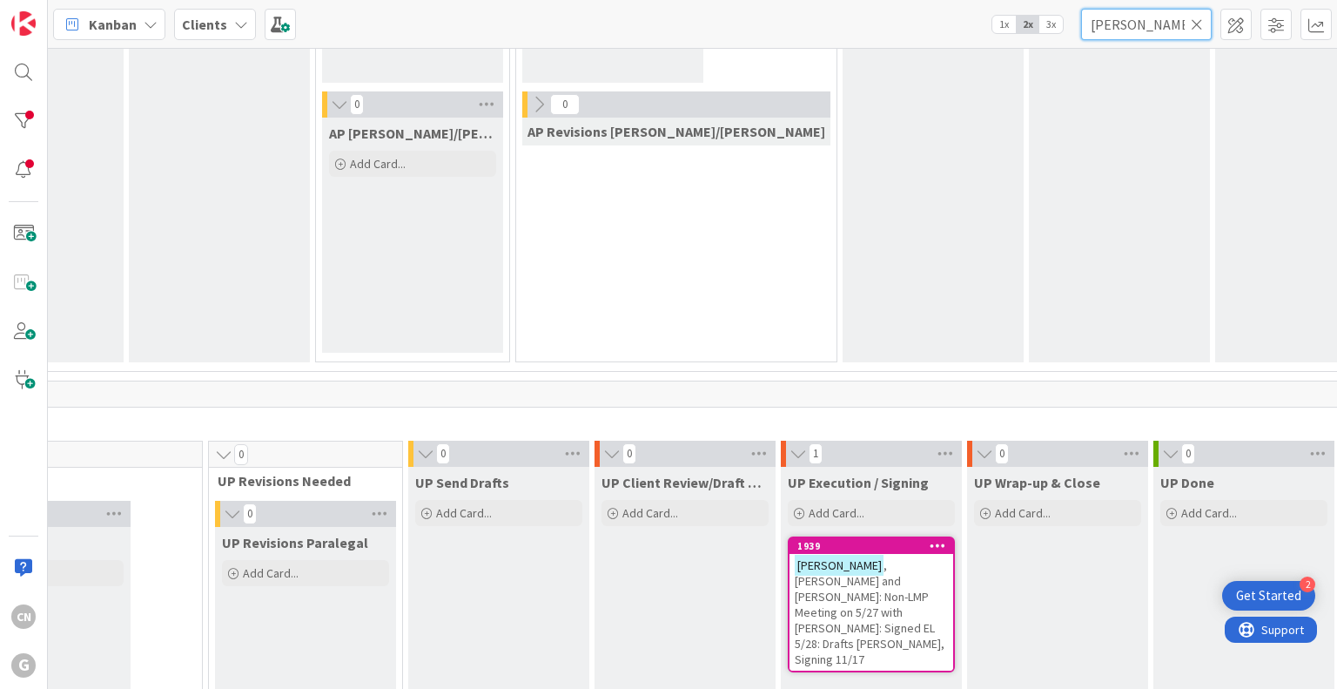
drag, startPoint x: 1148, startPoint y: 20, endPoint x: 1031, endPoint y: 44, distance: 119.8
click at [1041, 43] on div "Kanban Clients 1x 2x 3x stuerke" at bounding box center [692, 24] width 1289 height 48
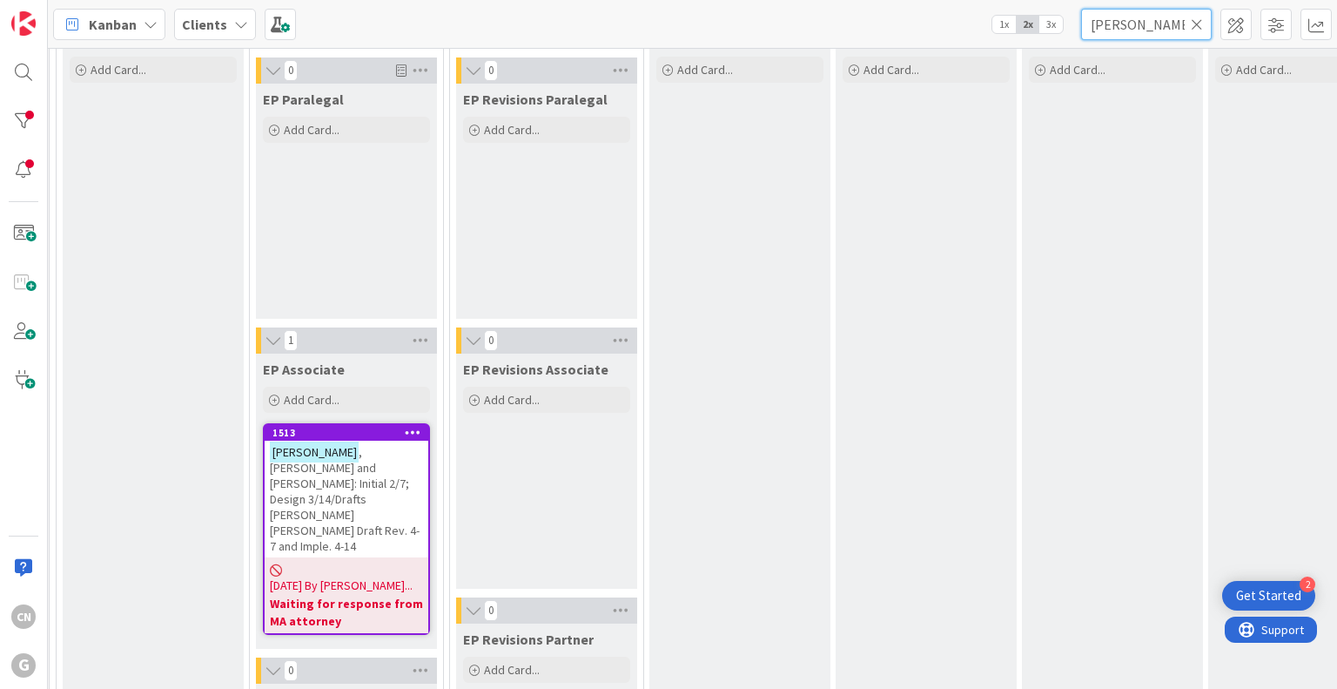
scroll to position [174, 192]
type input "lentine"
click at [347, 476] on span ", Stephen and Josephine: Initial 2/7; Design 3/14/Drafts Anthony Chris Bobby Dr…" at bounding box center [345, 500] width 150 height 110
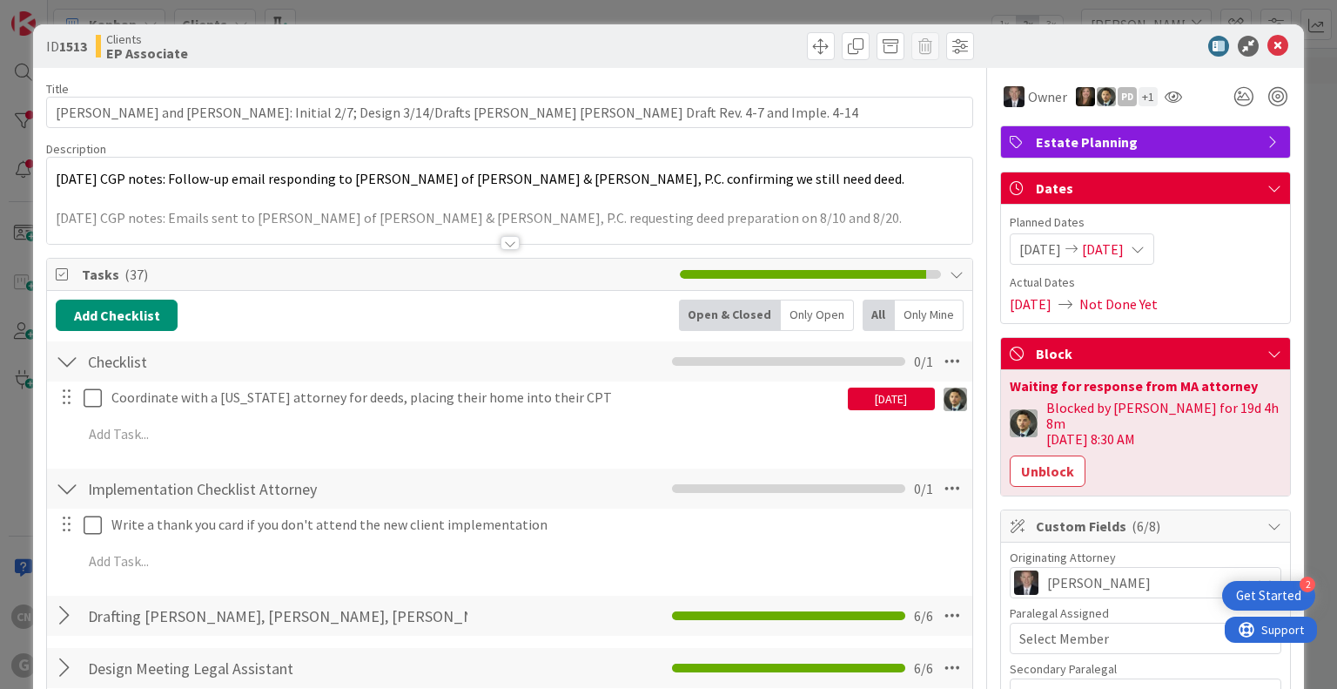
click at [55, 178] on div "9/8/25 CGP notes: Follow-up email responding to Kathy Muncey of Delancy & Muncy…" at bounding box center [509, 201] width 924 height 86
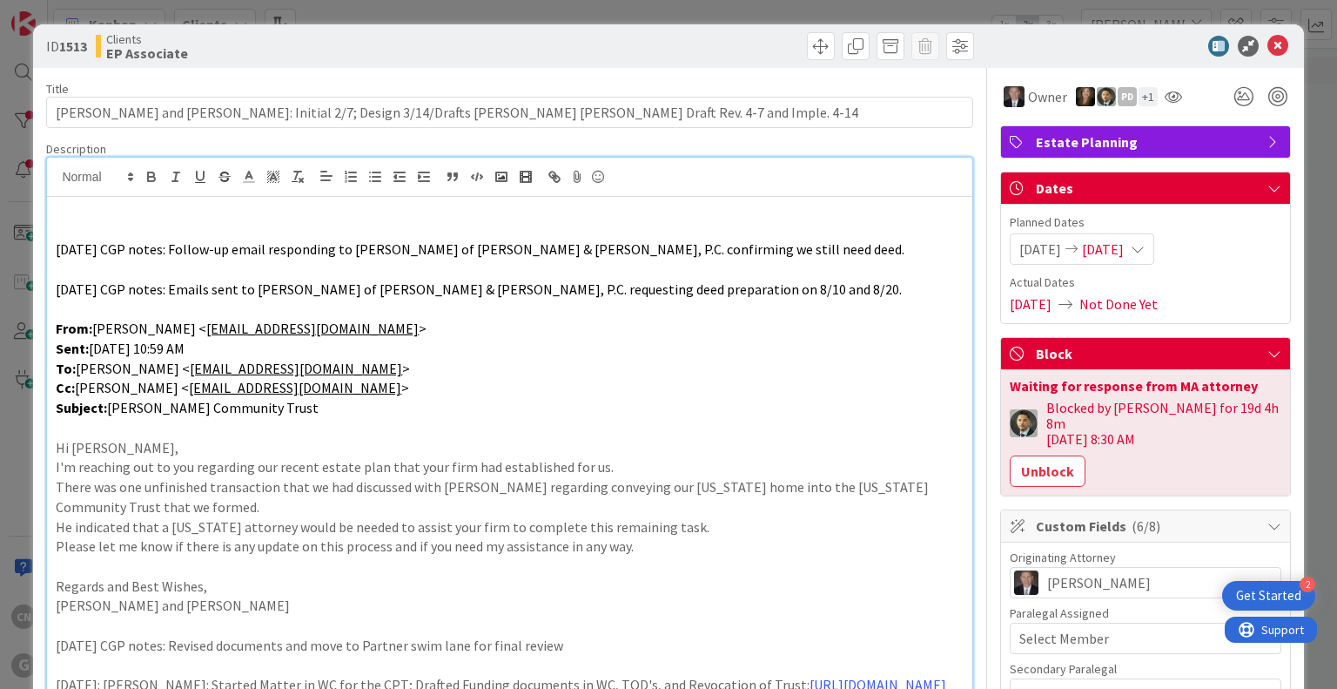
click at [90, 218] on div "9/8/25 CGP notes: Follow-up email responding to Kathy Muncey of Delancy & Muncy…" at bounding box center [509, 603] width 924 height 812
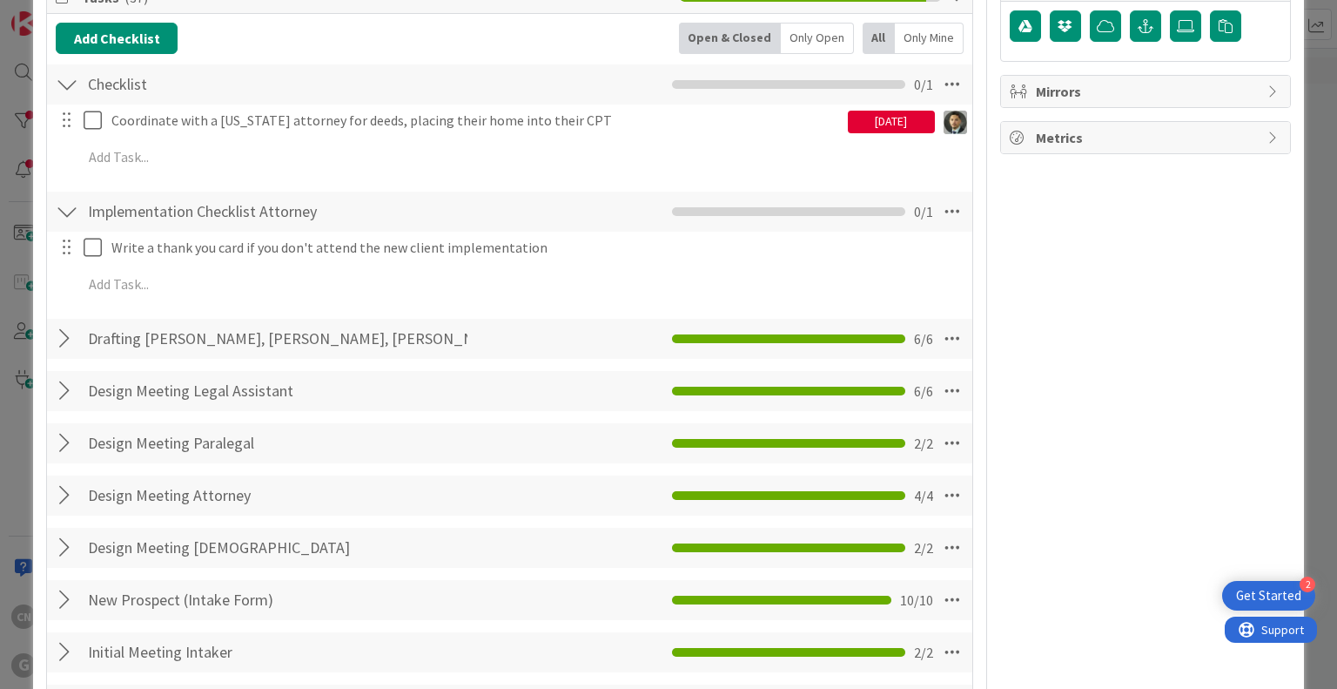
scroll to position [1043, 0]
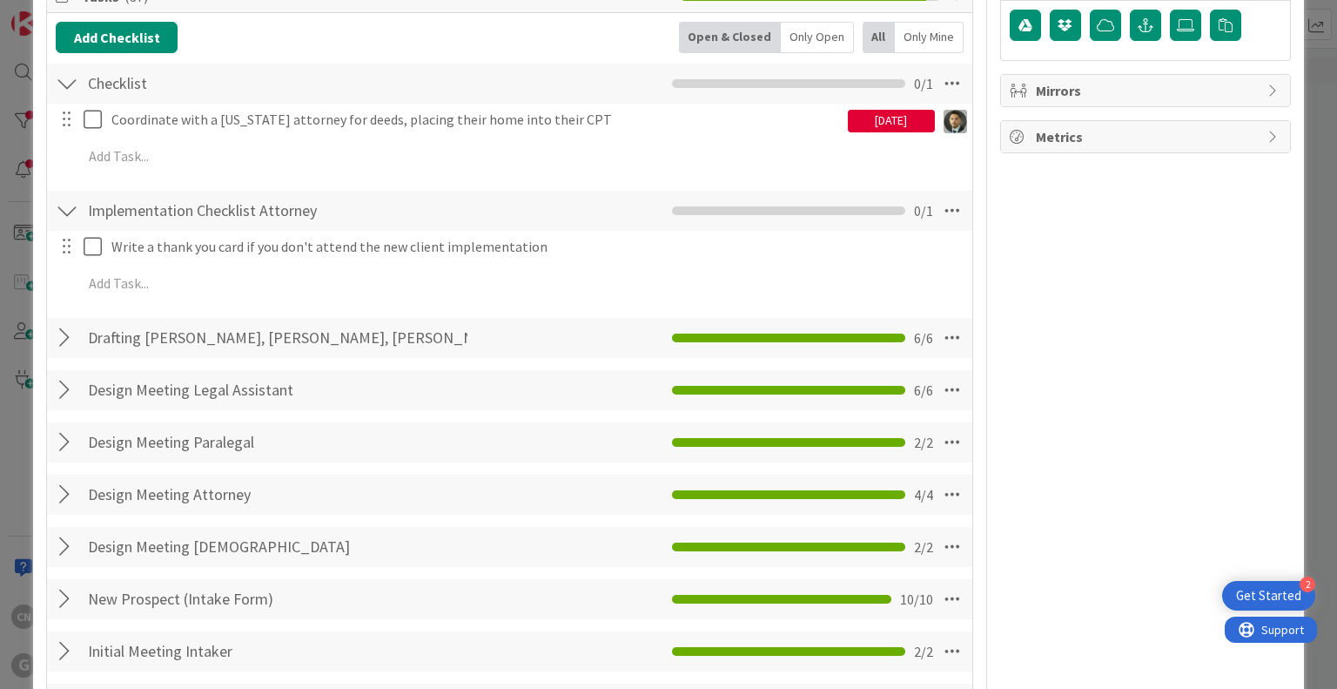
click at [64, 406] on div at bounding box center [67, 389] width 23 height 31
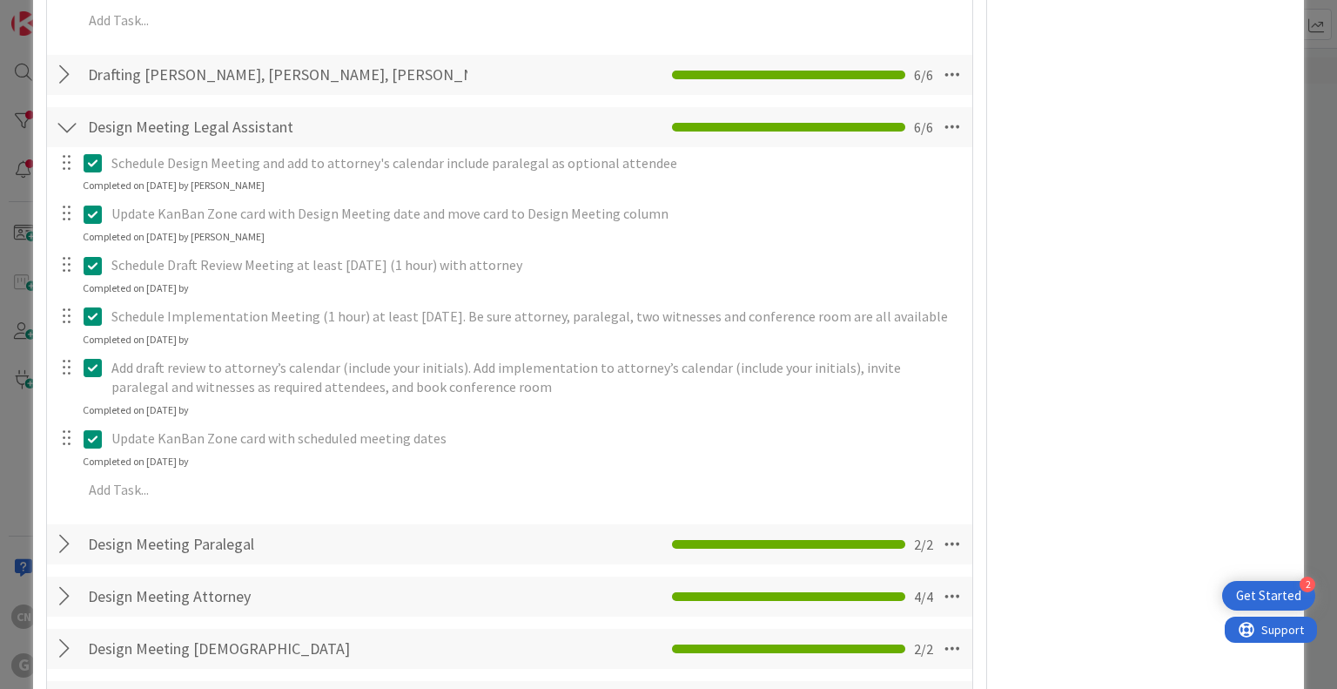
scroll to position [1305, 0]
click at [68, 144] on div at bounding box center [67, 127] width 23 height 31
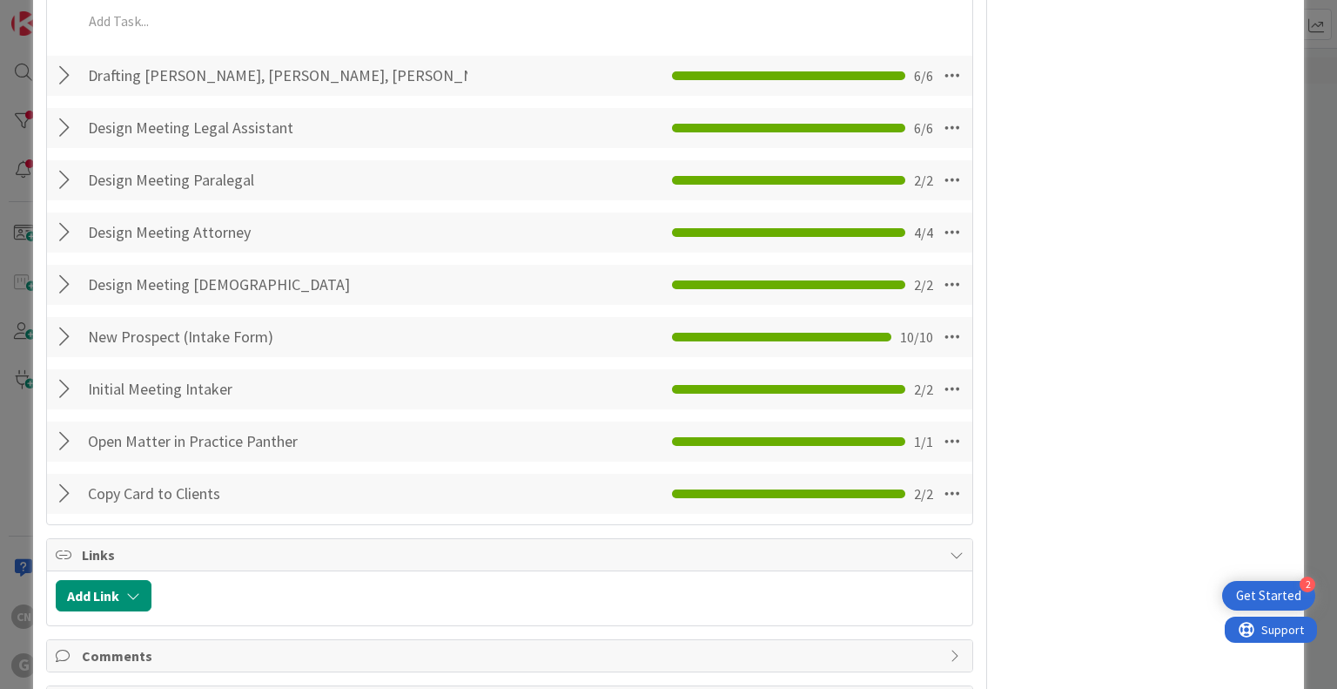
click at [63, 192] on div at bounding box center [67, 180] width 23 height 31
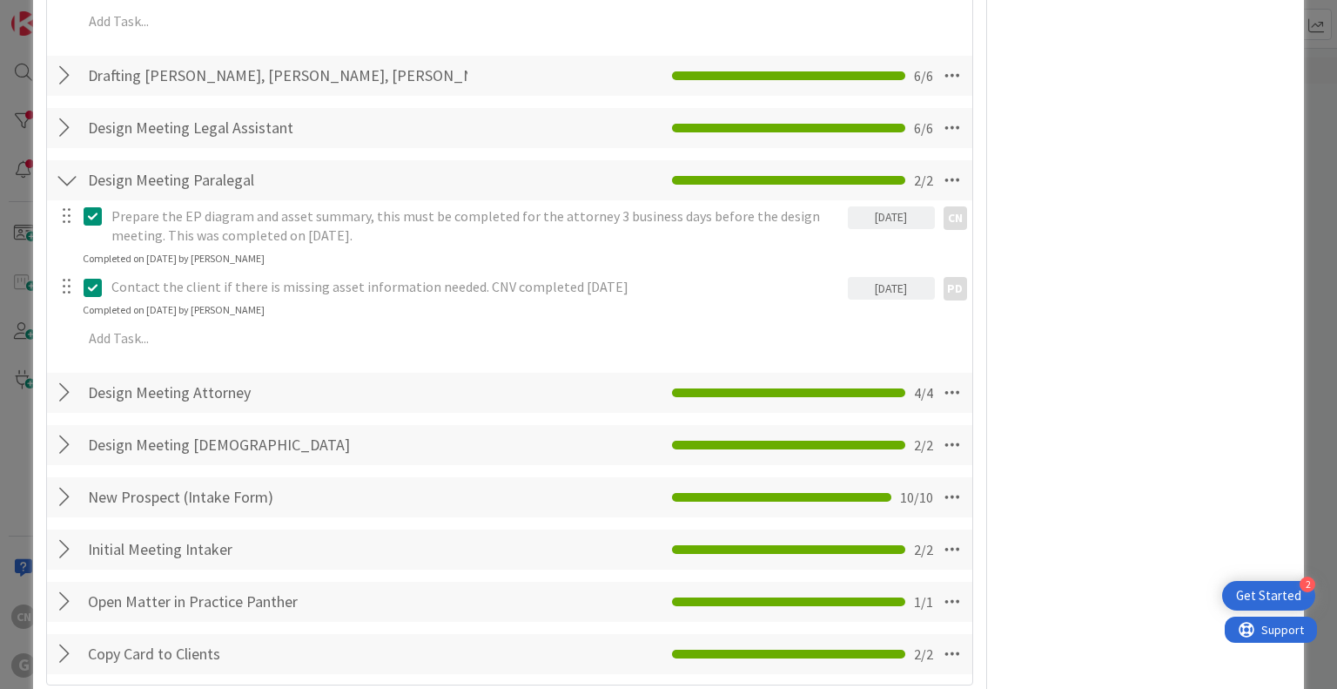
click at [63, 192] on div at bounding box center [67, 180] width 23 height 31
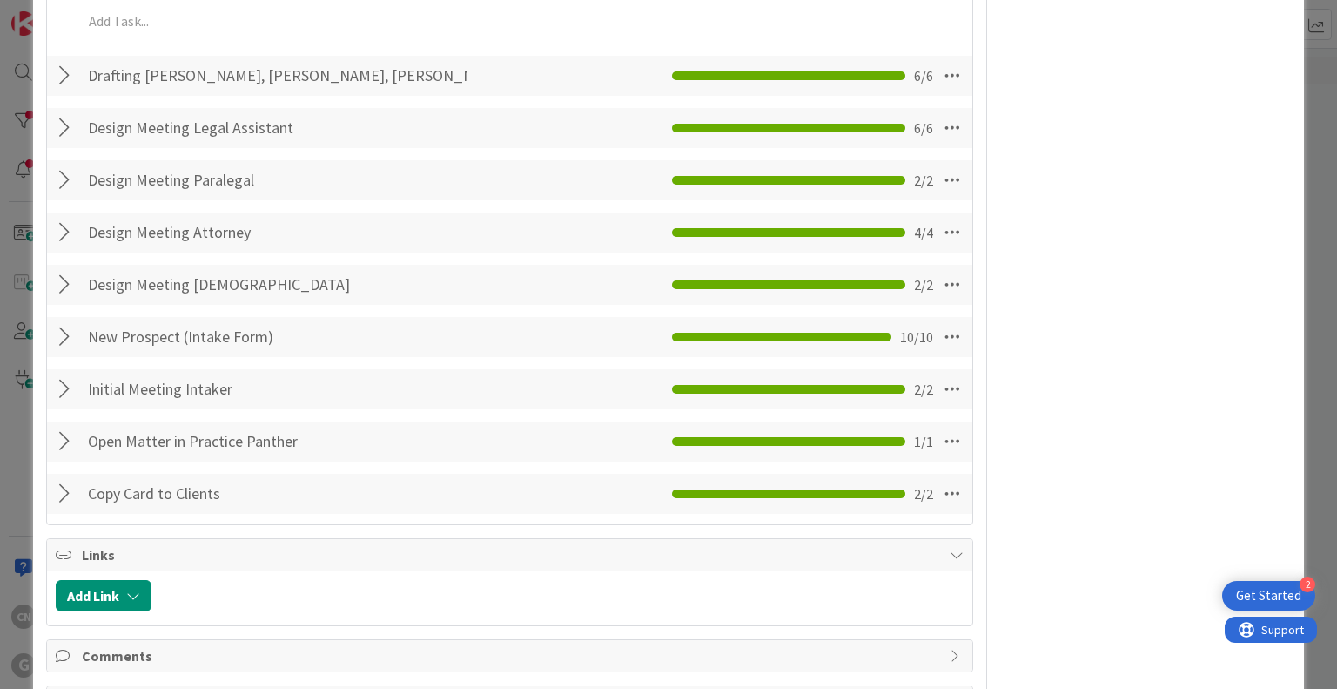
click at [63, 144] on div at bounding box center [67, 127] width 23 height 31
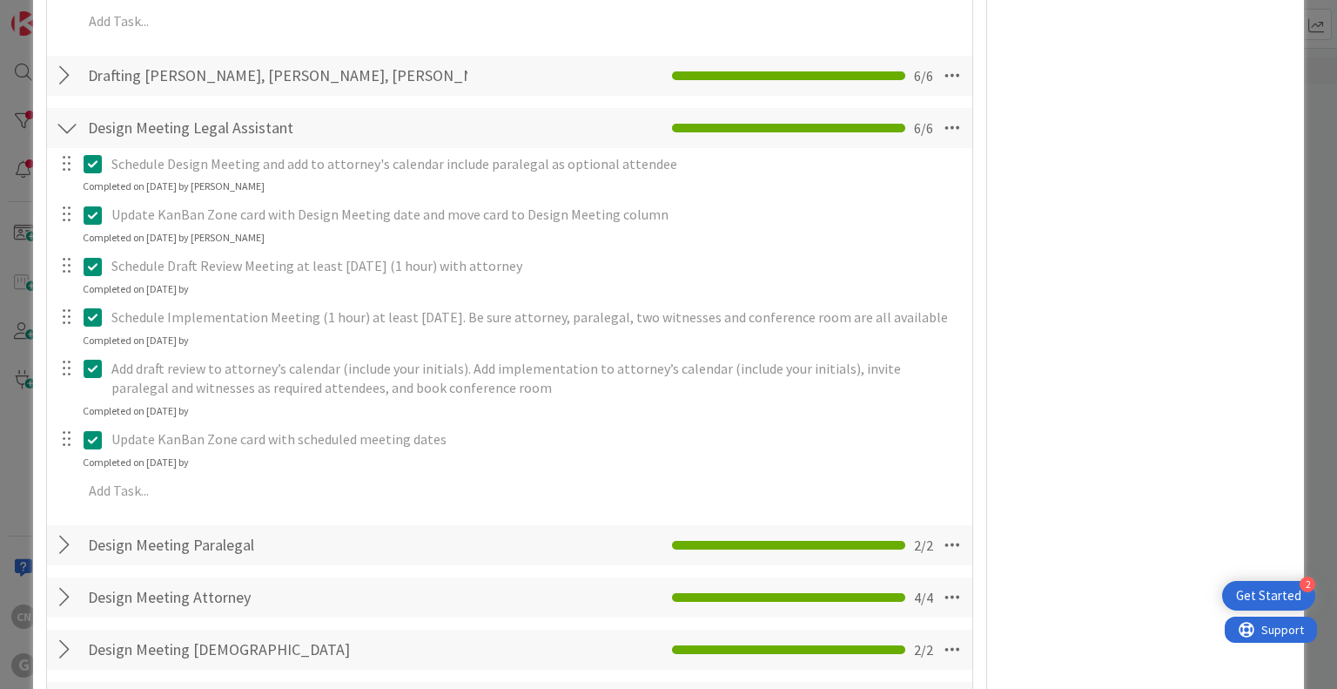
click at [63, 144] on div at bounding box center [67, 127] width 23 height 31
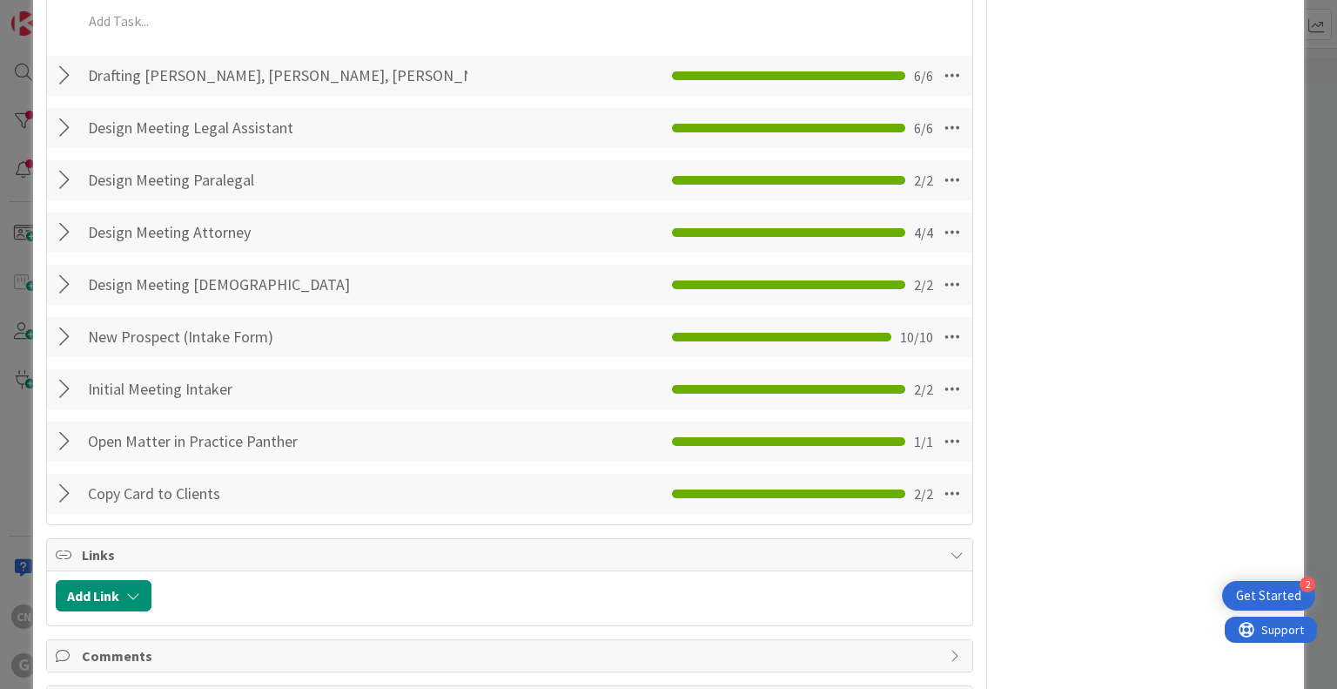
click at [63, 90] on div at bounding box center [67, 75] width 23 height 31
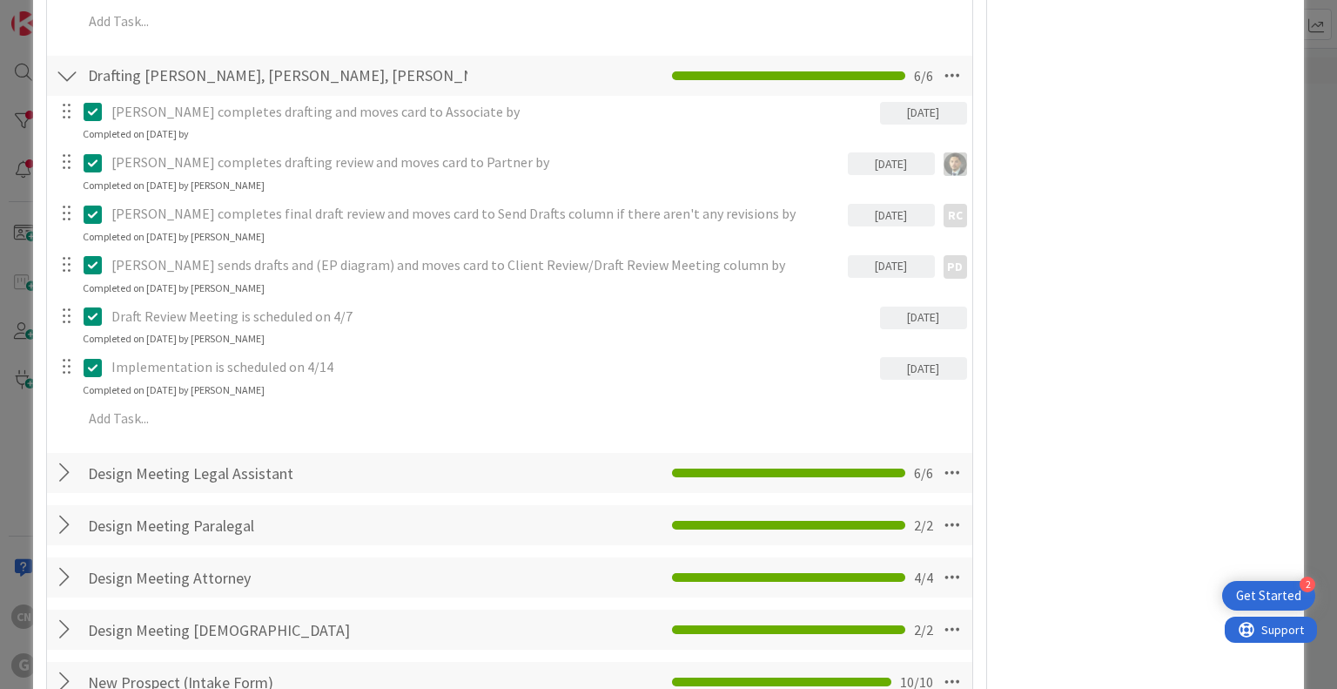
click at [63, 90] on div at bounding box center [67, 75] width 23 height 31
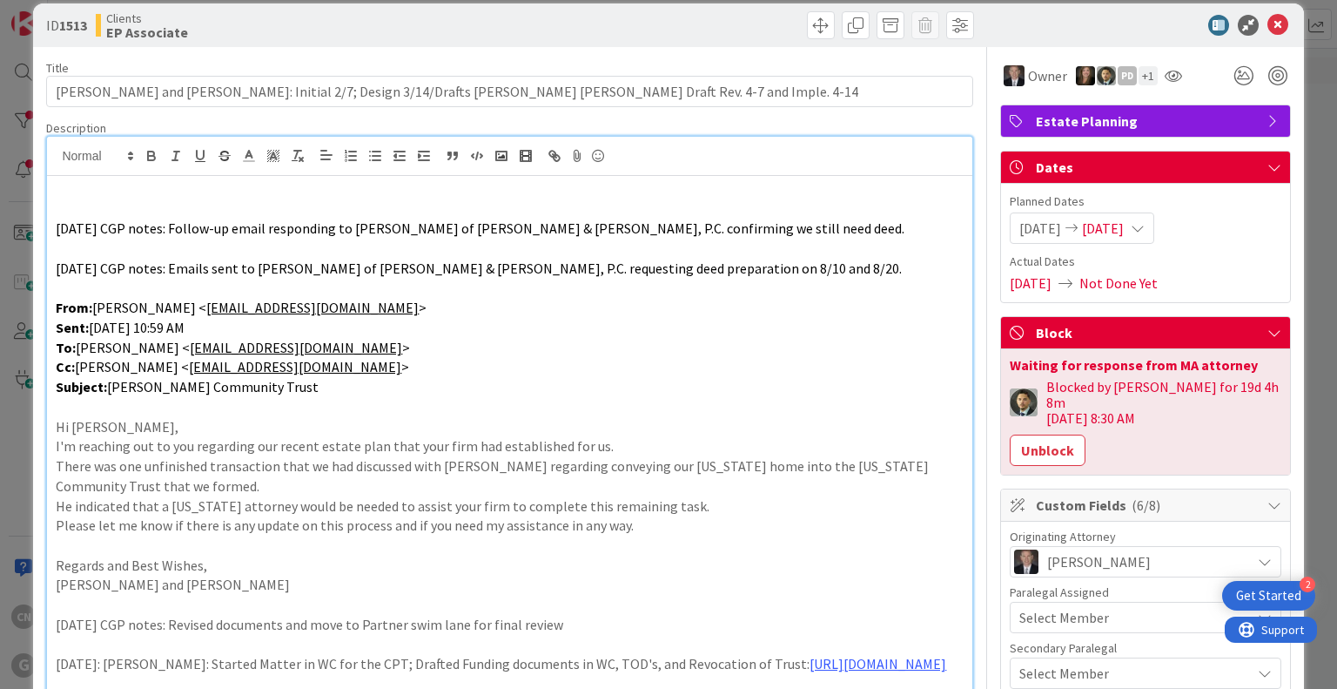
scroll to position [0, 0]
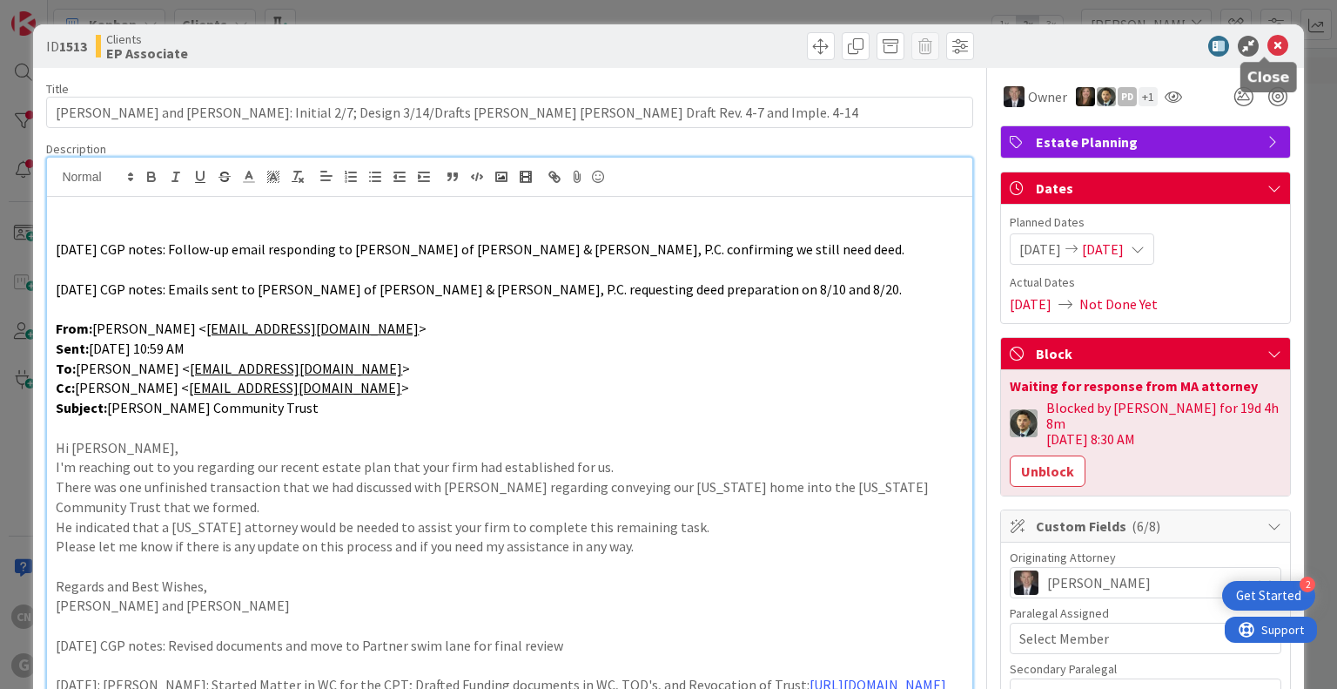
click at [1267, 48] on icon at bounding box center [1277, 46] width 21 height 21
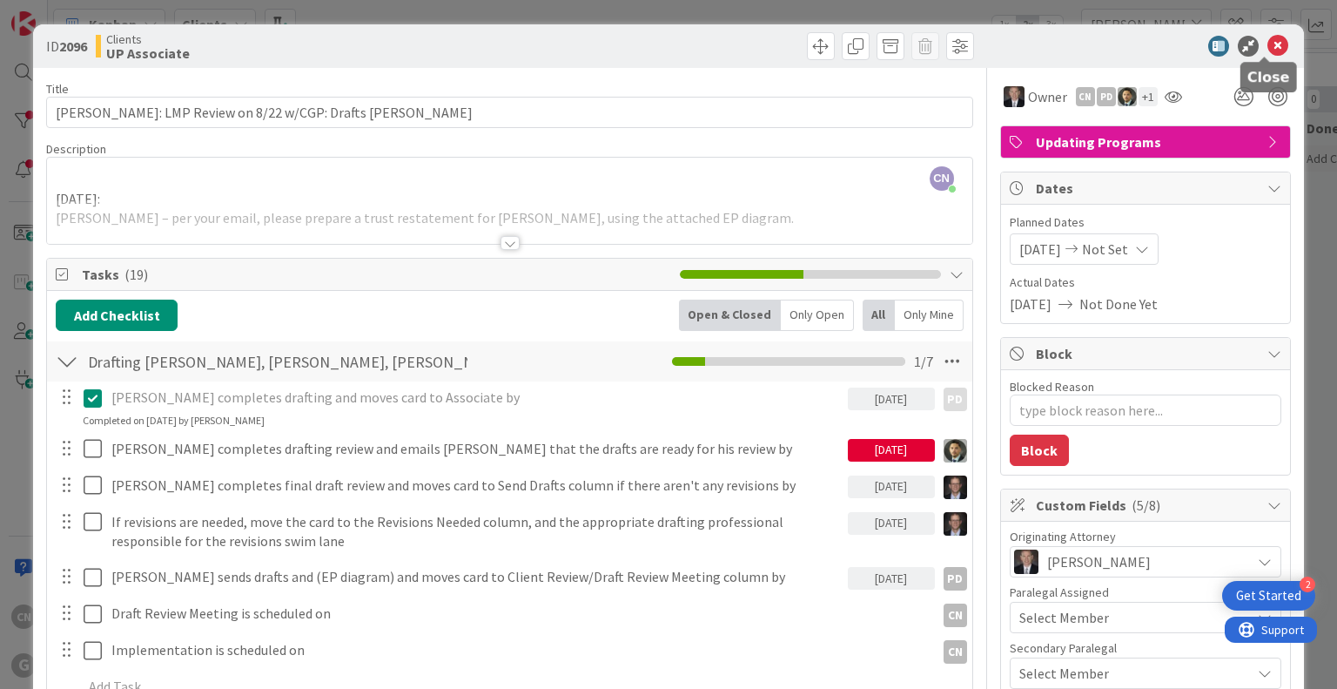
click at [1267, 48] on icon at bounding box center [1277, 46] width 21 height 21
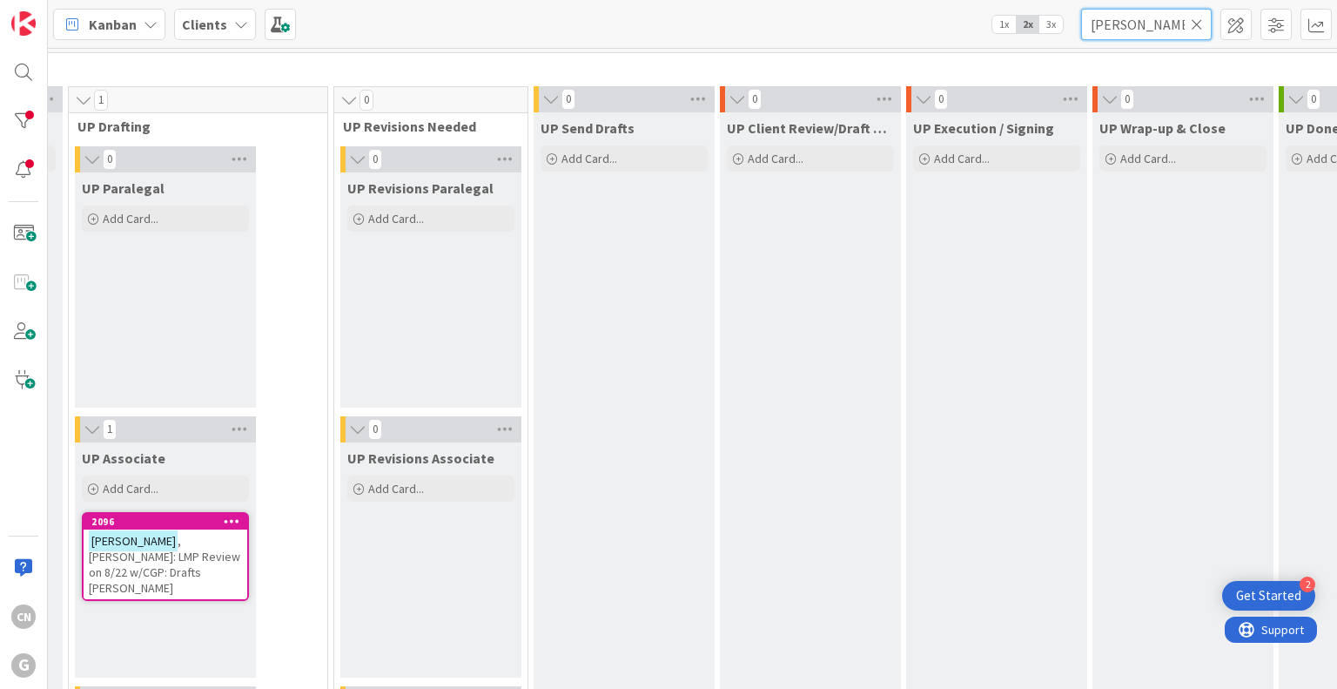
drag, startPoint x: 1160, startPoint y: 30, endPoint x: 1031, endPoint y: 37, distance: 129.8
click at [1031, 37] on div "Kanban Clients 1x 2x 3x [PERSON_NAME]" at bounding box center [692, 24] width 1289 height 48
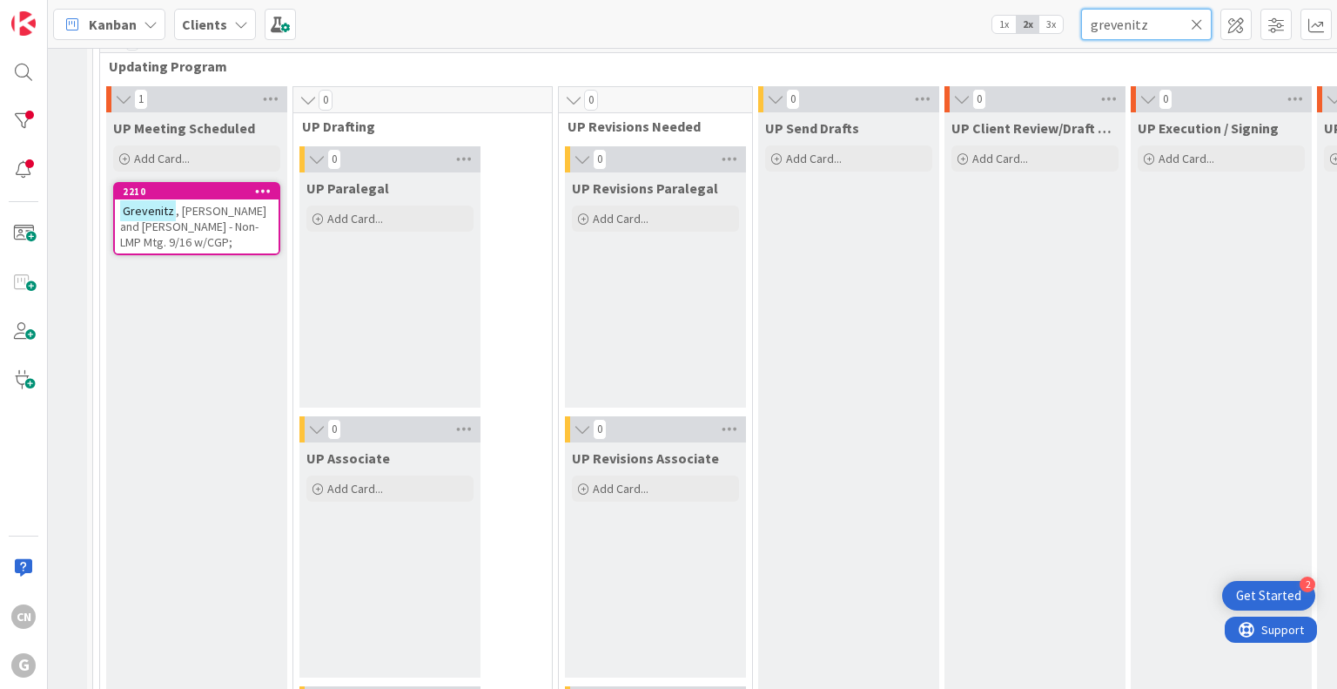
scroll to position [2523, 112]
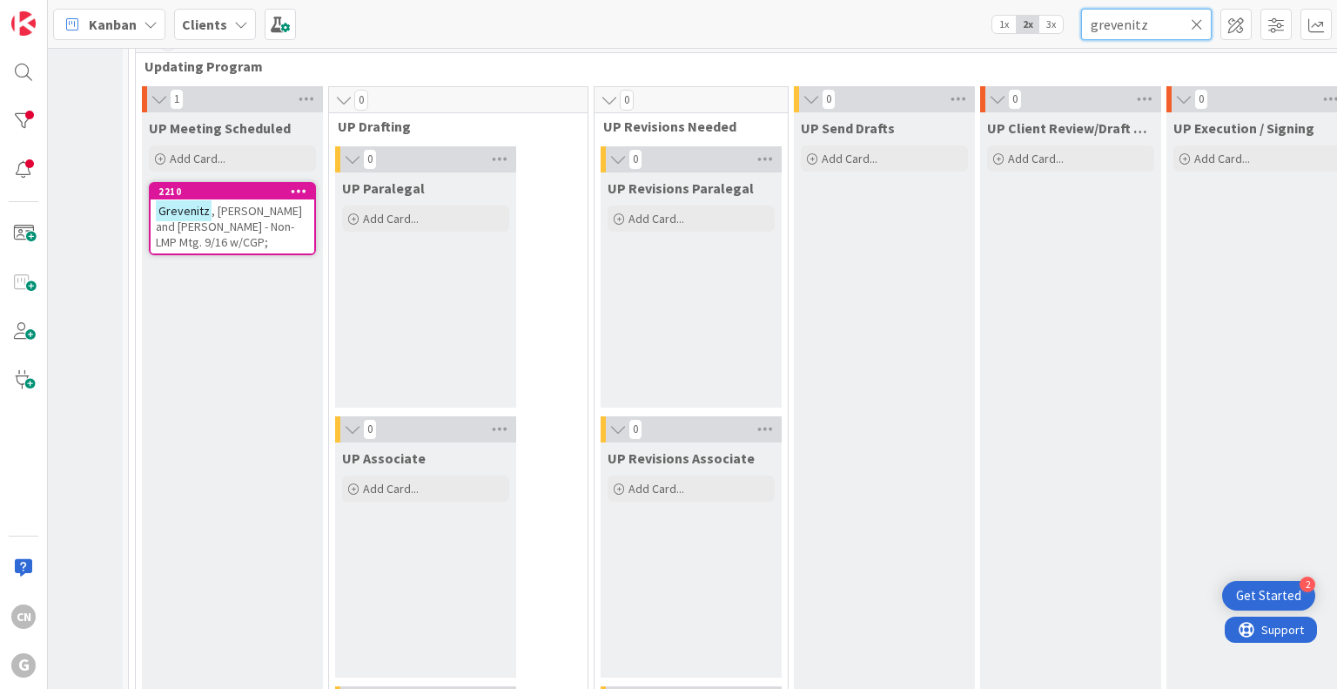
type input "grevenitz"
click at [221, 225] on span ", [PERSON_NAME] and [PERSON_NAME] - Non-LMP Mtg. 9/16 w/CGP;" at bounding box center [229, 226] width 146 height 47
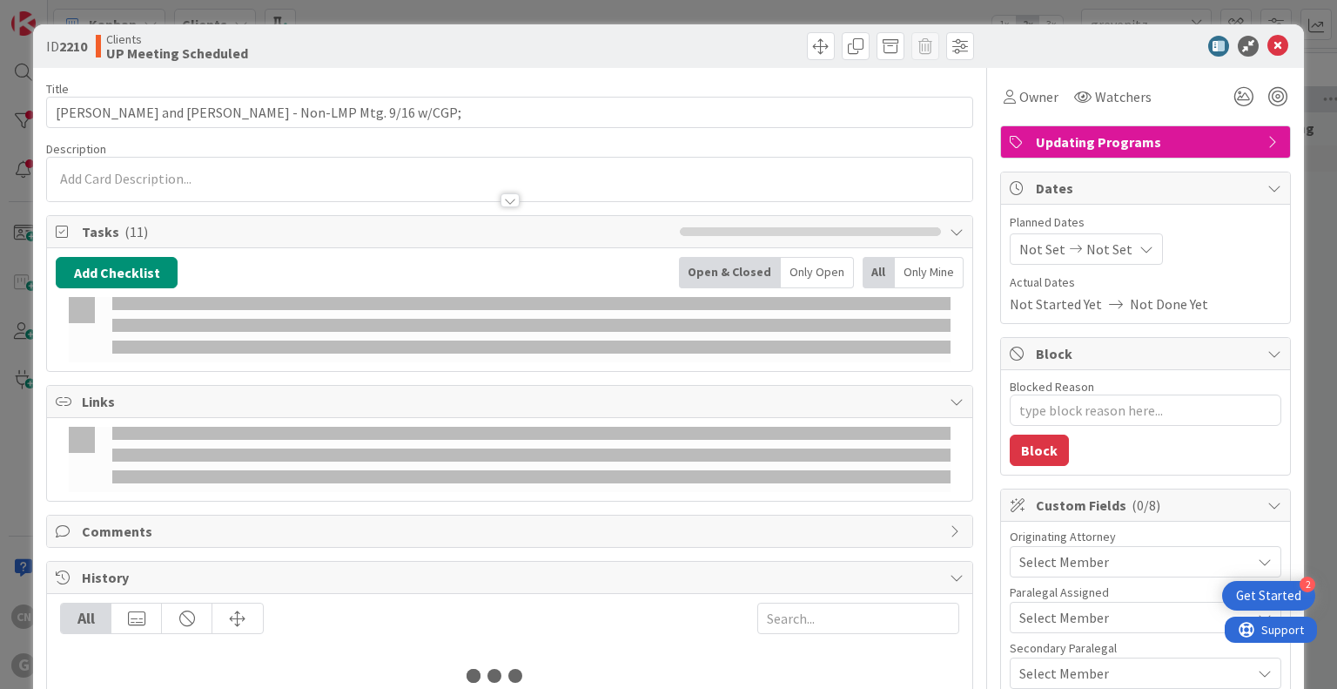
type textarea "x"
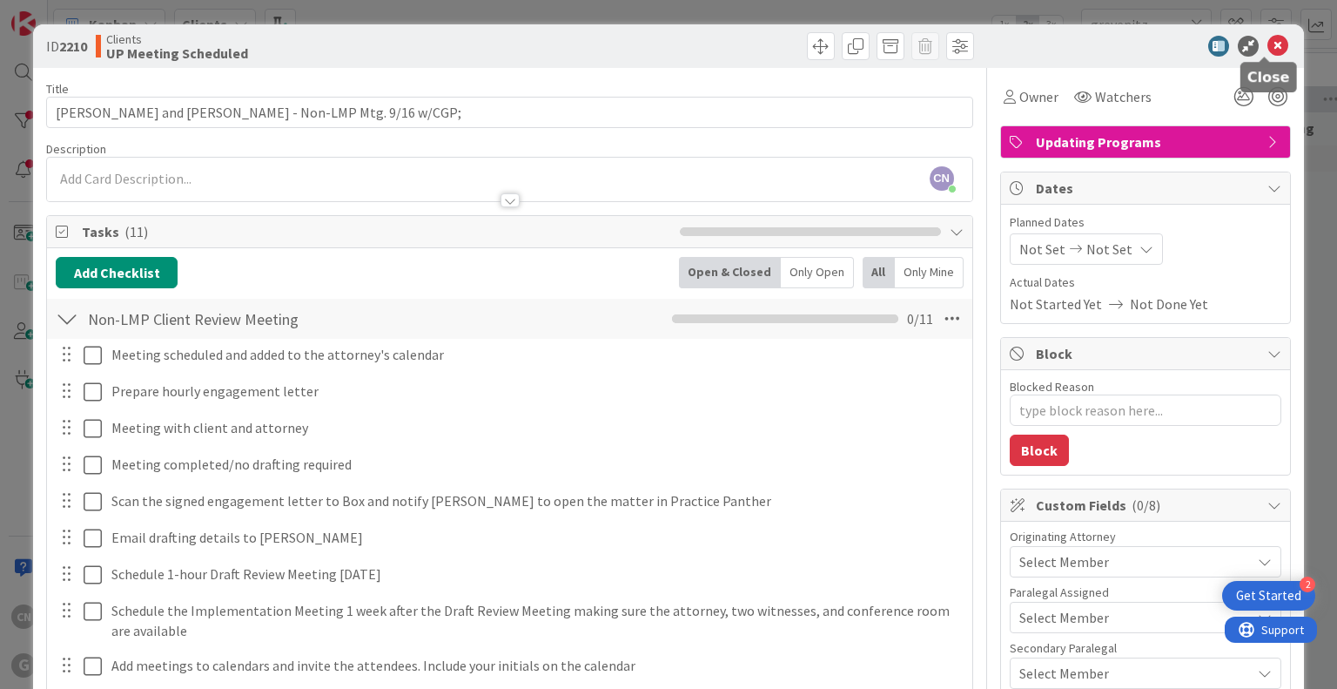
click at [1267, 46] on icon at bounding box center [1277, 46] width 21 height 21
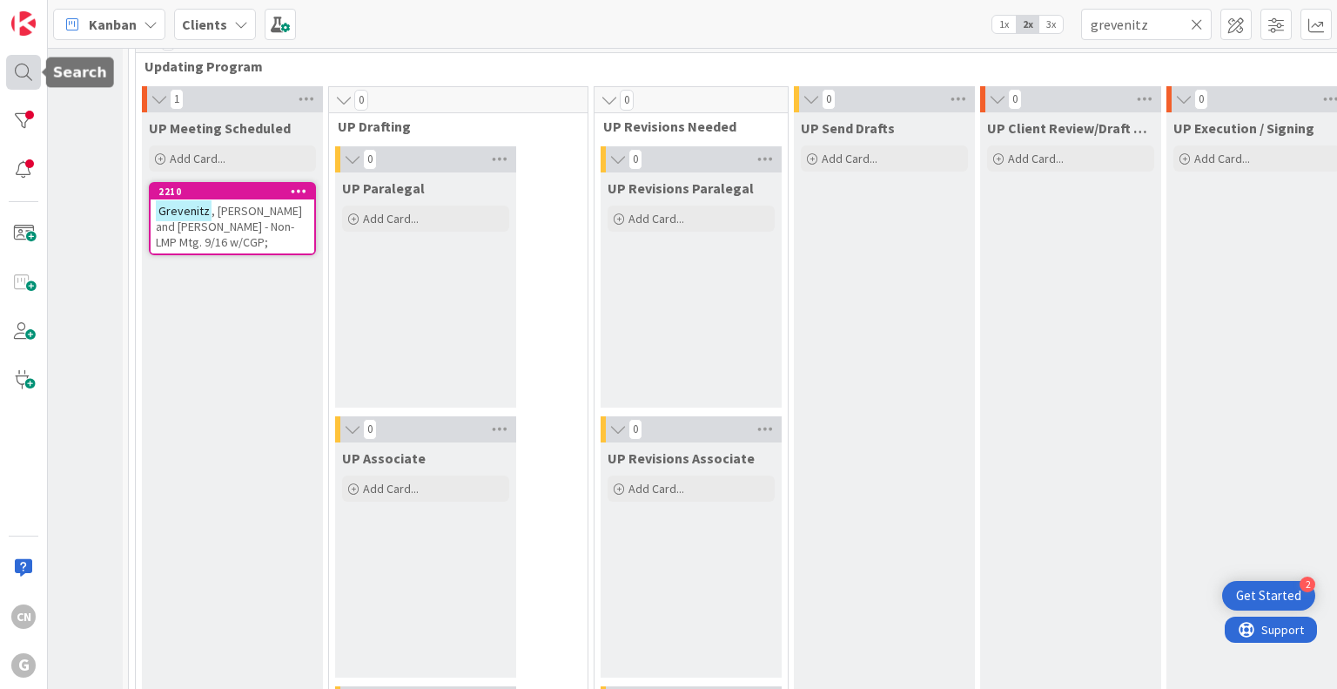
click at [20, 83] on div at bounding box center [23, 72] width 35 height 35
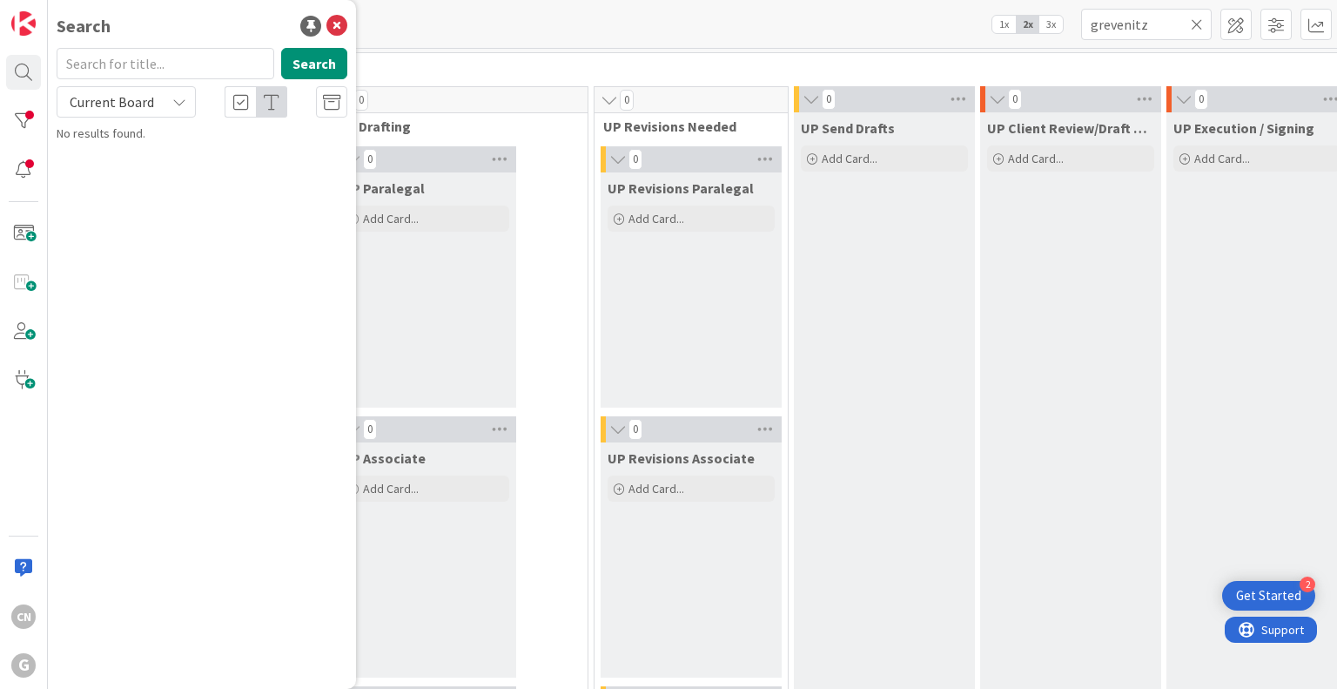
click at [194, 62] on input "text" at bounding box center [166, 63] width 218 height 31
type input "grevenitz"
click at [308, 62] on button "Search" at bounding box center [314, 63] width 66 height 31
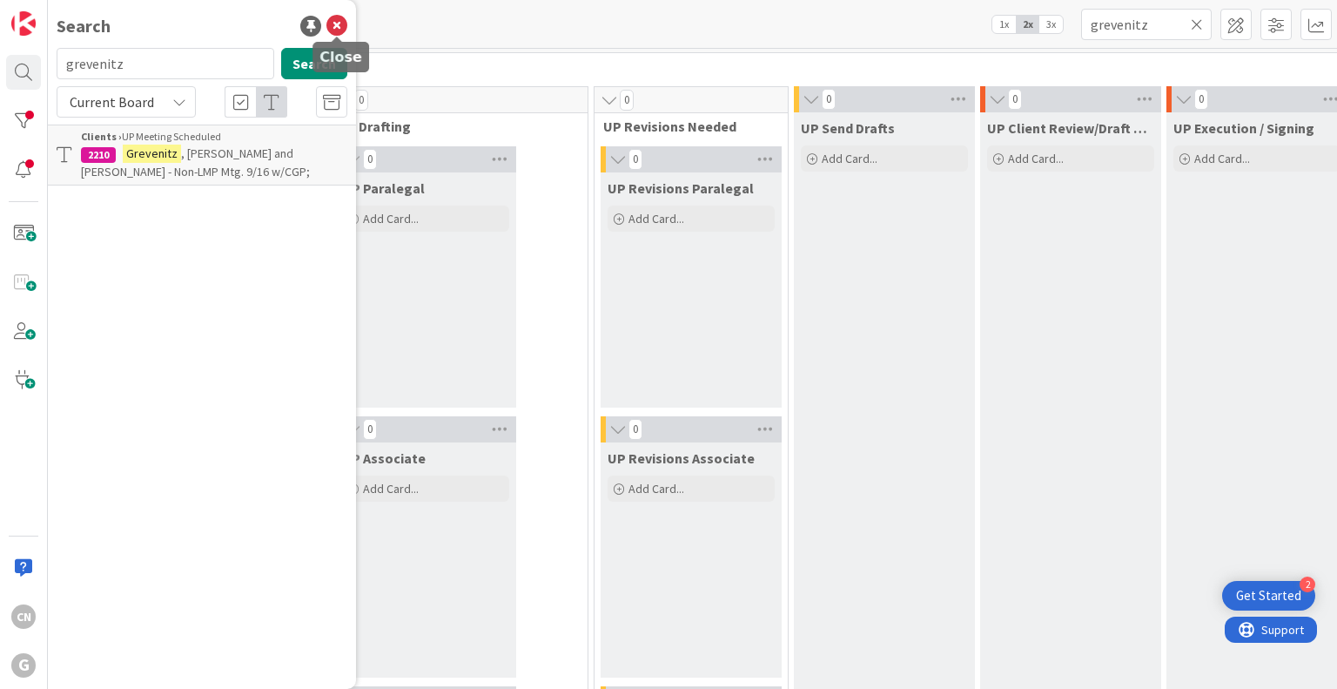
click at [336, 29] on icon at bounding box center [336, 26] width 21 height 21
